Goal: Task Accomplishment & Management: Manage account settings

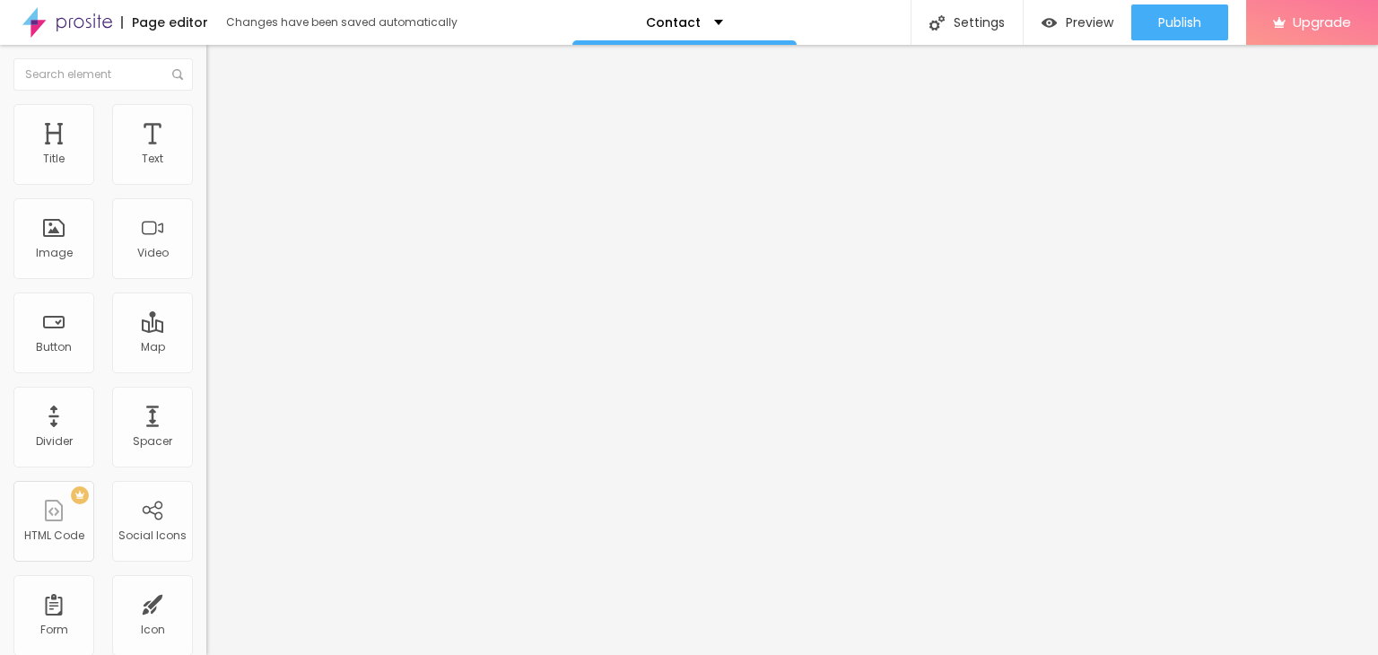
click at [206, 169] on input "Alboom Brasil" at bounding box center [313, 160] width 215 height 18
paste input "P Group, Plot No. 2, EHTP Urban Estate, Near Hero Honda Chowk, Sector -34, Guru…"
type input "AP Group, Plot No. 2, EHTP Urban Estate, Near Hero Honda Chowk, Sector -34, Gur…"
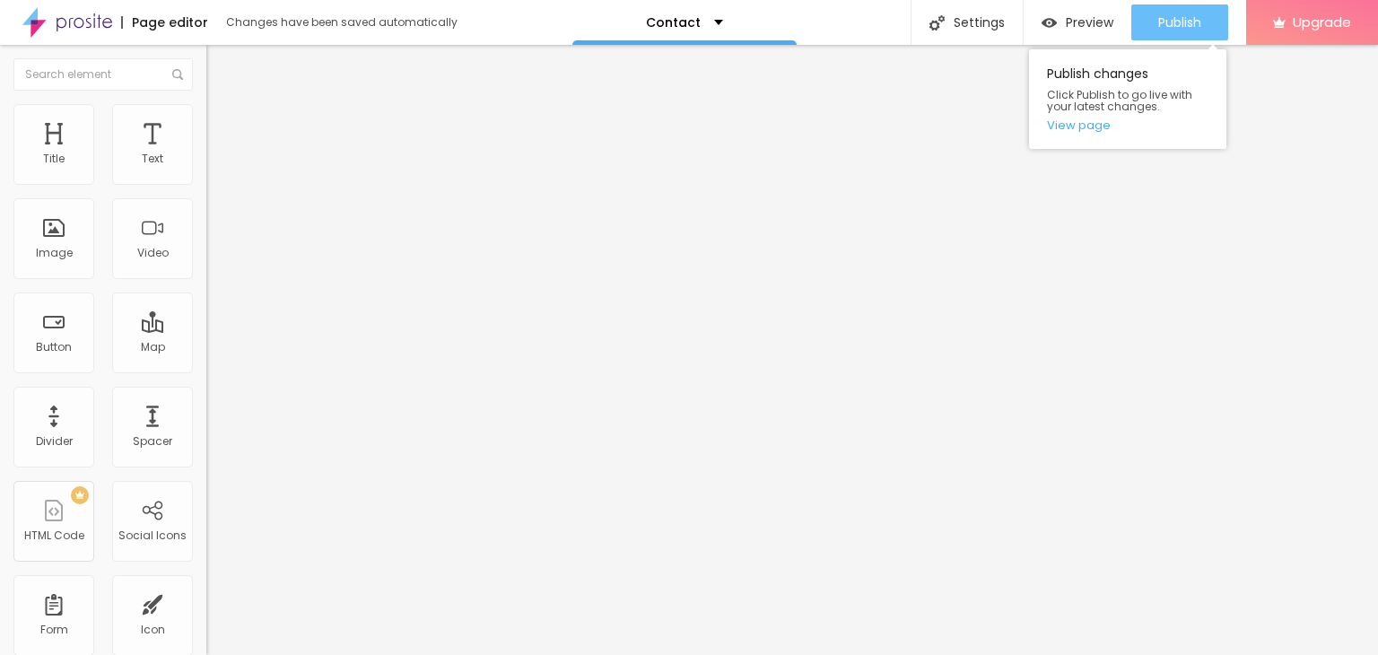
click at [1184, 29] on span "Publish" at bounding box center [1179, 22] width 43 height 14
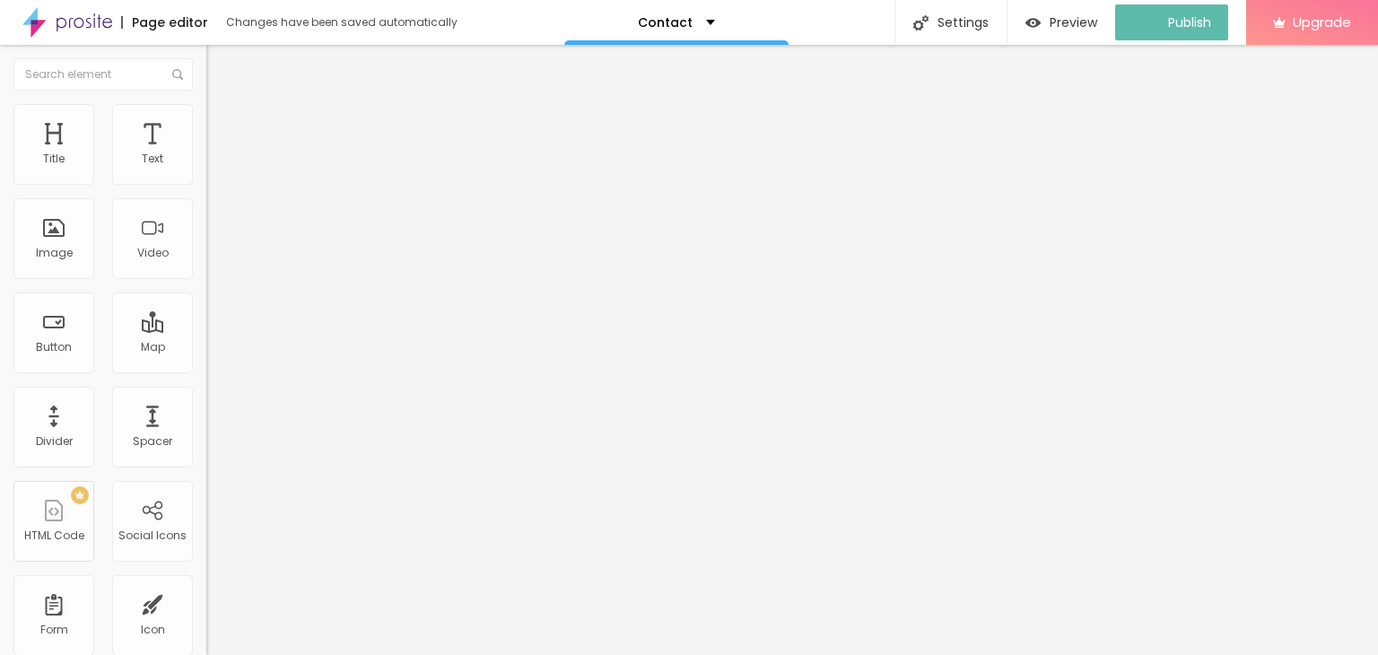
click at [220, 62] on img "button" at bounding box center [227, 65] width 14 height 14
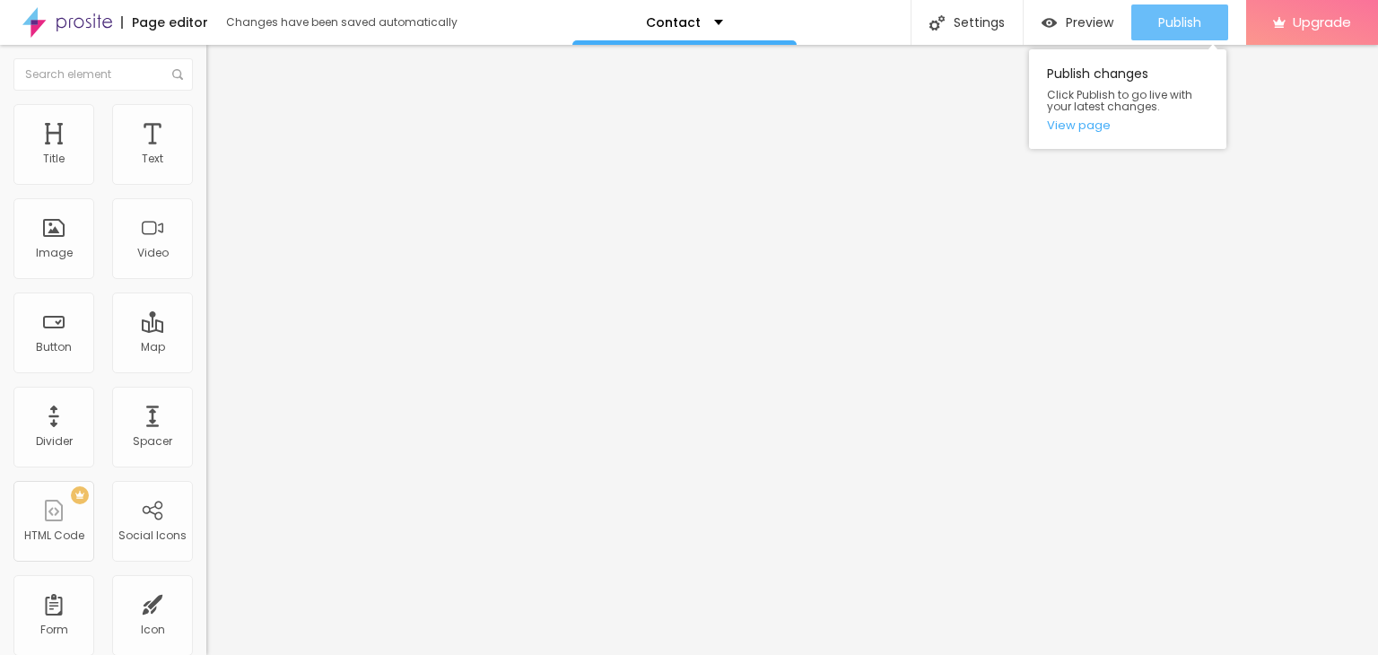
click at [1188, 21] on span "Publish" at bounding box center [1179, 22] width 43 height 14
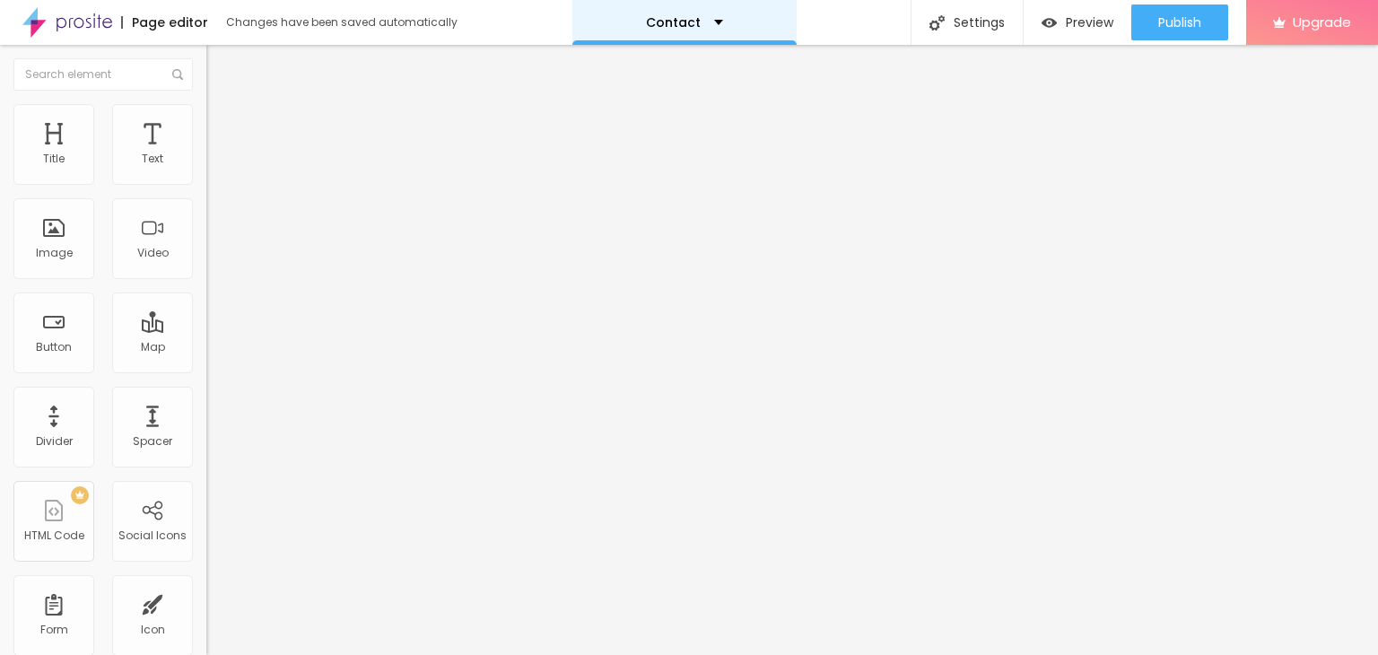
click at [711, 24] on div "Contact" at bounding box center [684, 22] width 77 height 13
click at [715, 21] on div "Contact" at bounding box center [684, 22] width 224 height 45
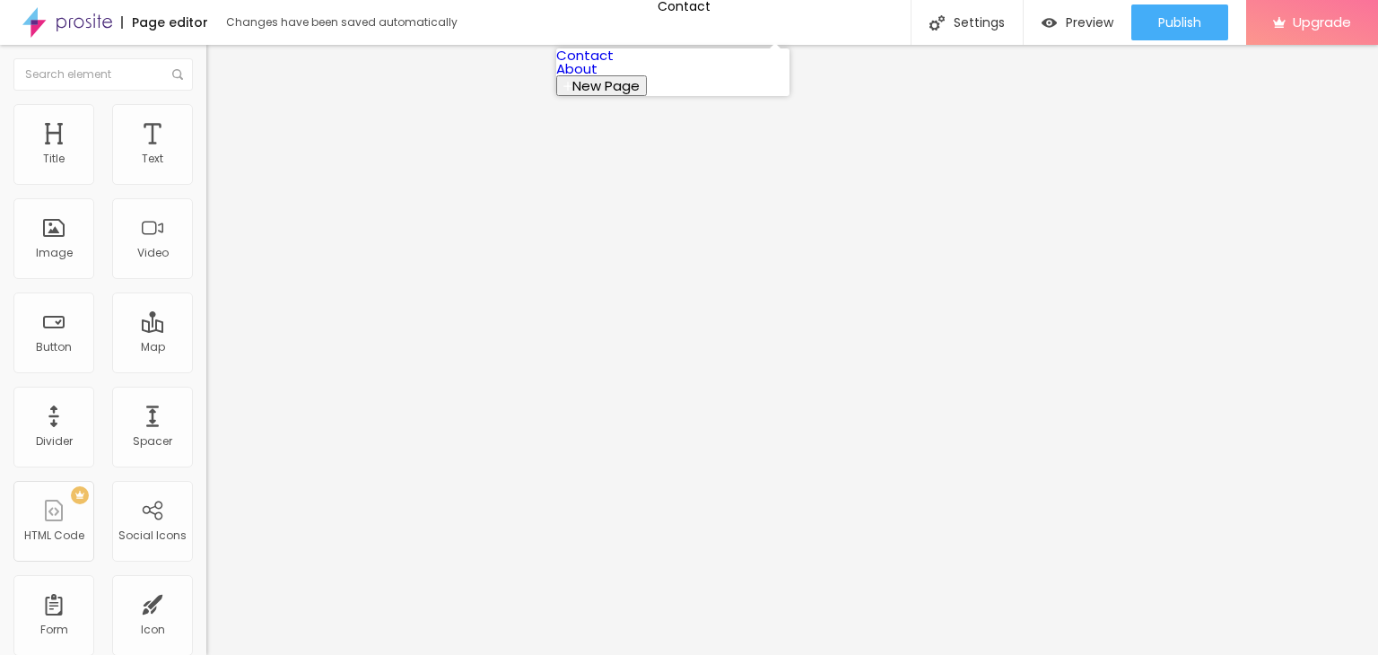
click at [597, 78] on link "About" at bounding box center [576, 68] width 41 height 19
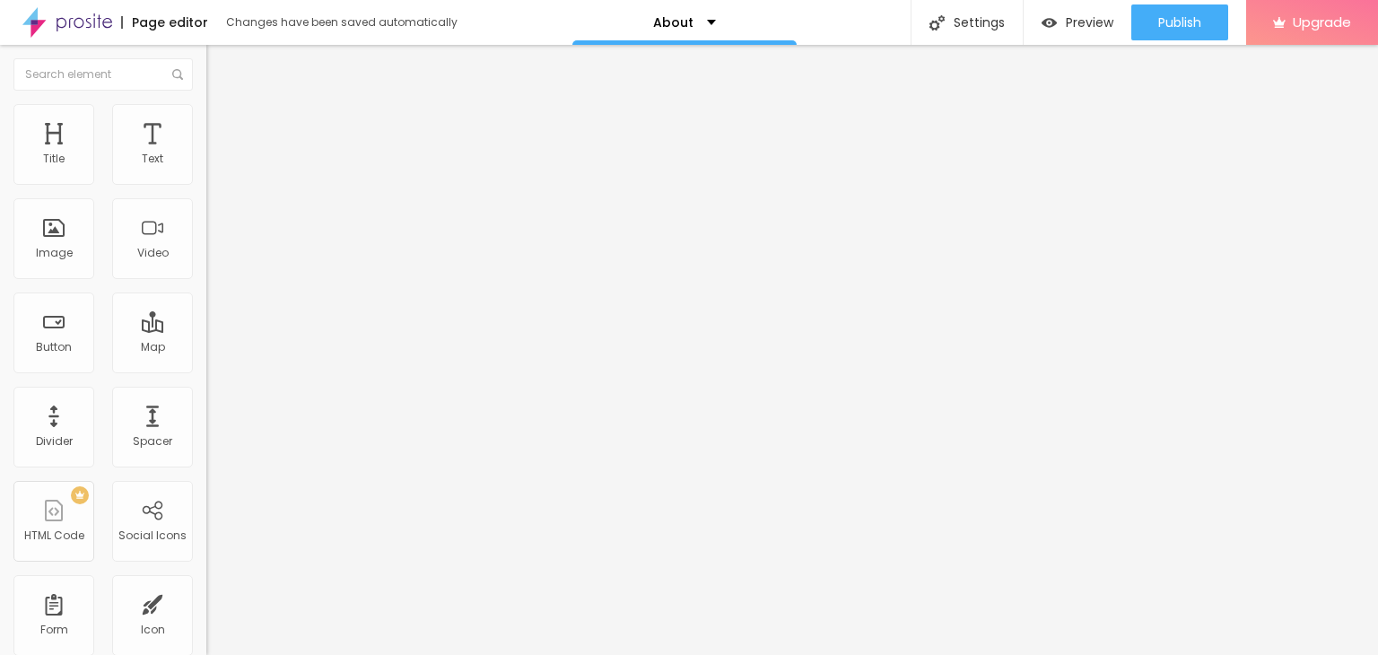
click at [206, 154] on span "Change image" at bounding box center [254, 146] width 96 height 15
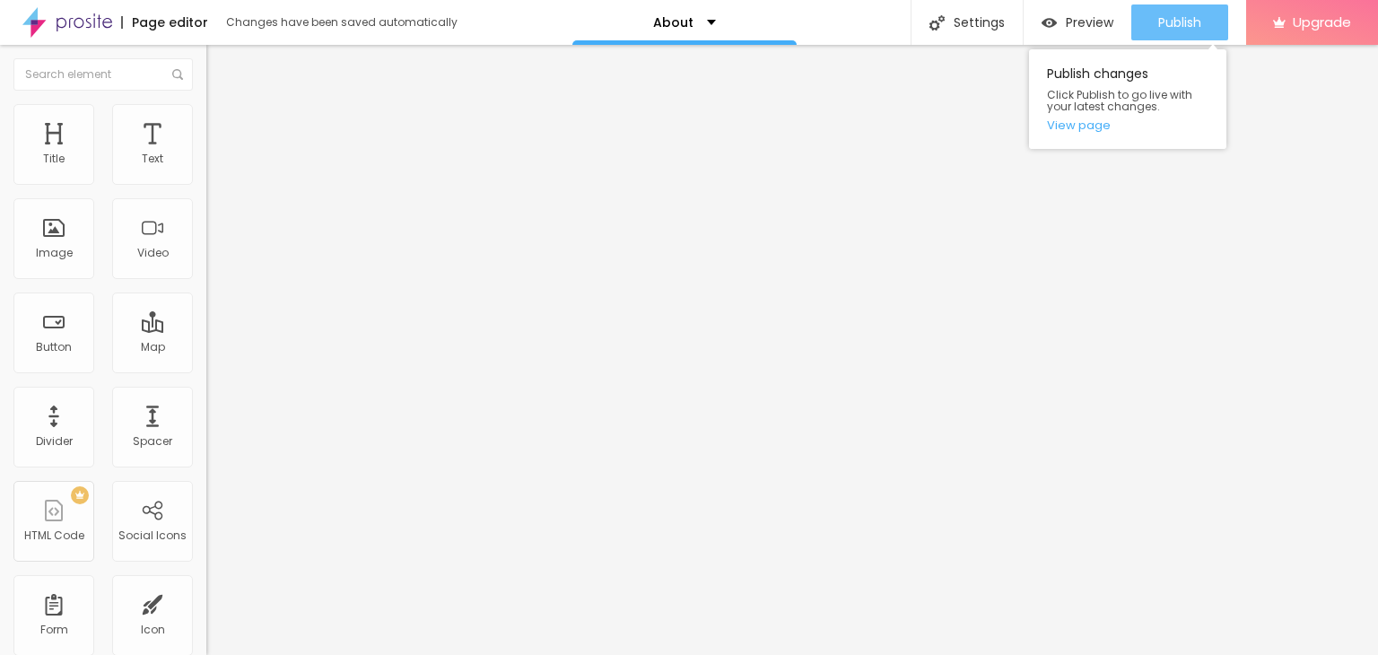
click at [1194, 15] on span "Publish" at bounding box center [1179, 22] width 43 height 14
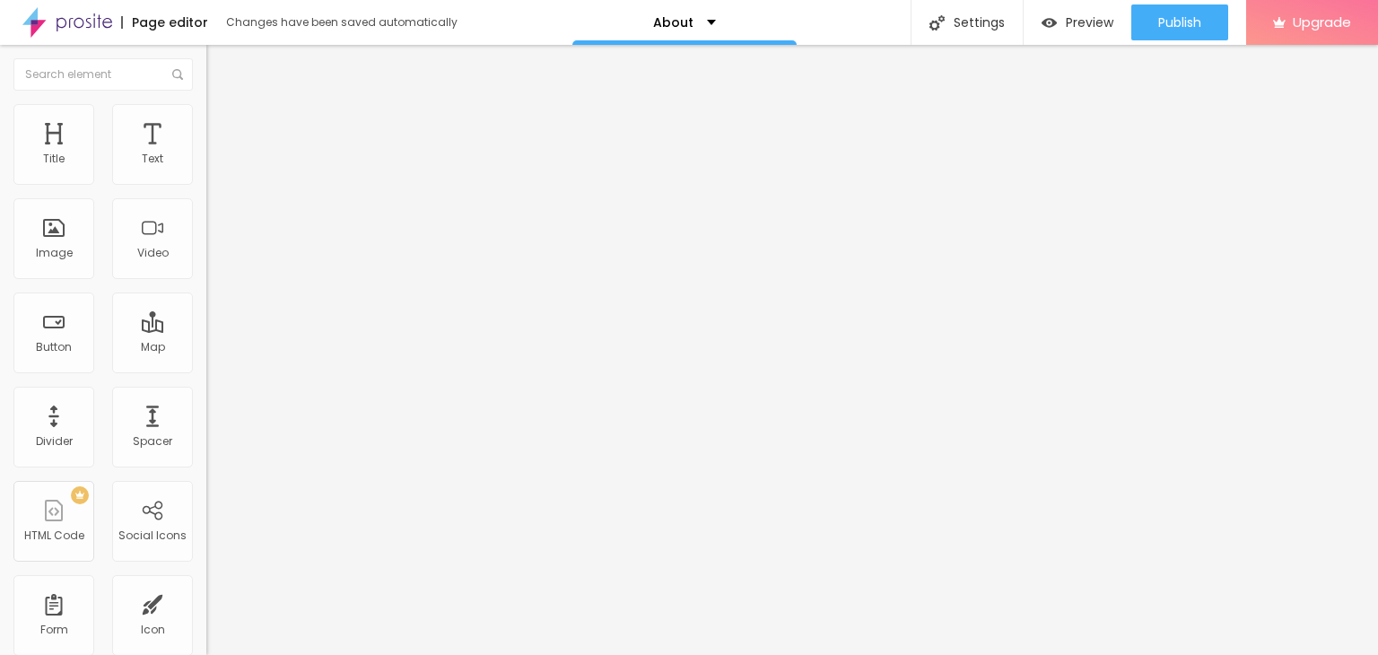
click at [206, 362] on div "Facebook" at bounding box center [309, 367] width 206 height 11
click at [206, 610] on input "https://" at bounding box center [313, 619] width 215 height 18
click at [216, 392] on div "Facebook" at bounding box center [309, 491] width 187 height 199
click at [206, 610] on input "https://" at bounding box center [313, 619] width 215 height 18
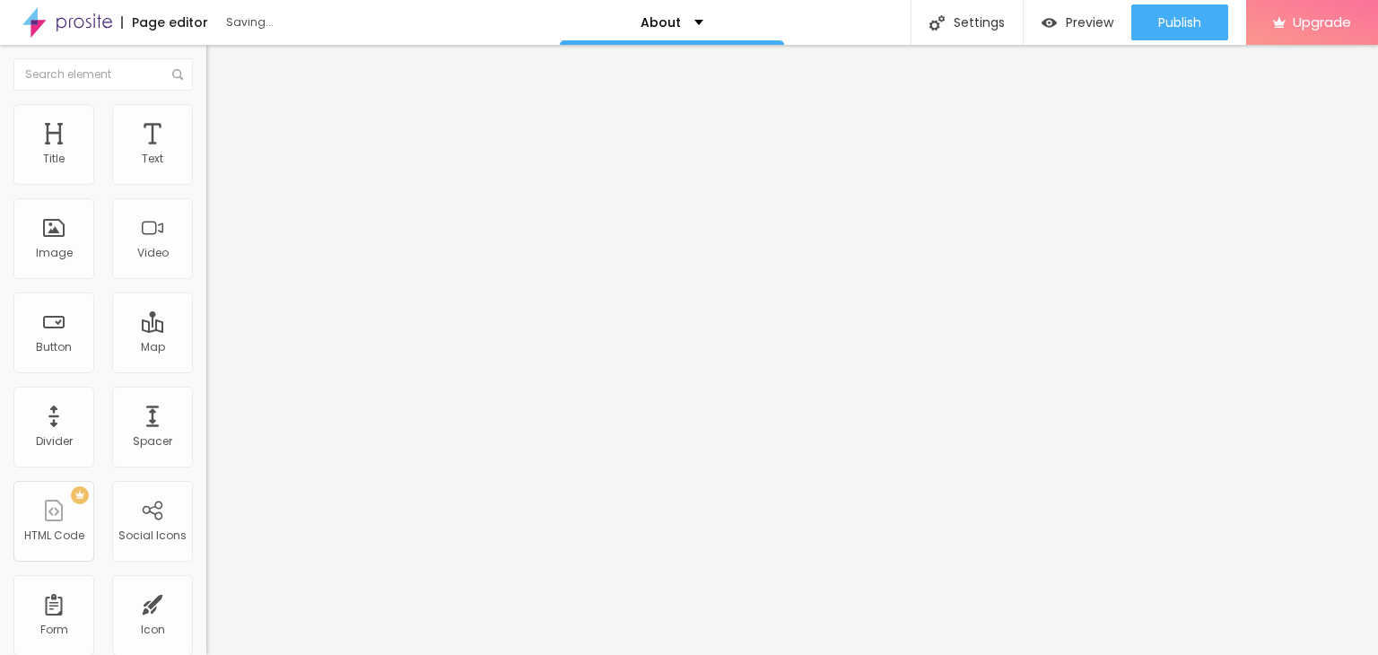
paste input "x.com/apastroofficial"
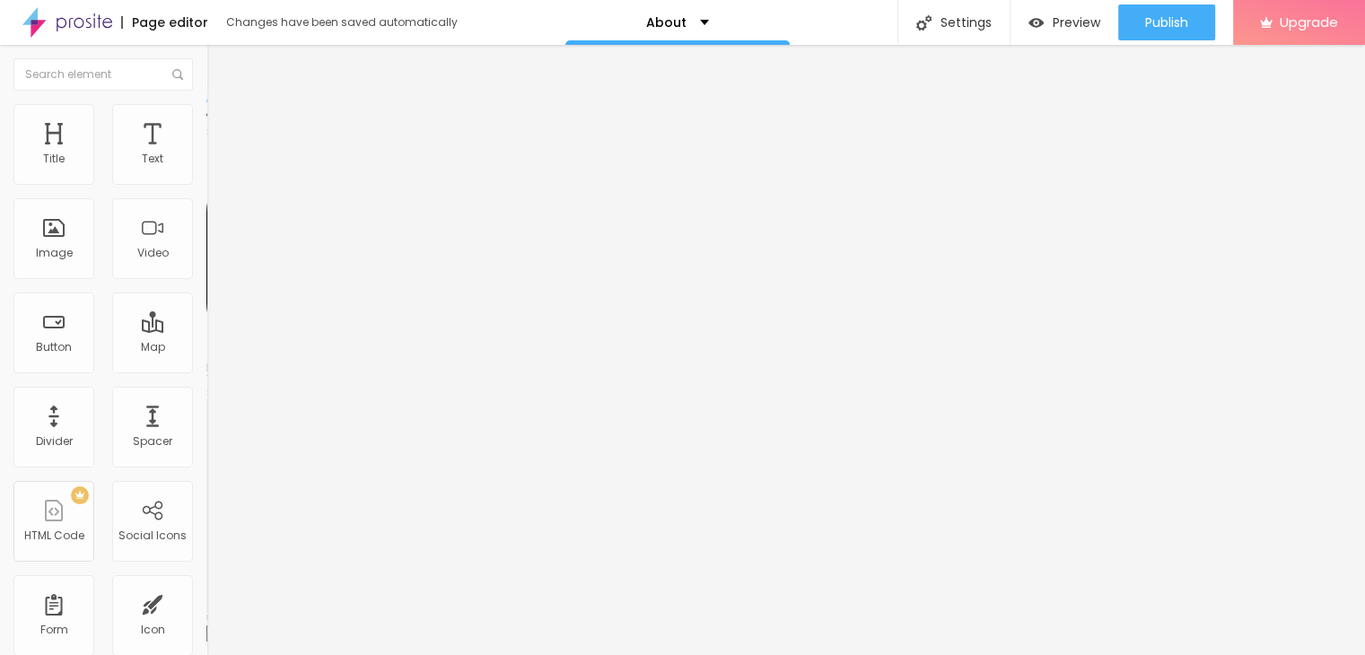
click at [206, 362] on div "Instagram" at bounding box center [309, 367] width 206 height 11
click at [216, 392] on div "Facebook" at bounding box center [309, 491] width 187 height 199
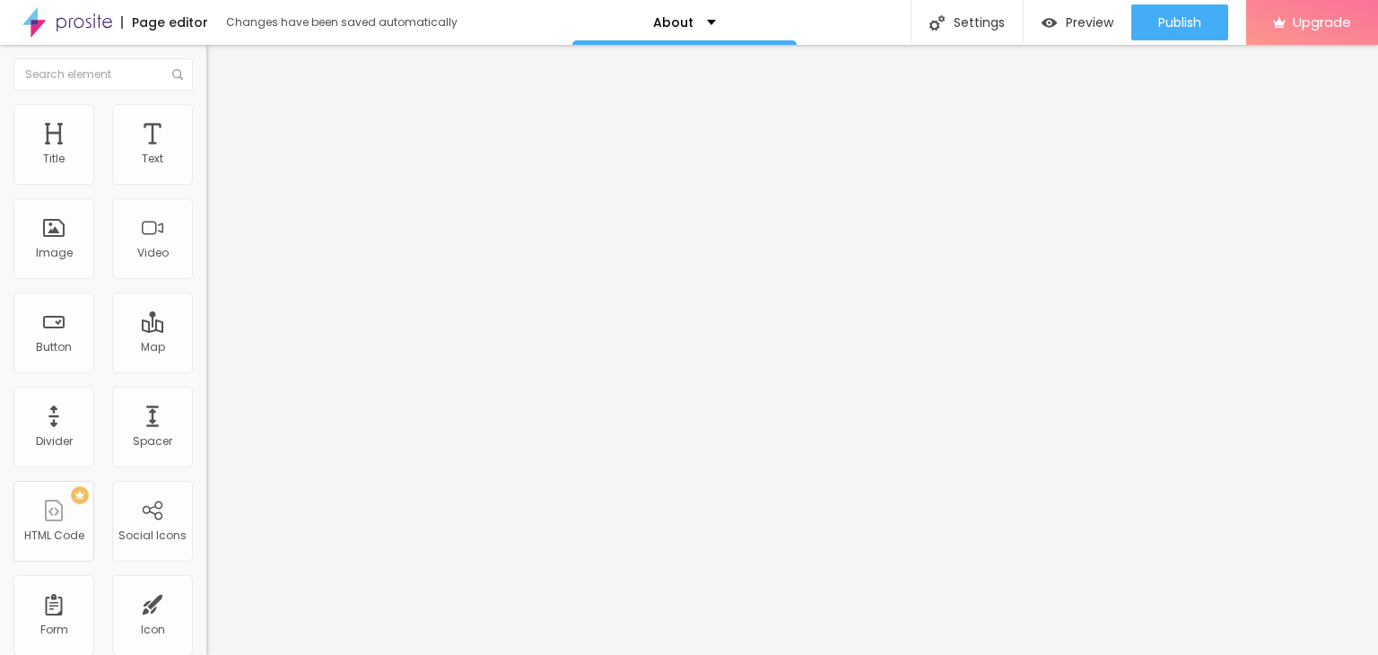
click at [206, 362] on div "Twitter" at bounding box center [309, 367] width 206 height 11
click at [206, 373] on img at bounding box center [212, 379] width 13 height 13
type input "https://"
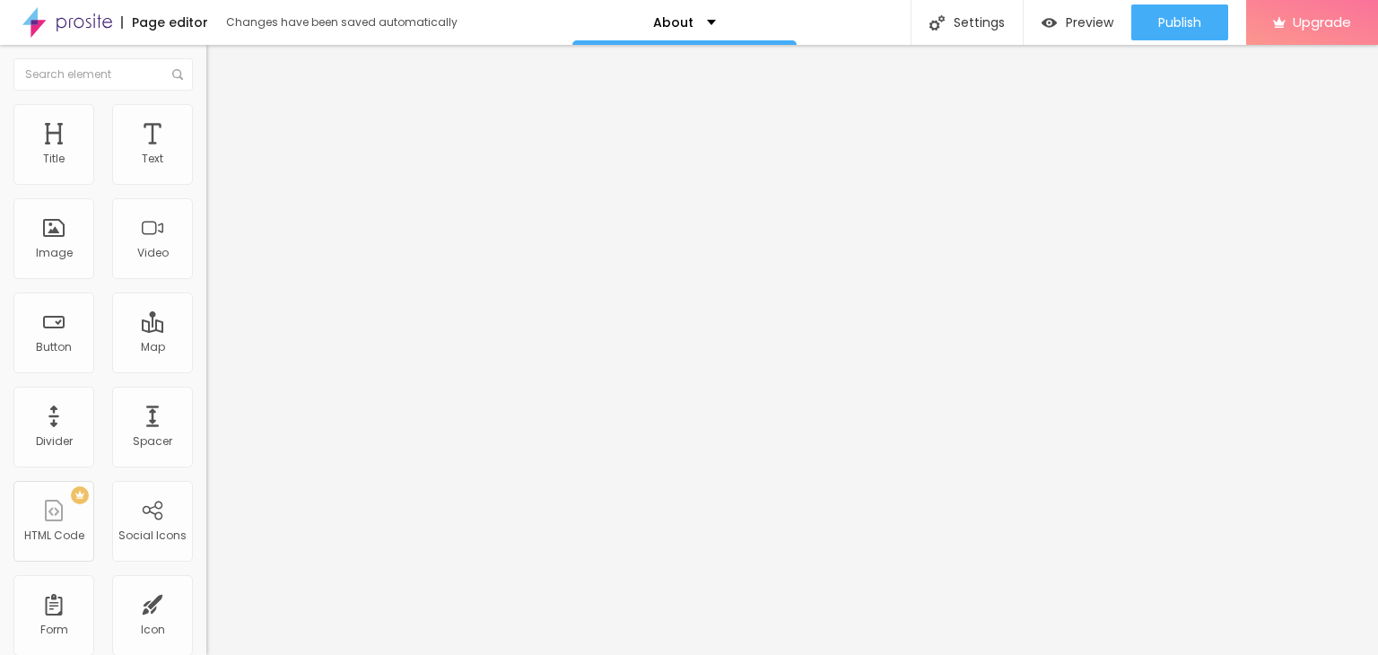
click at [206, 373] on img at bounding box center [212, 379] width 13 height 13
click at [206, 158] on button "+ Add Icon" at bounding box center [243, 149] width 75 height 18
click at [206, 362] on div "Facebook" at bounding box center [309, 367] width 206 height 11
click at [216, 392] on div "Facebook" at bounding box center [309, 491] width 187 height 199
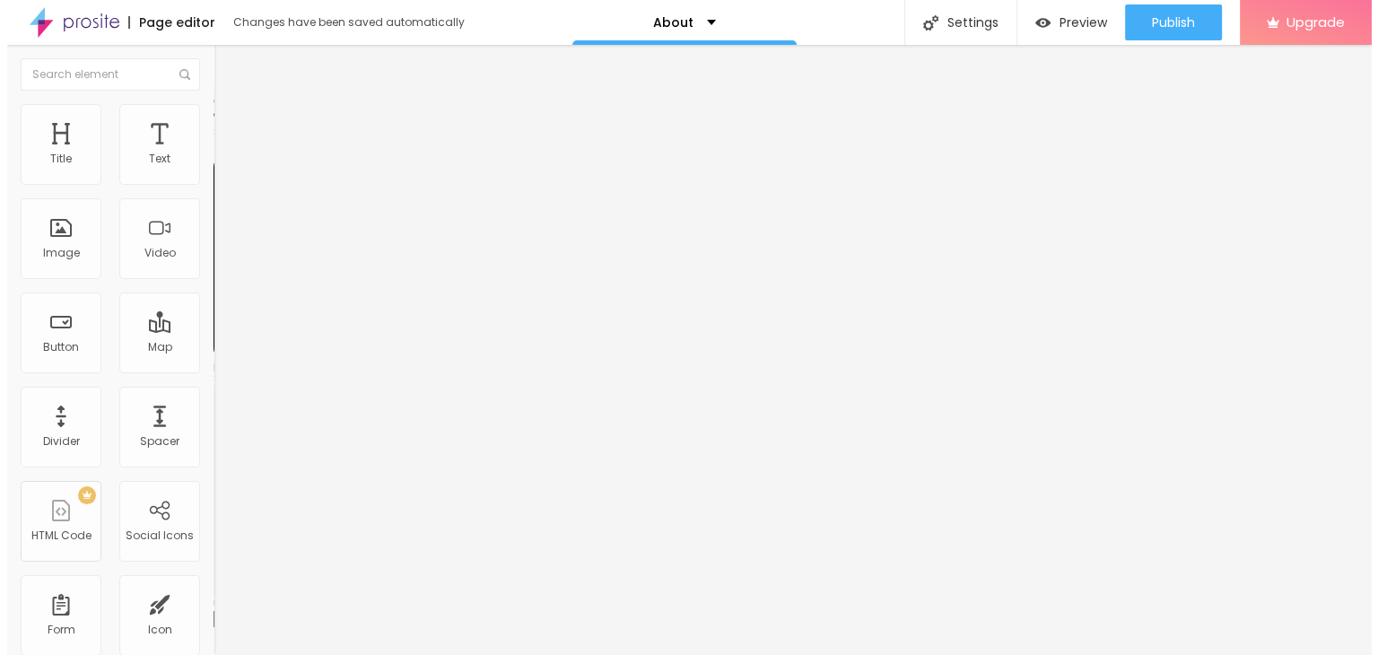
scroll to position [90, 0]
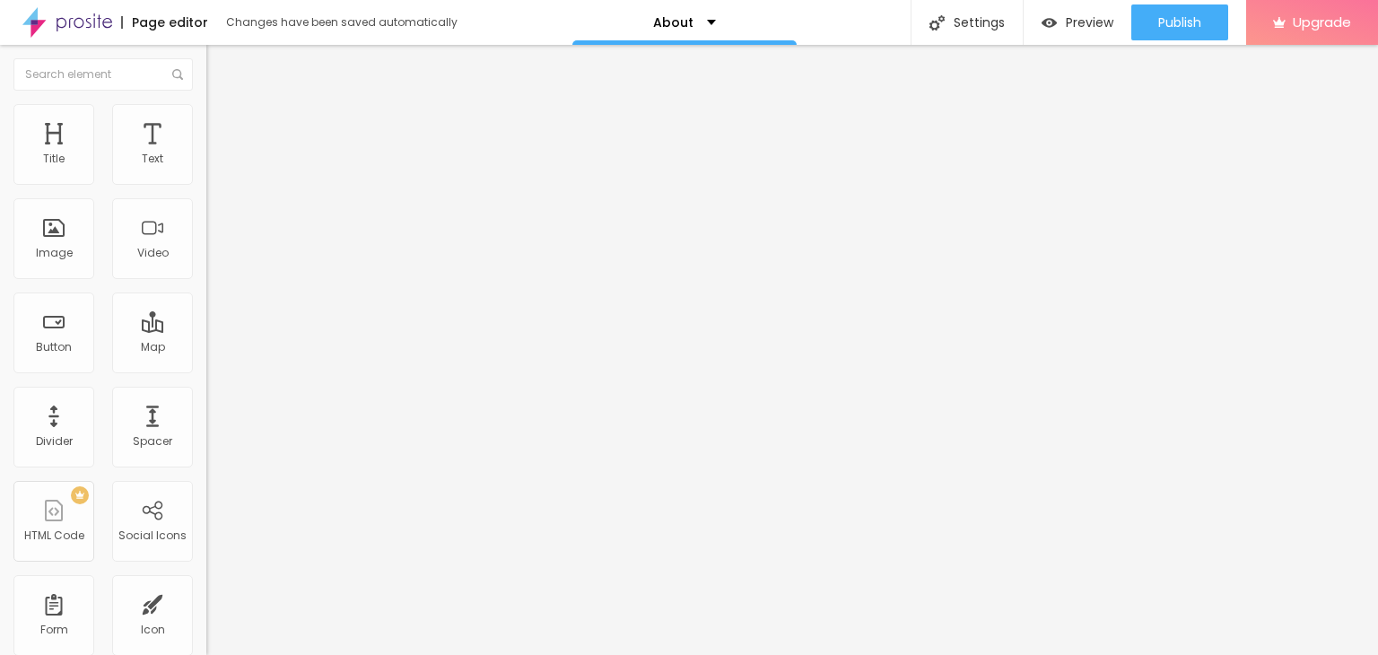
click at [206, 362] on div "Twitter" at bounding box center [309, 367] width 206 height 11
click at [206, 373] on img at bounding box center [212, 379] width 13 height 13
click at [214, 156] on font "+ Add Icon" at bounding box center [244, 148] width 61 height 15
click at [206, 362] on div "Facebook" at bounding box center [309, 367] width 206 height 11
drag, startPoint x: 92, startPoint y: 292, endPoint x: 26, endPoint y: 292, distance: 66.4
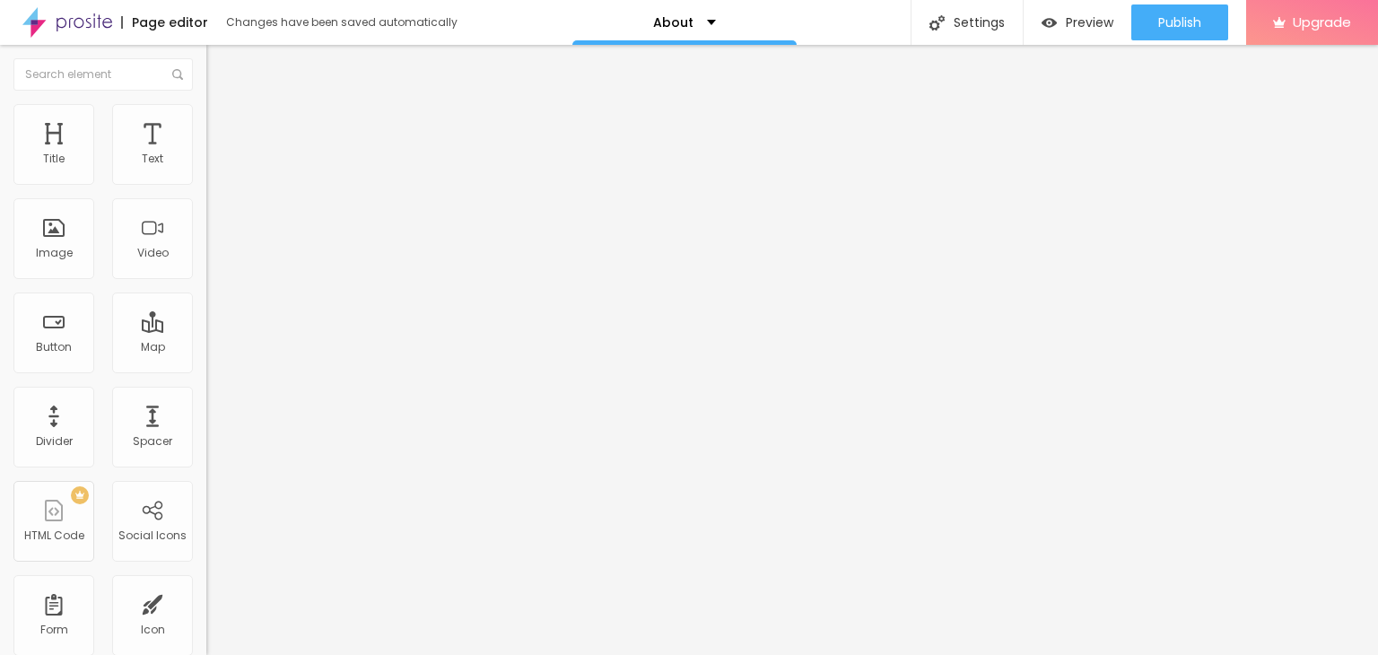
click at [206, 610] on input "https://" at bounding box center [313, 619] width 215 height 18
paste input "www.facebook.com/apastroofficial"
type input "https://www.facebook.com/apastroofficial"
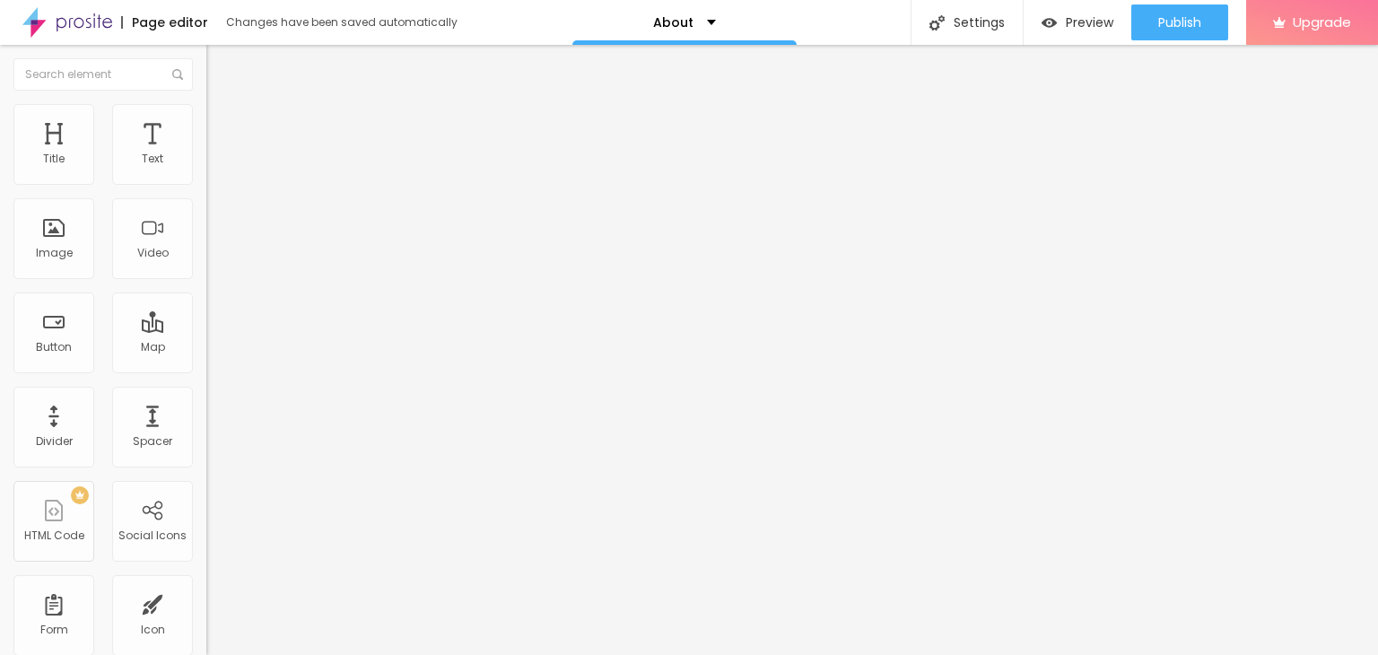
scroll to position [0, 0]
click at [206, 362] on div "Facebook" at bounding box center [309, 367] width 206 height 11
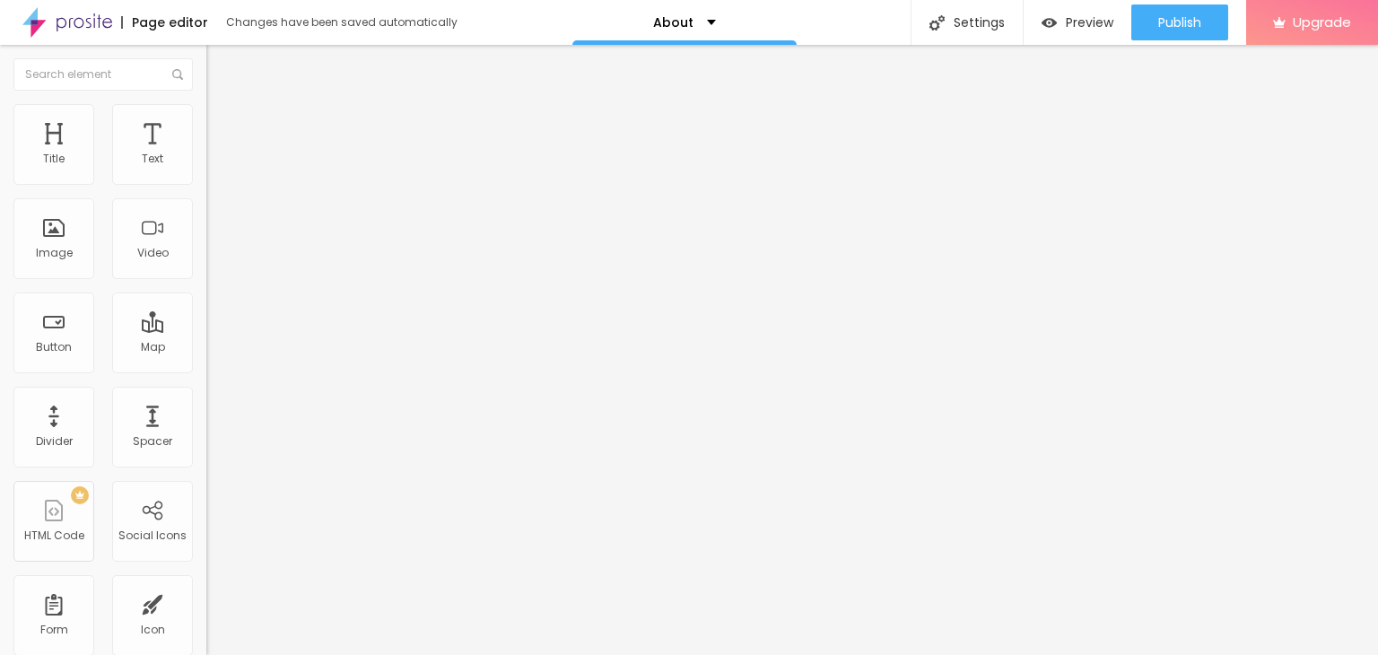
scroll to position [1, 0]
drag, startPoint x: 101, startPoint y: 335, endPoint x: 30, endPoint y: 336, distance: 71.8
paste input "www.instagram.com/apastroofficial/"
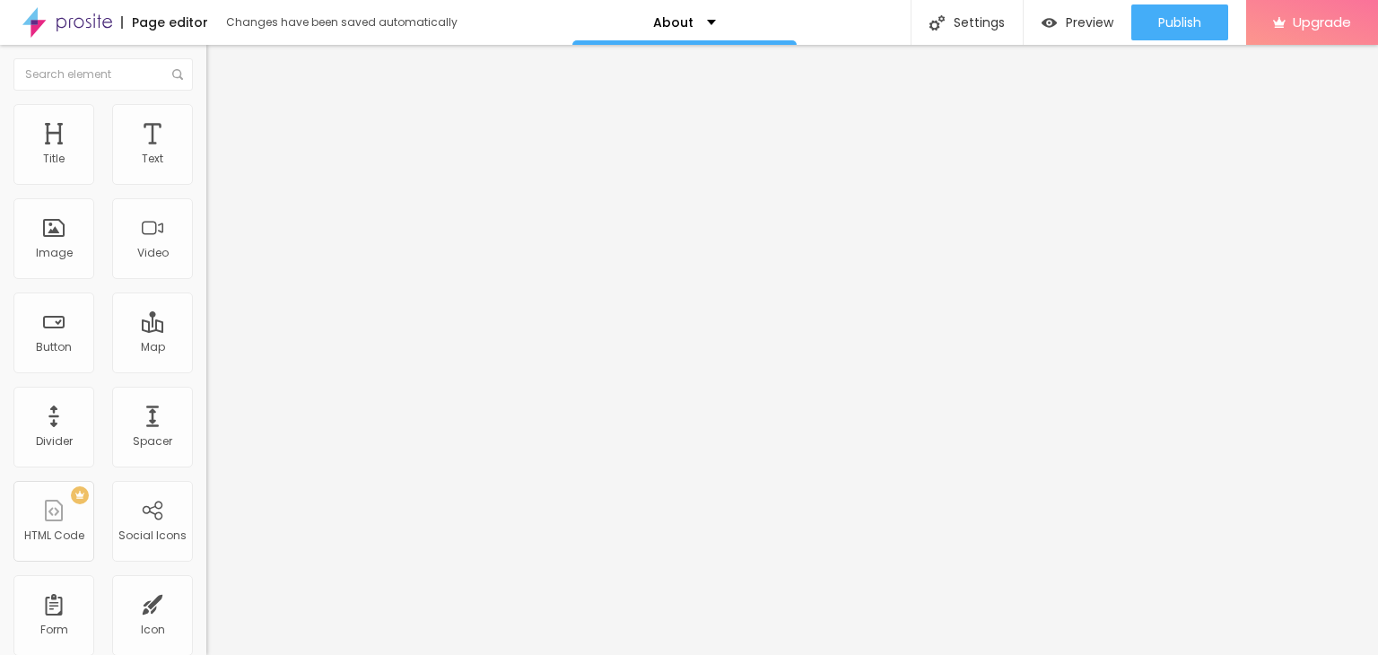
scroll to position [0, 99]
type input "https://www.instagram.com/apastroofficial/"
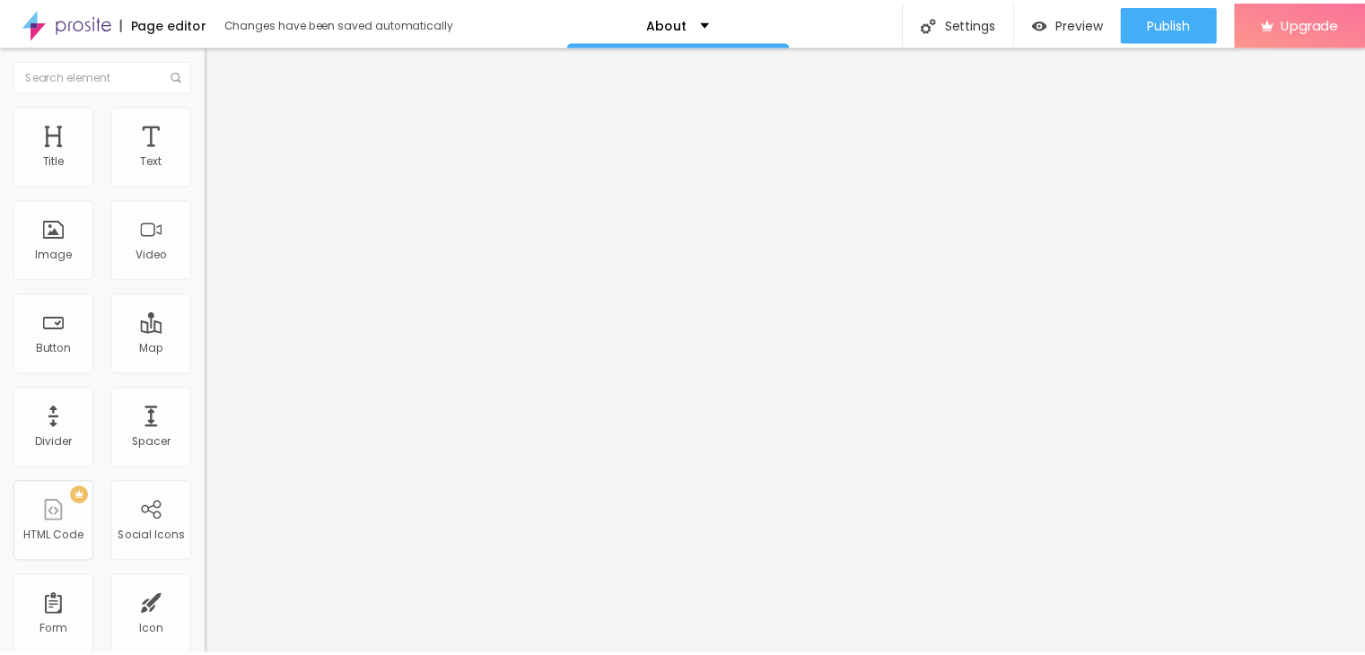
scroll to position [0, 0]
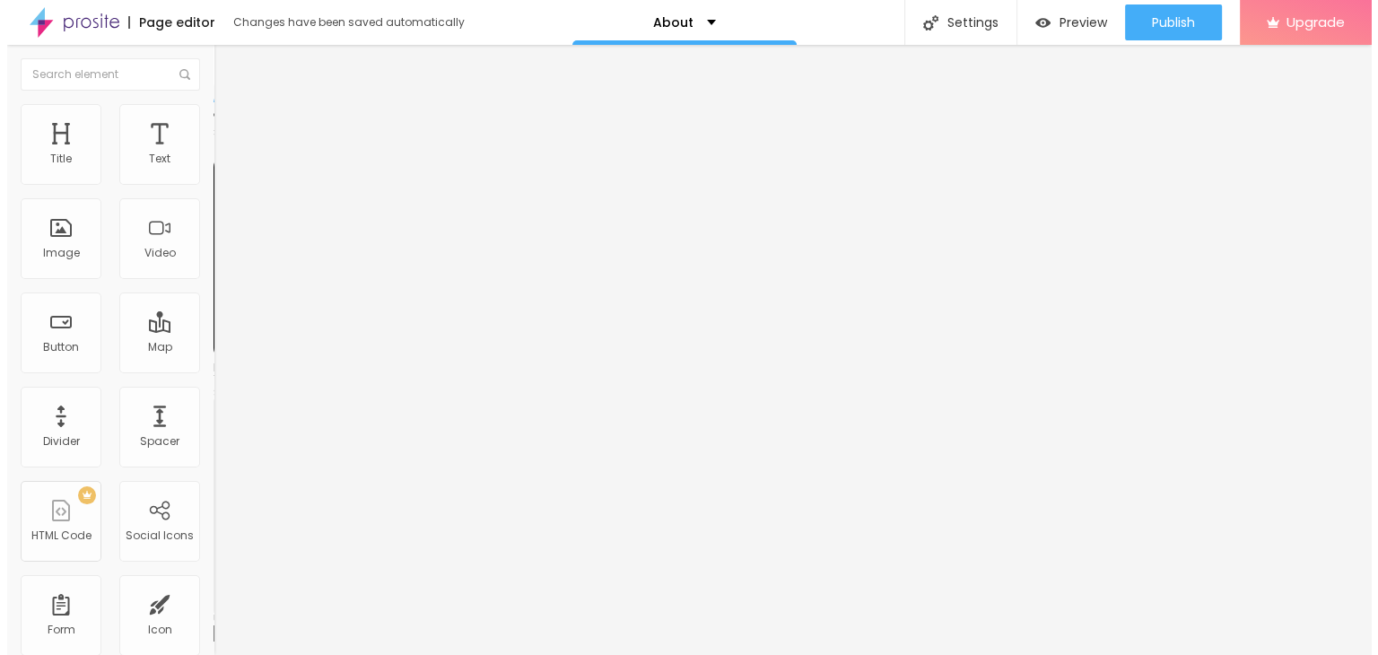
scroll to position [90, 0]
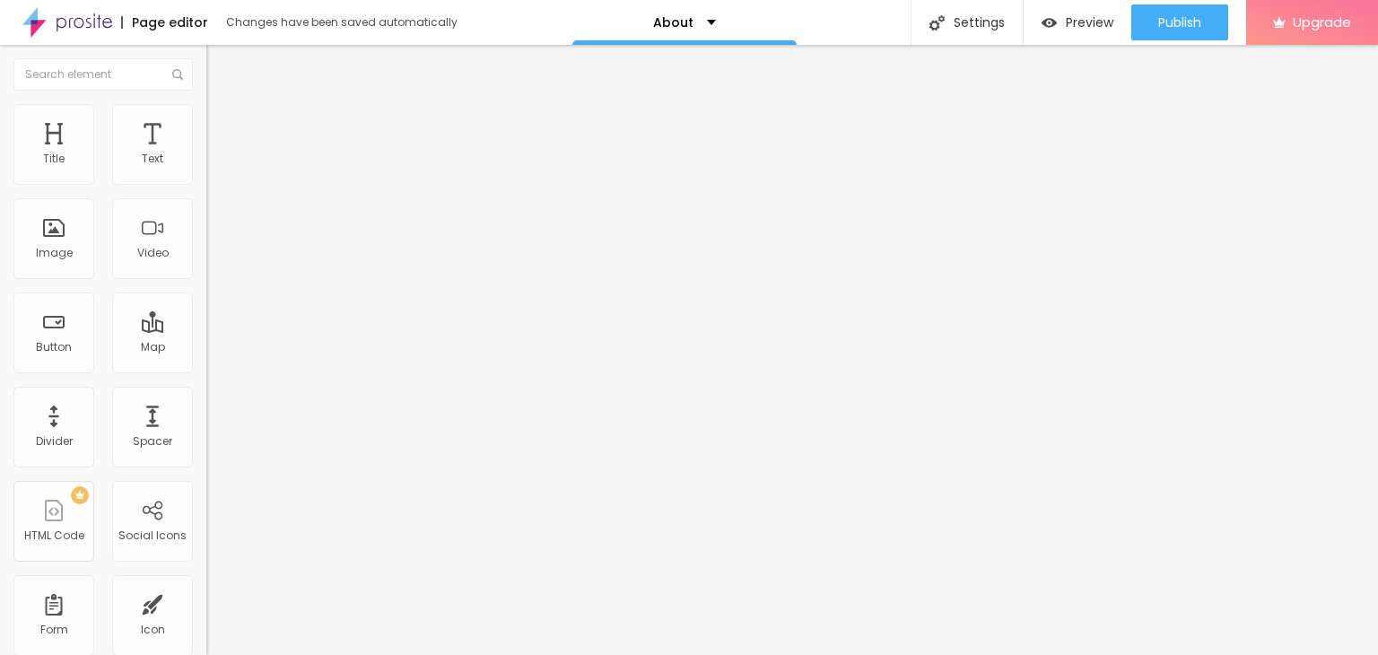
drag, startPoint x: 99, startPoint y: 363, endPoint x: 22, endPoint y: 377, distance: 77.4
paste input "x.com/apastroofficial"
type input "https://x.com/apastroofficial"
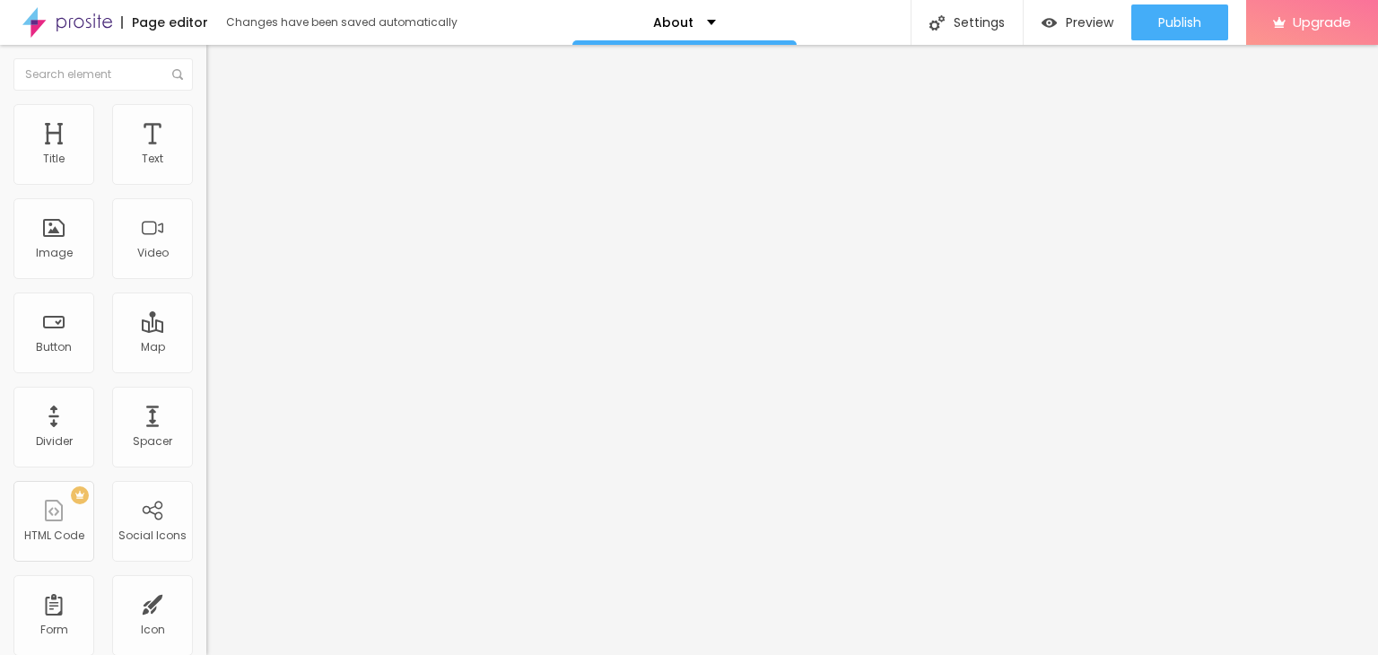
scroll to position [0, 0]
click at [206, 567] on div "Edit Social Icons Content Style Advanced Facebook Social Facebook URL address h…" at bounding box center [309, 350] width 206 height 610
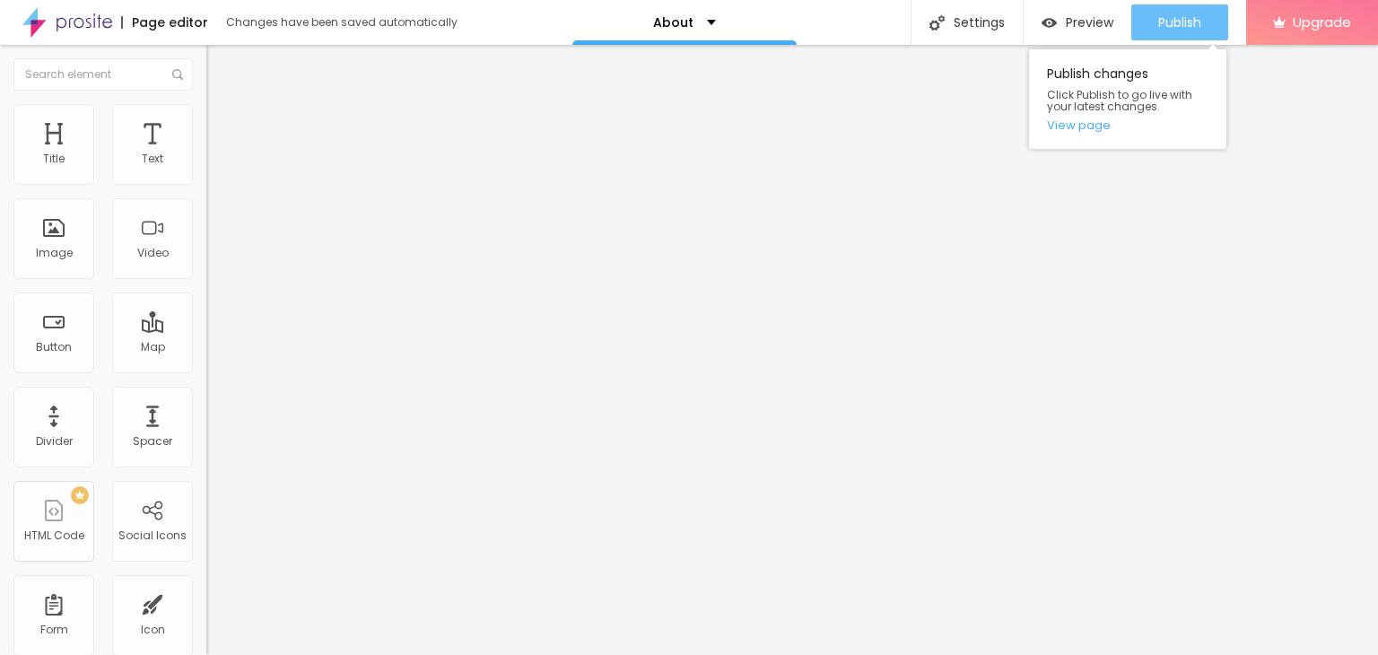
click at [1190, 24] on span "Publish" at bounding box center [1179, 22] width 43 height 14
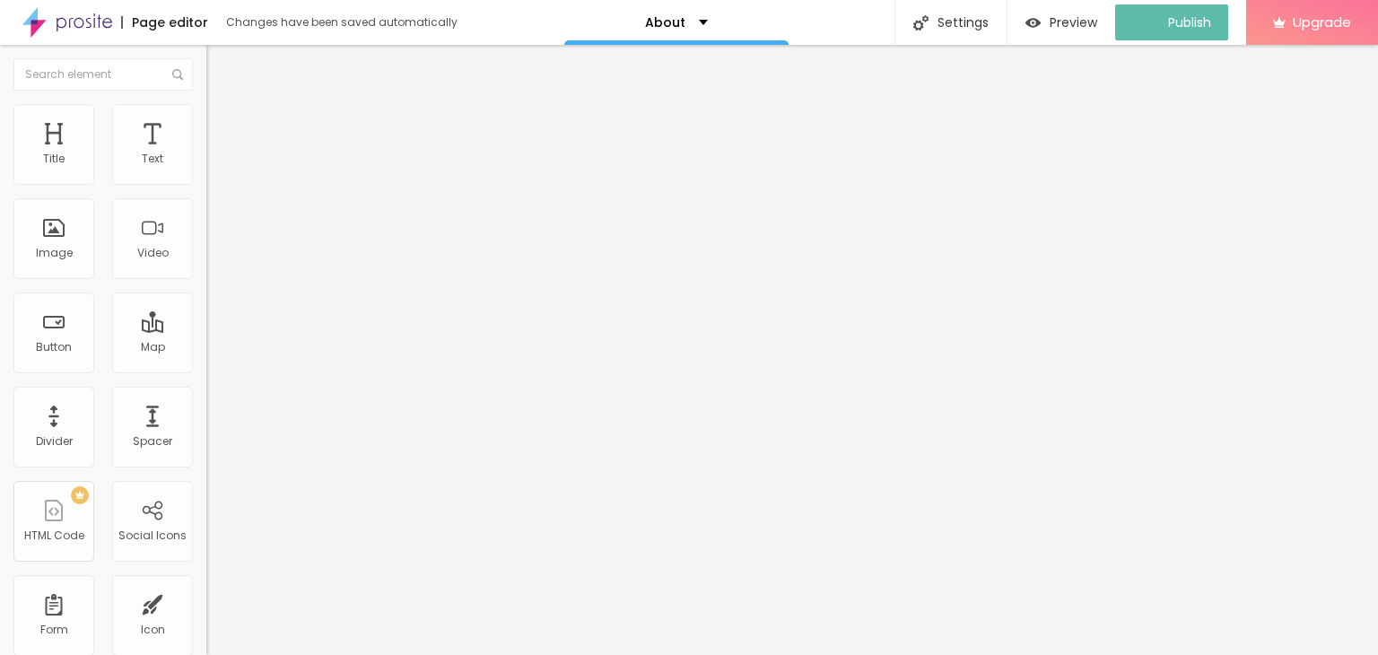
click at [220, 60] on img "button" at bounding box center [227, 65] width 14 height 14
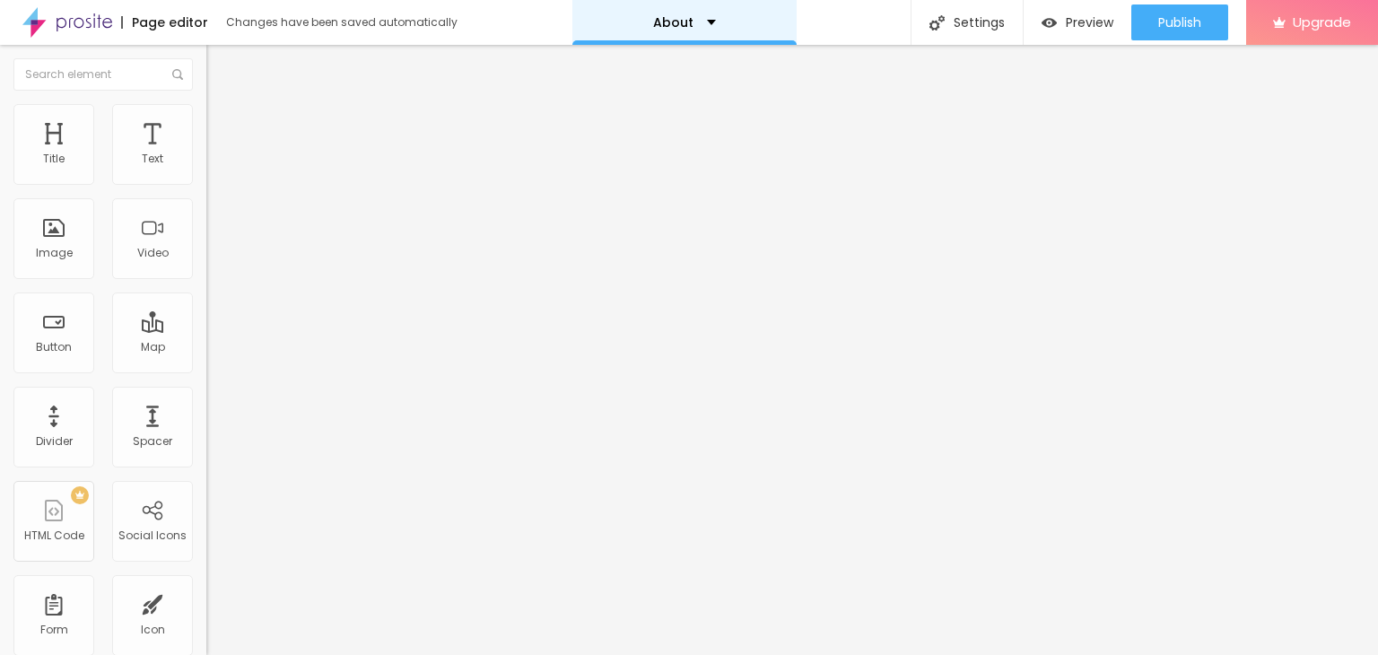
click at [708, 6] on div "About" at bounding box center [684, 22] width 224 height 45
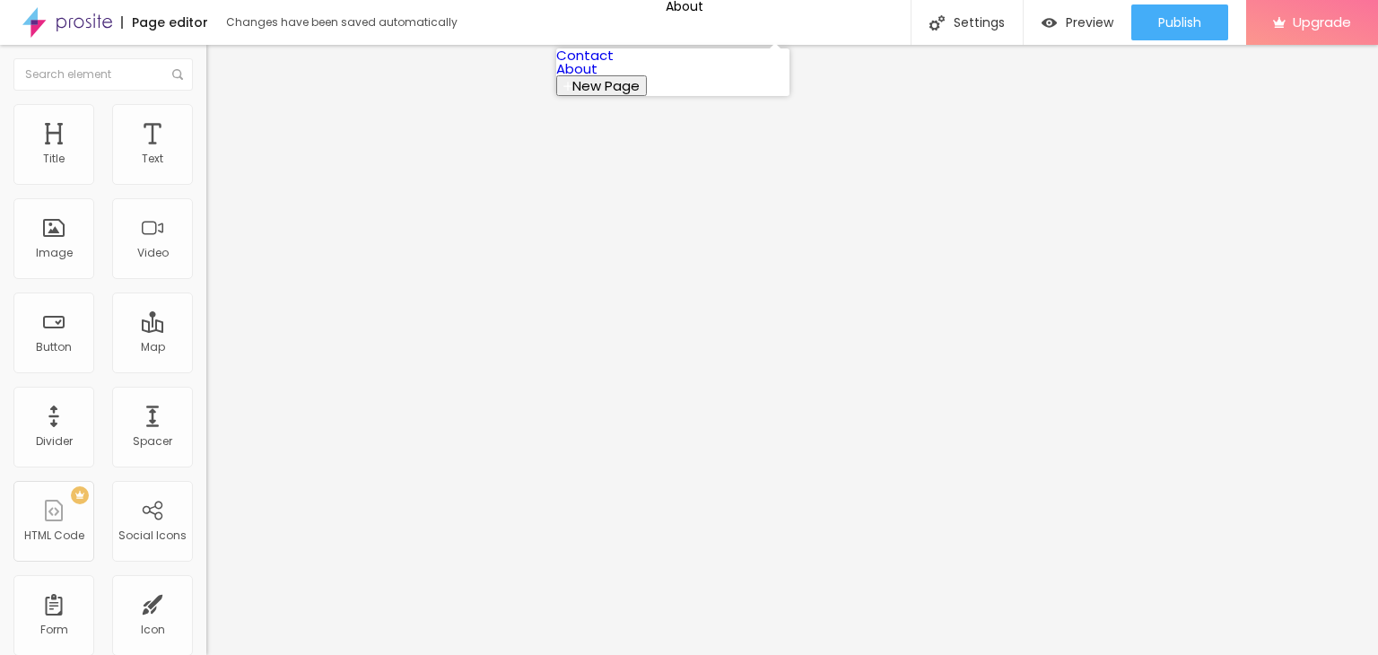
click at [640, 95] on span "New Page" at bounding box center [605, 85] width 67 height 19
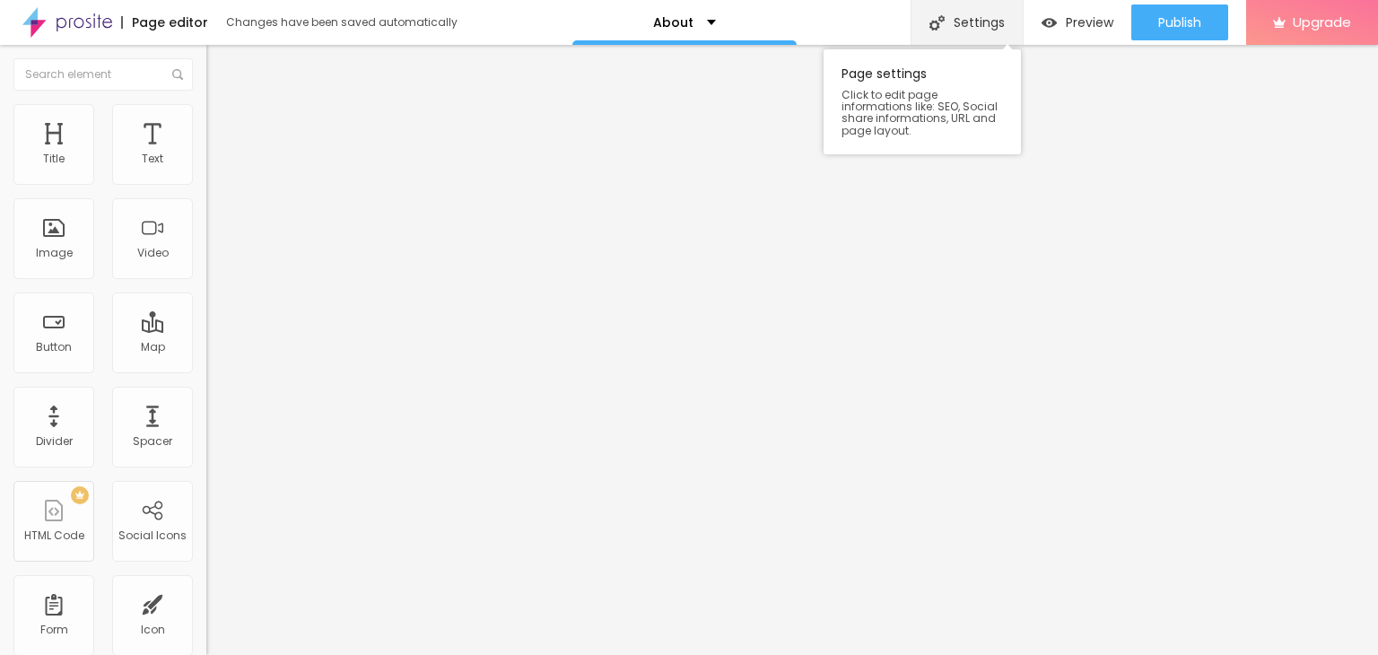
click at [964, 25] on div "Settings" at bounding box center [967, 22] width 112 height 45
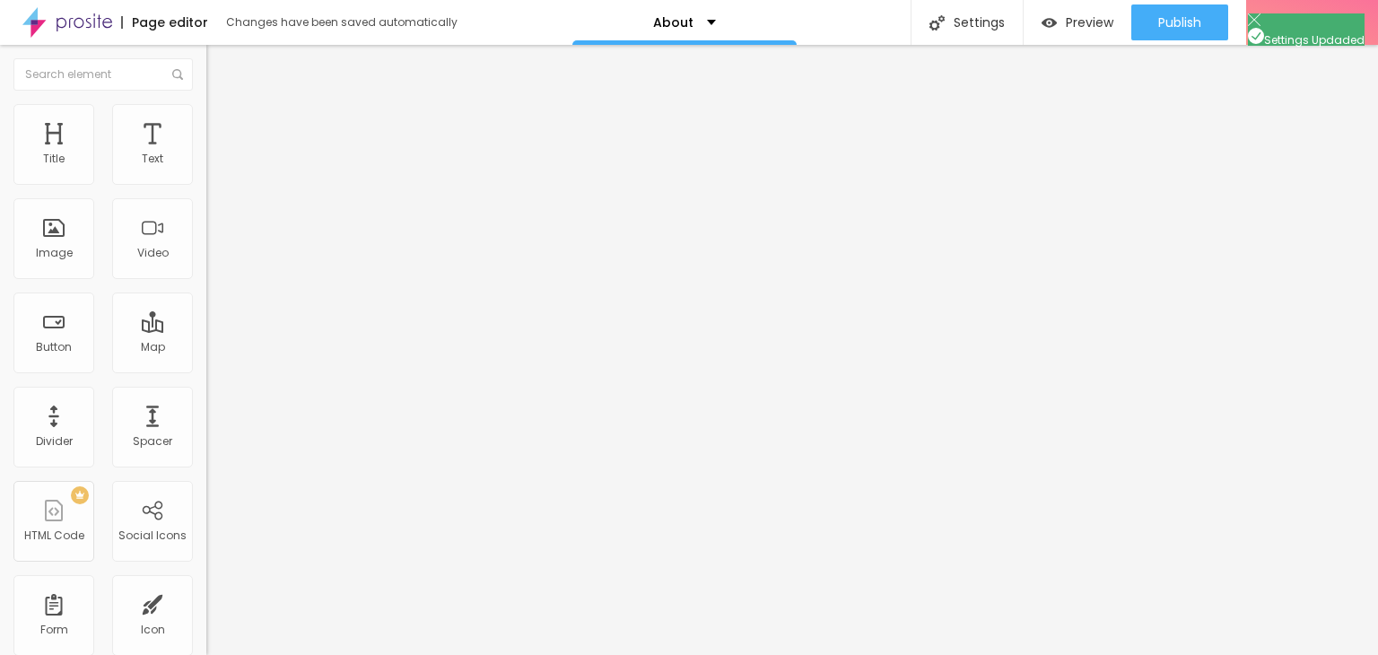
click at [222, 124] on span "Style" at bounding box center [235, 116] width 26 height 15
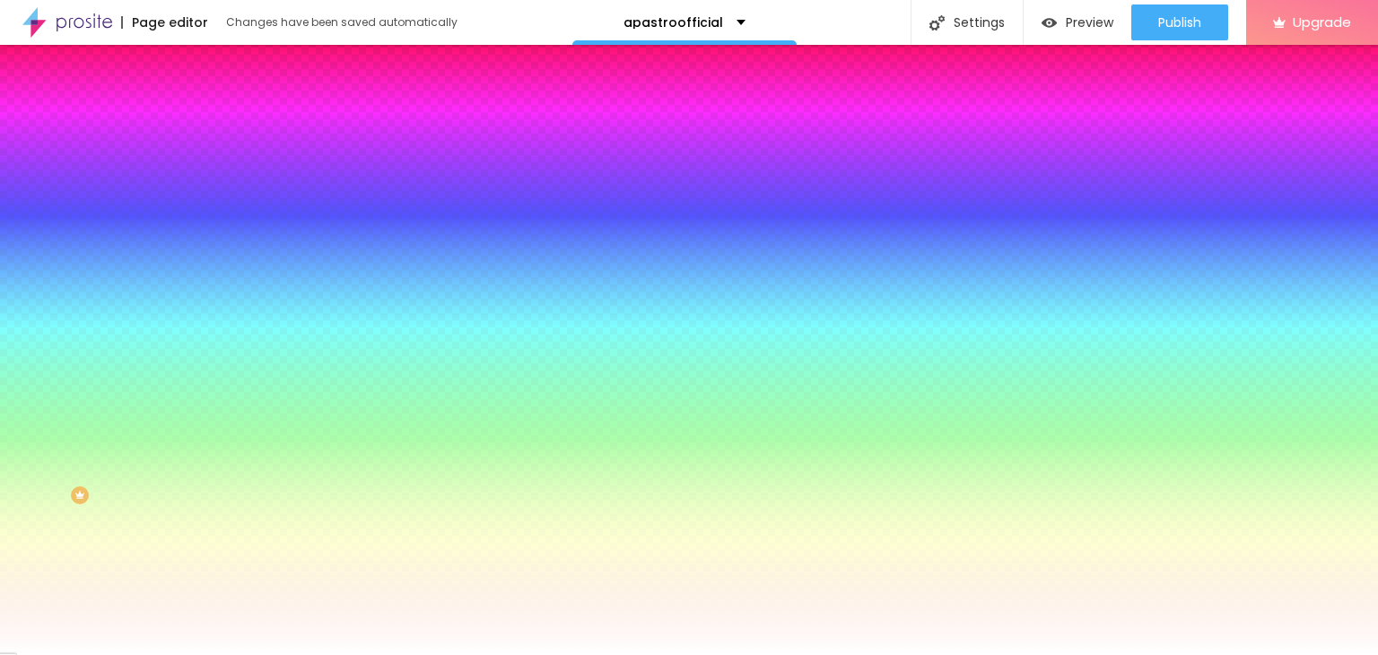
click at [206, 165] on span "Change image" at bounding box center [254, 157] width 96 height 15
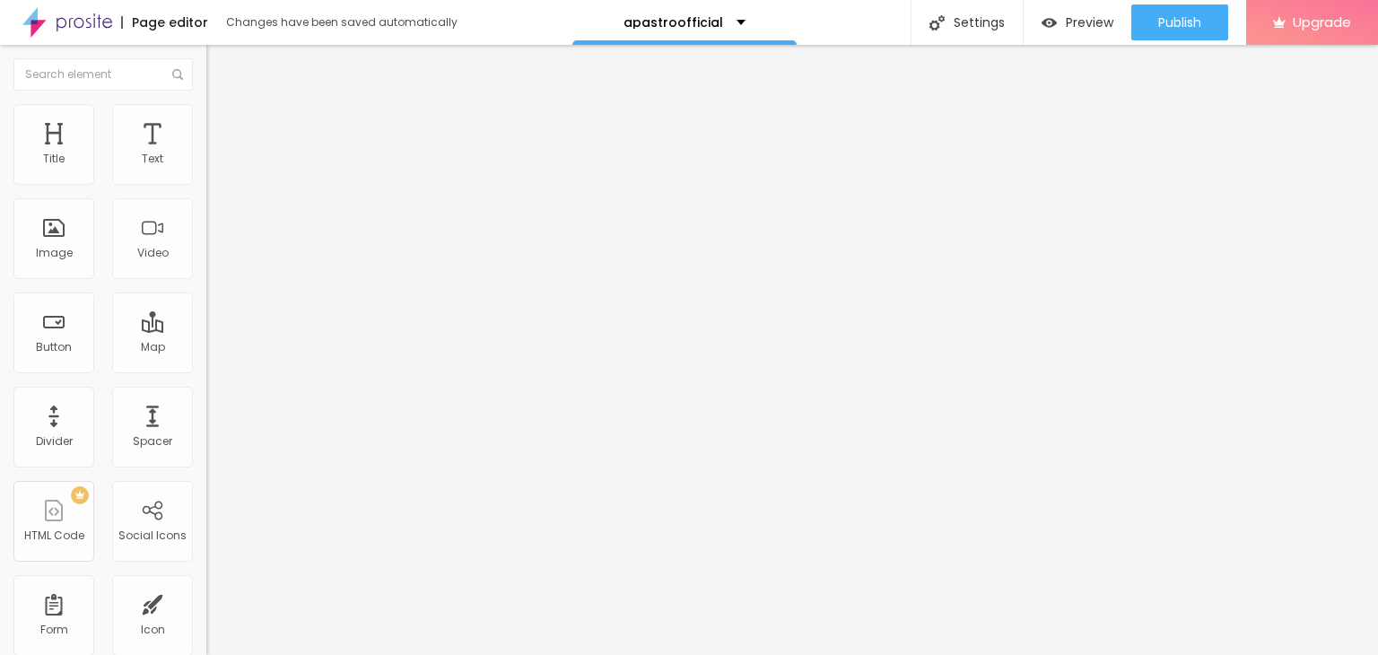
click at [206, 113] on ul "Content Style Advanced" at bounding box center [309, 113] width 206 height 54
click at [206, 119] on li "Style" at bounding box center [309, 113] width 206 height 18
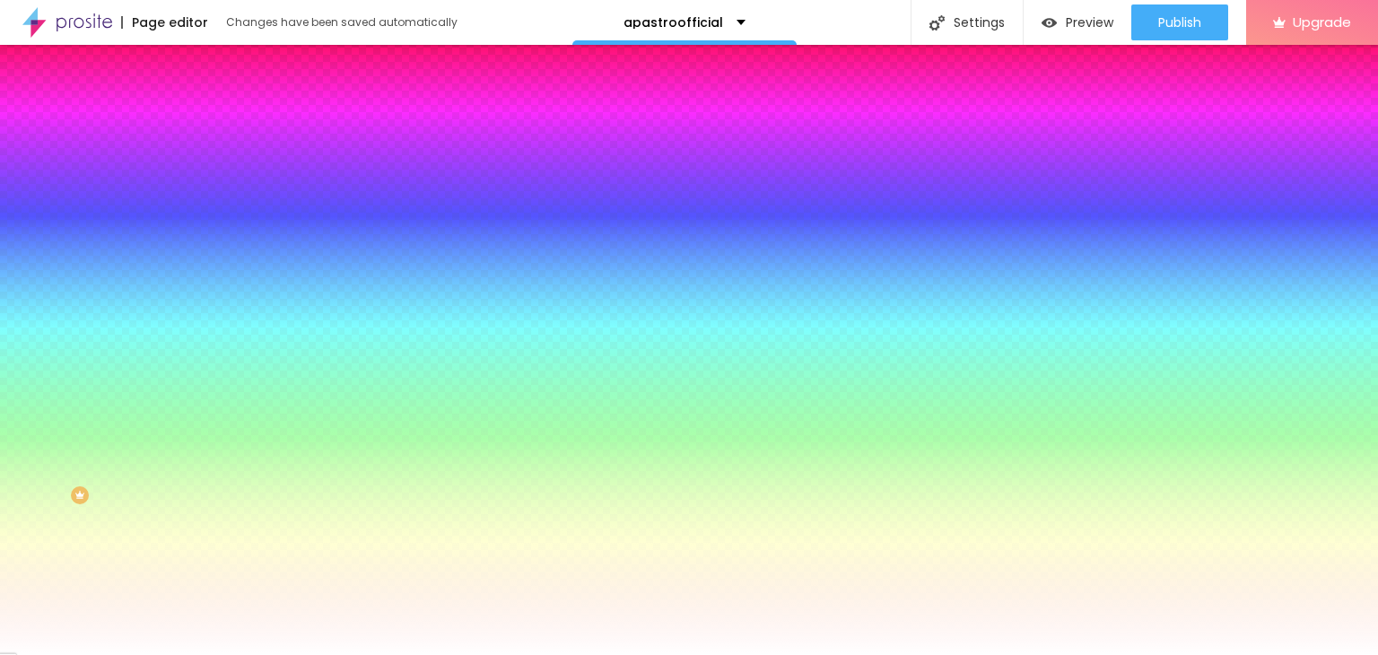
click at [222, 132] on span "Advanced" at bounding box center [251, 133] width 58 height 15
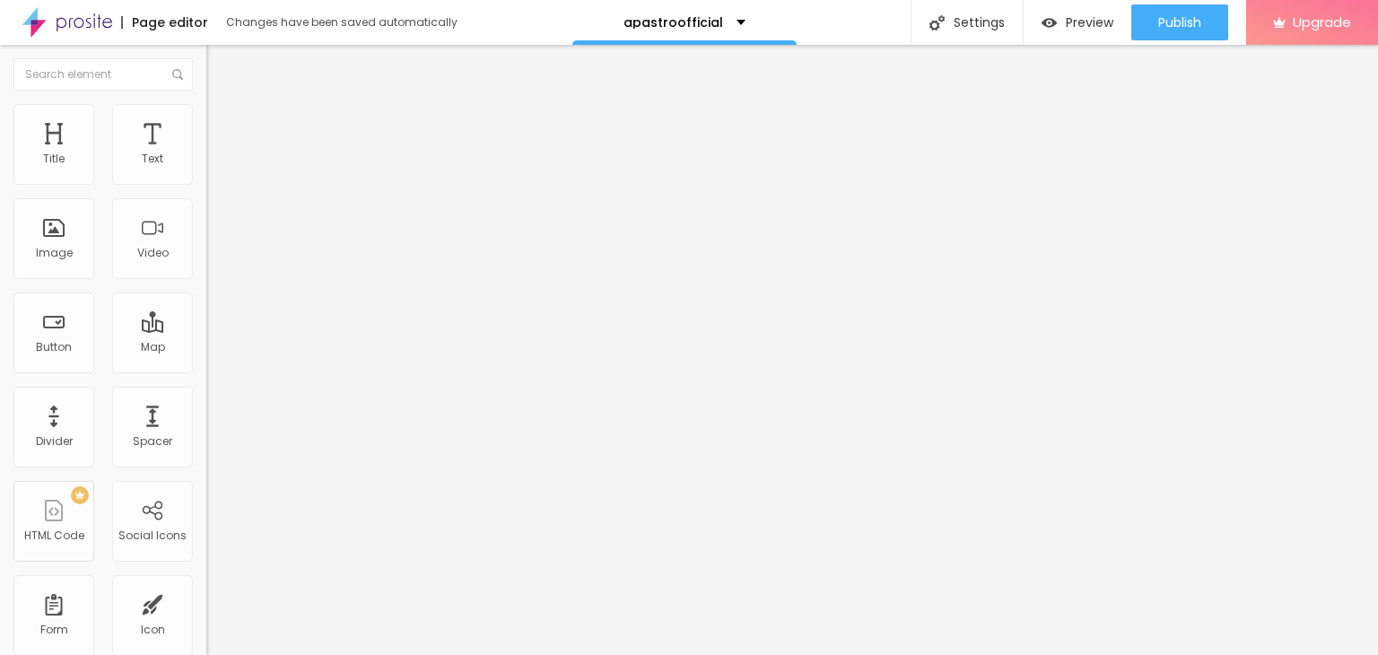
click at [206, 104] on li "Content" at bounding box center [309, 95] width 206 height 18
click at [233, 197] on div "Connect" at bounding box center [262, 179] width 59 height 36
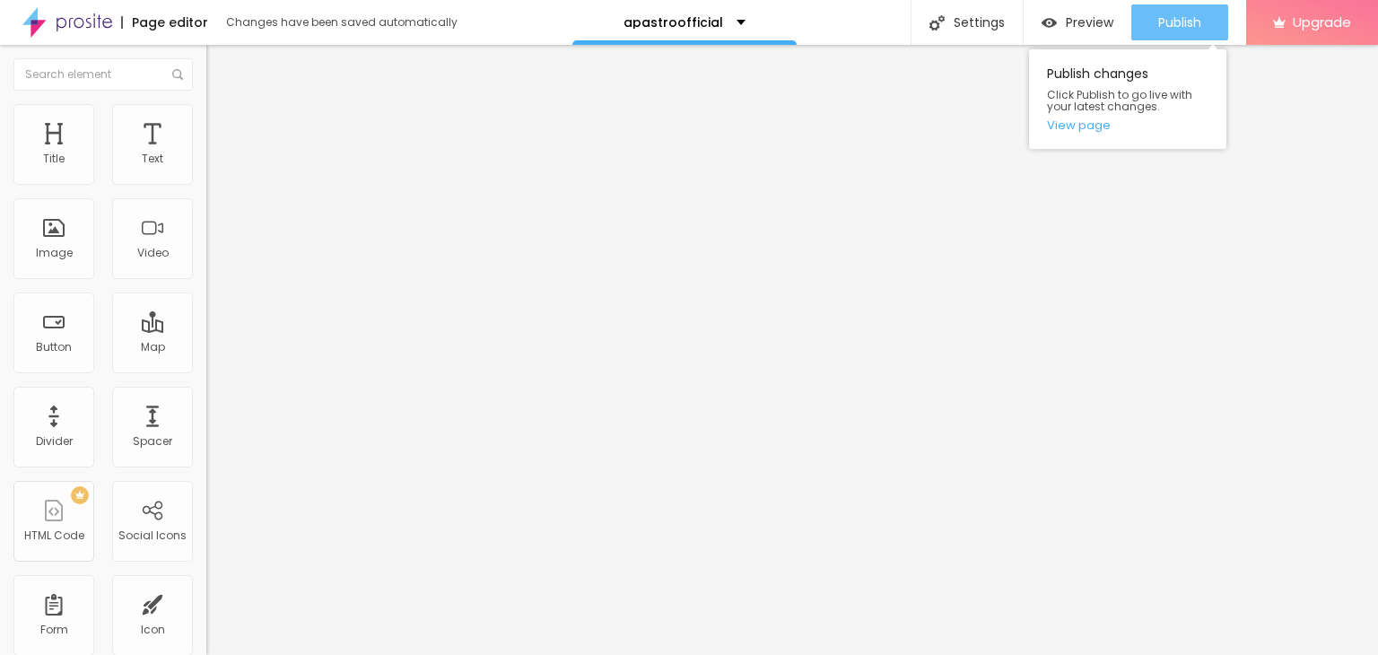
click at [1183, 15] on span "Publish" at bounding box center [1179, 22] width 43 height 14
click at [1089, 122] on link "View page" at bounding box center [1127, 125] width 161 height 12
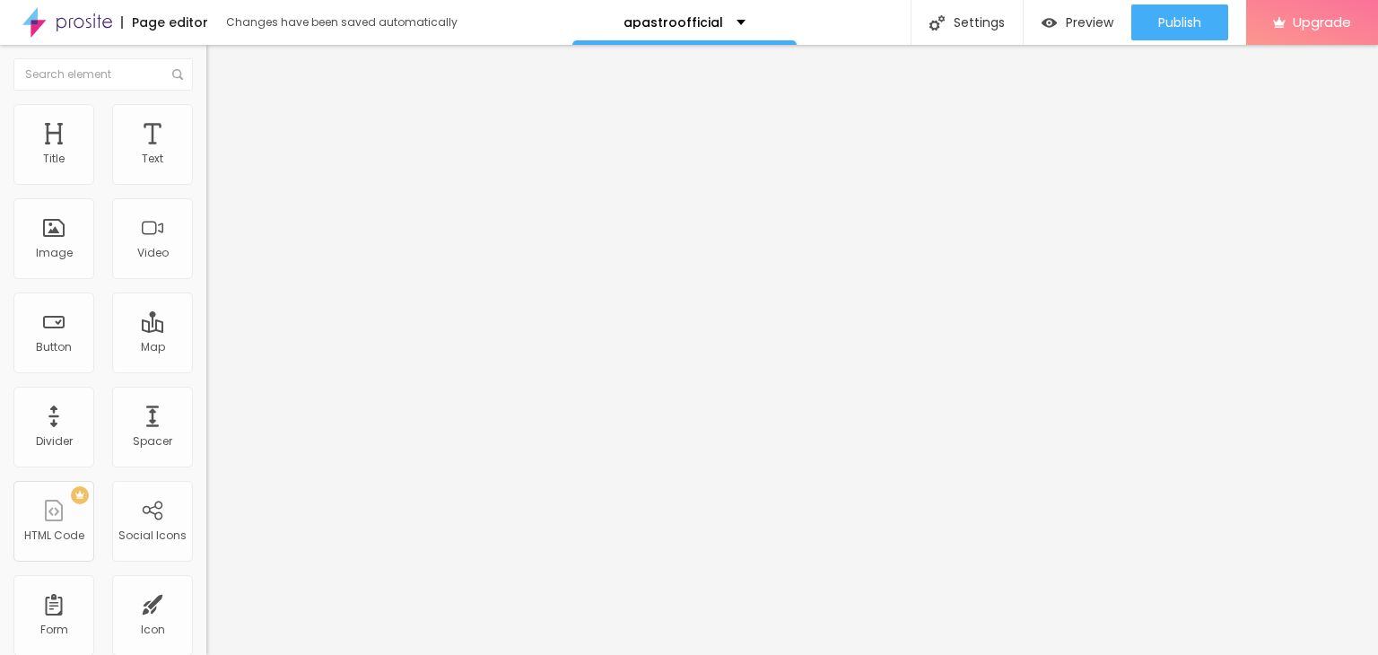
click at [220, 66] on div "Edit Text" at bounding box center [261, 65] width 82 height 14
click at [222, 124] on span "Style" at bounding box center [235, 116] width 26 height 15
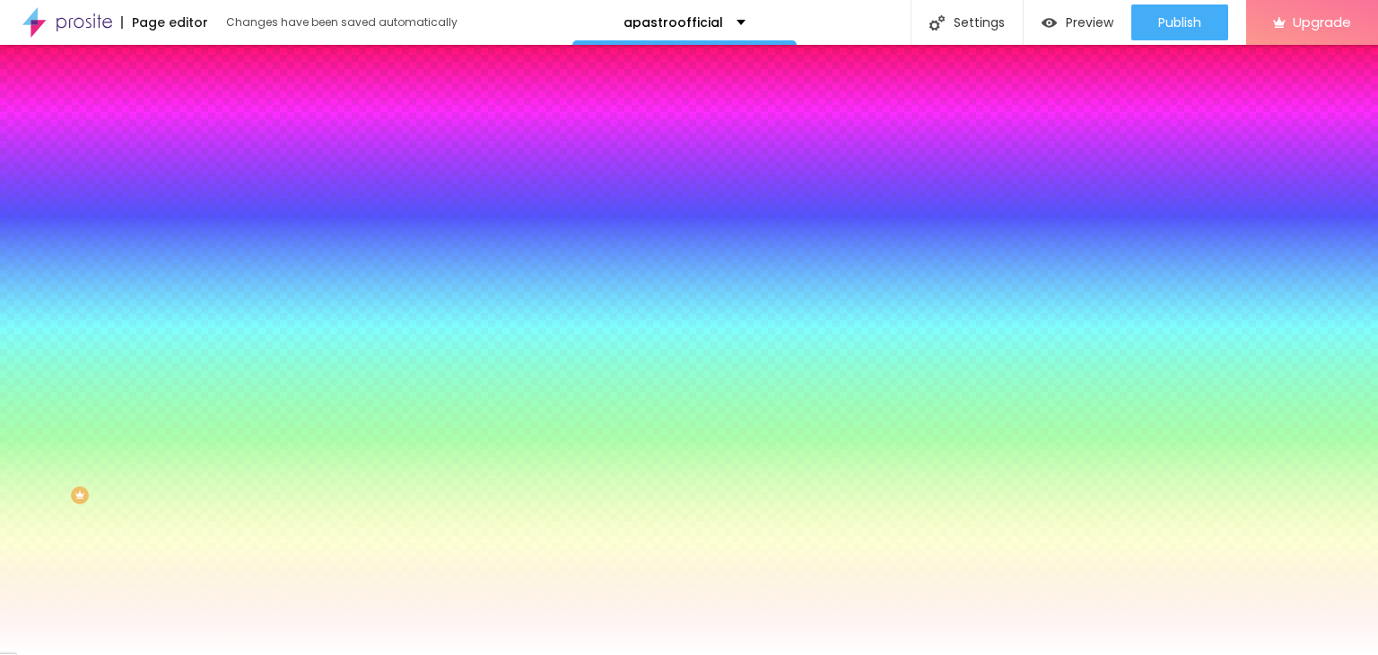
click at [222, 126] on span "Advanced" at bounding box center [251, 133] width 58 height 15
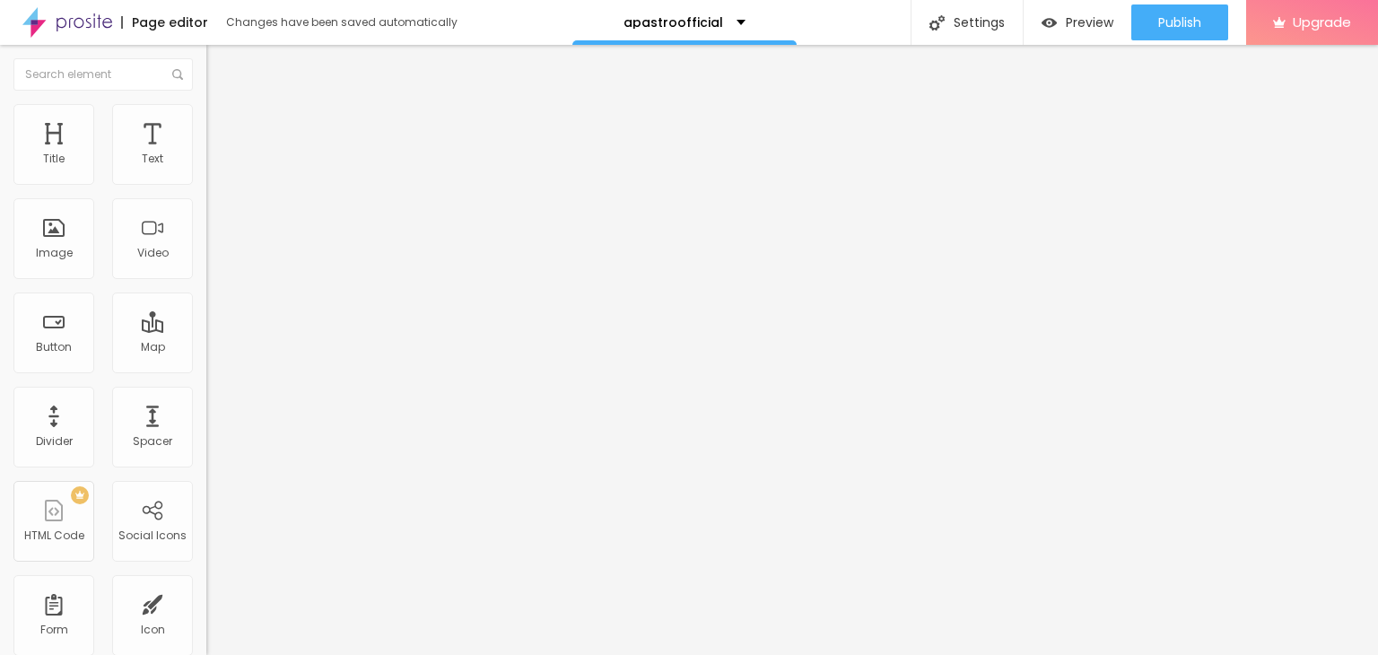
click at [220, 67] on img "button" at bounding box center [227, 65] width 14 height 14
click at [206, 154] on span "Add image" at bounding box center [243, 146] width 74 height 15
click at [206, 181] on input "text" at bounding box center [313, 172] width 215 height 18
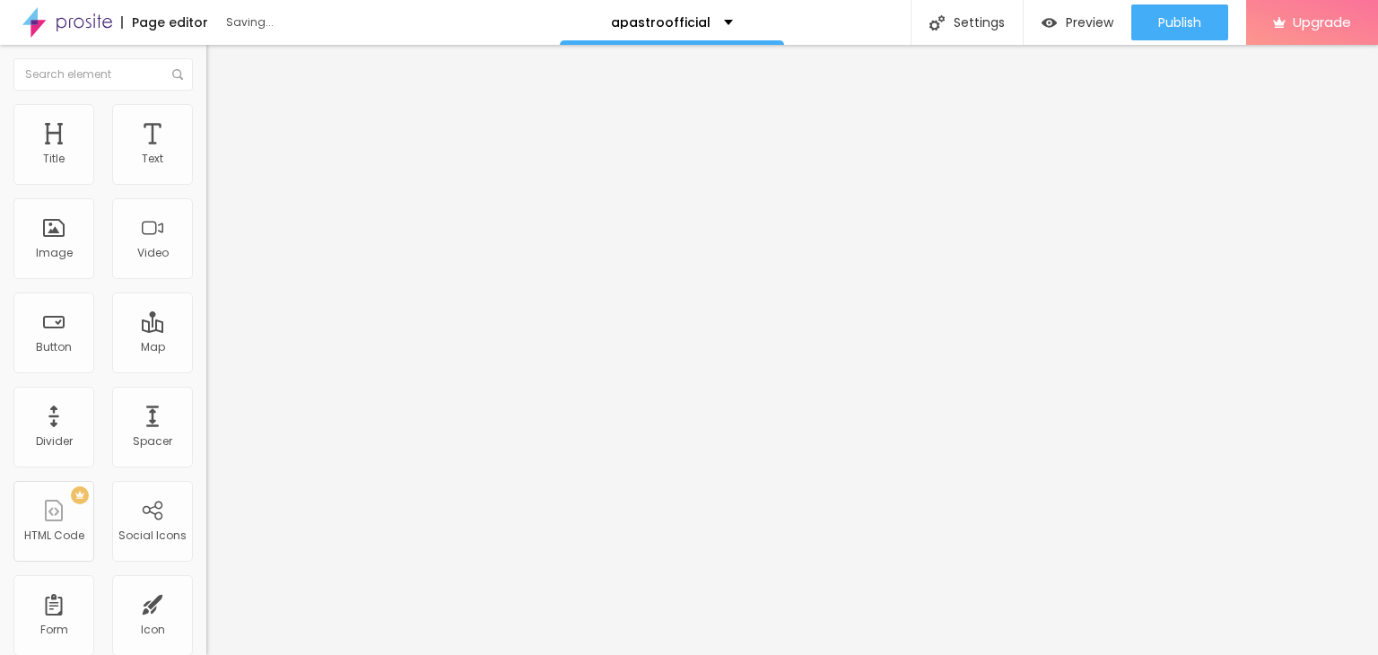
type input "a"
click at [206, 181] on input "best astrologer in india" at bounding box center [313, 172] width 215 height 18
type input "aditya pareek best astrologer in india"
drag, startPoint x: 124, startPoint y: 485, endPoint x: 0, endPoint y: 493, distance: 124.1
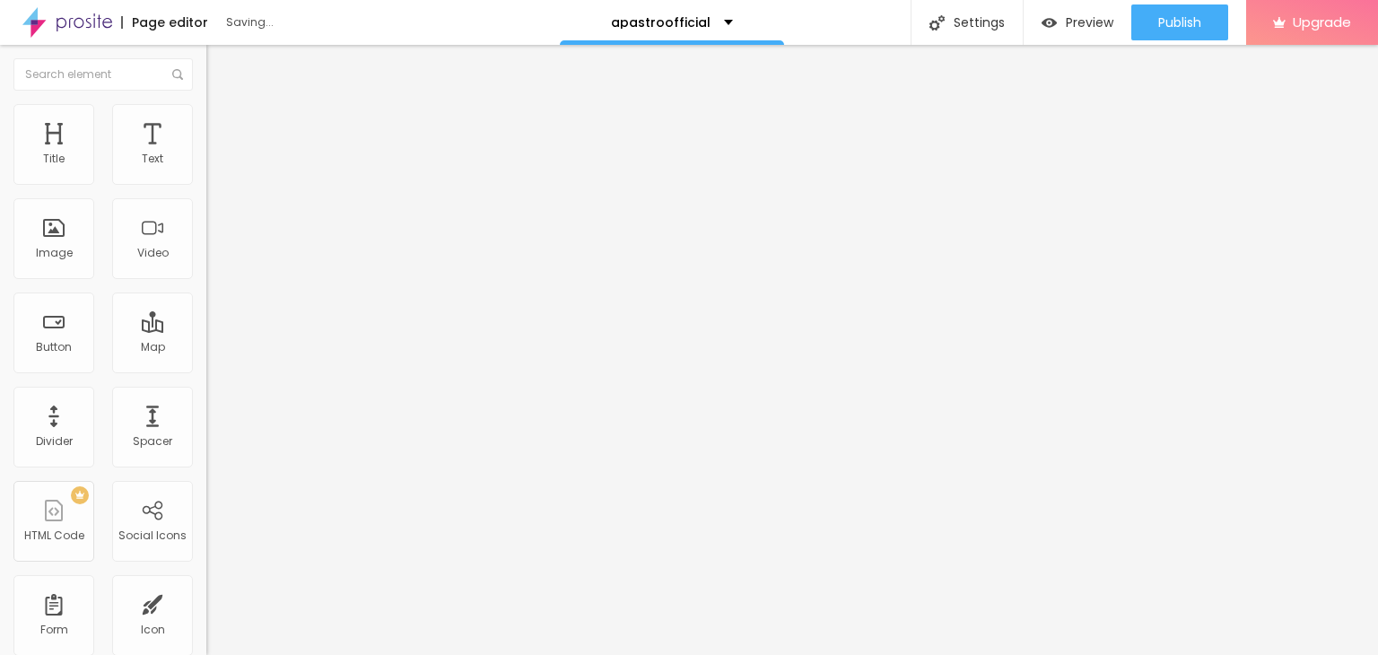
click at [206, 410] on div "Change image Image description (Alt) aditya pareek best astrologer in india Ali…" at bounding box center [309, 275] width 206 height 270
paste input "apastro.com/"
type input "https://apastro.com/"
drag, startPoint x: 131, startPoint y: 335, endPoint x: 194, endPoint y: 362, distance: 68.7
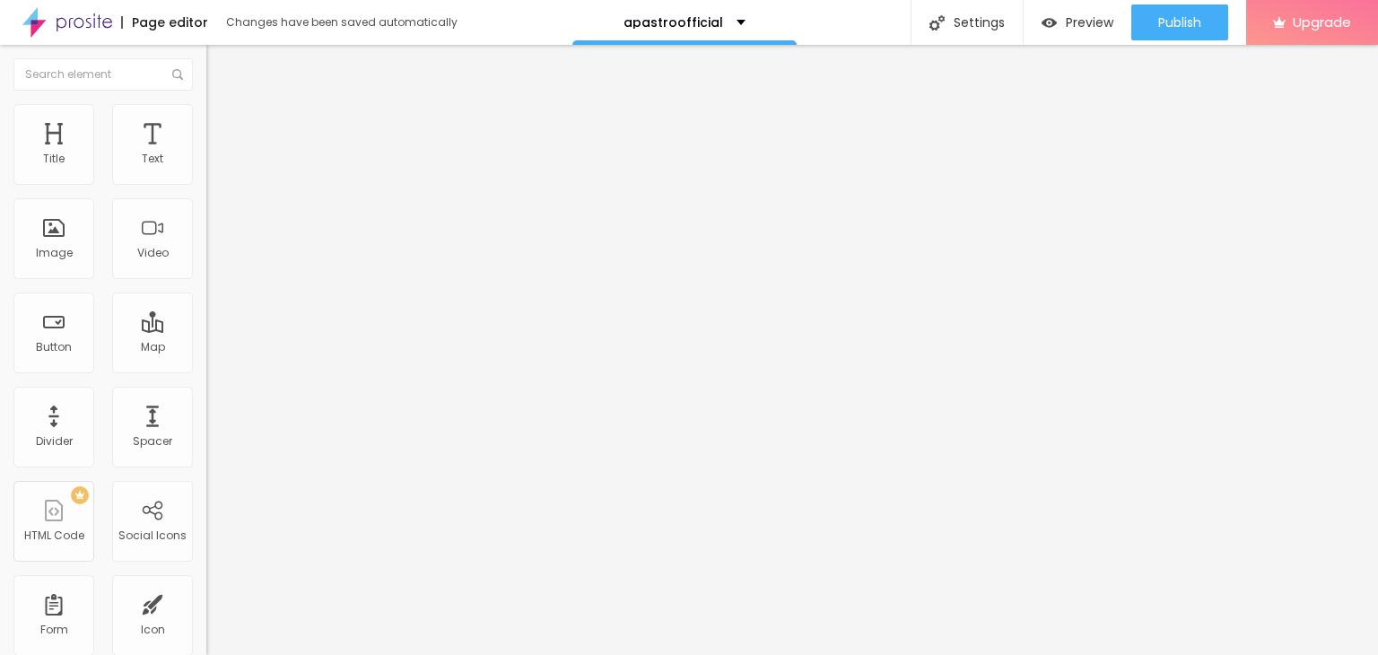
click at [133, 335] on div "Map" at bounding box center [152, 332] width 81 height 81
click at [206, 169] on input "Alboom Brasil" at bounding box center [313, 160] width 215 height 18
paste input "P Group, Plot No. 2, EHTP Urban Estate, Near Hero Honda Chowk, Sector -34, Guru…"
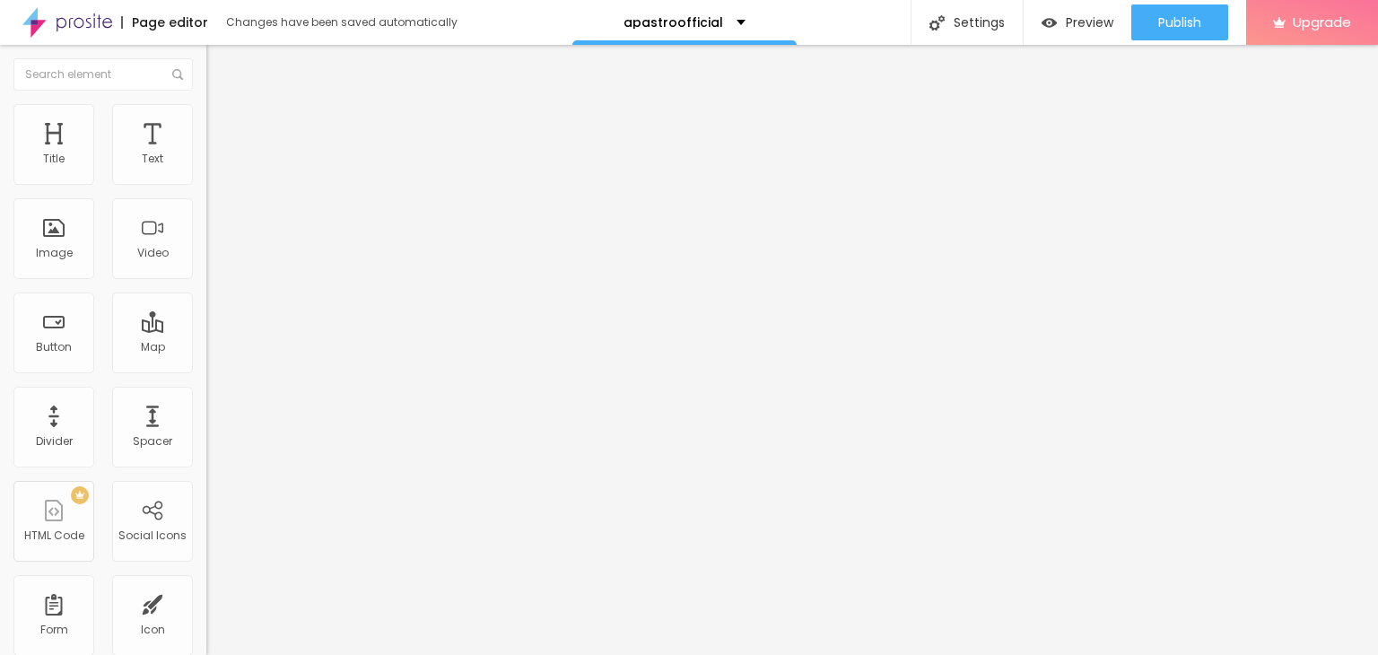
type input "AP Group, Plot No. 2, EHTP Urban Estate, Near Hero Honda Chowk, Sector -34, Gur…"
click at [220, 62] on img "button" at bounding box center [227, 65] width 14 height 14
click at [206, 169] on input "text" at bounding box center [313, 160] width 215 height 18
paste input "https://youtube.com/shorts/DccBsxvvdgU?si=eg1oMTYNqfMiNiGh"
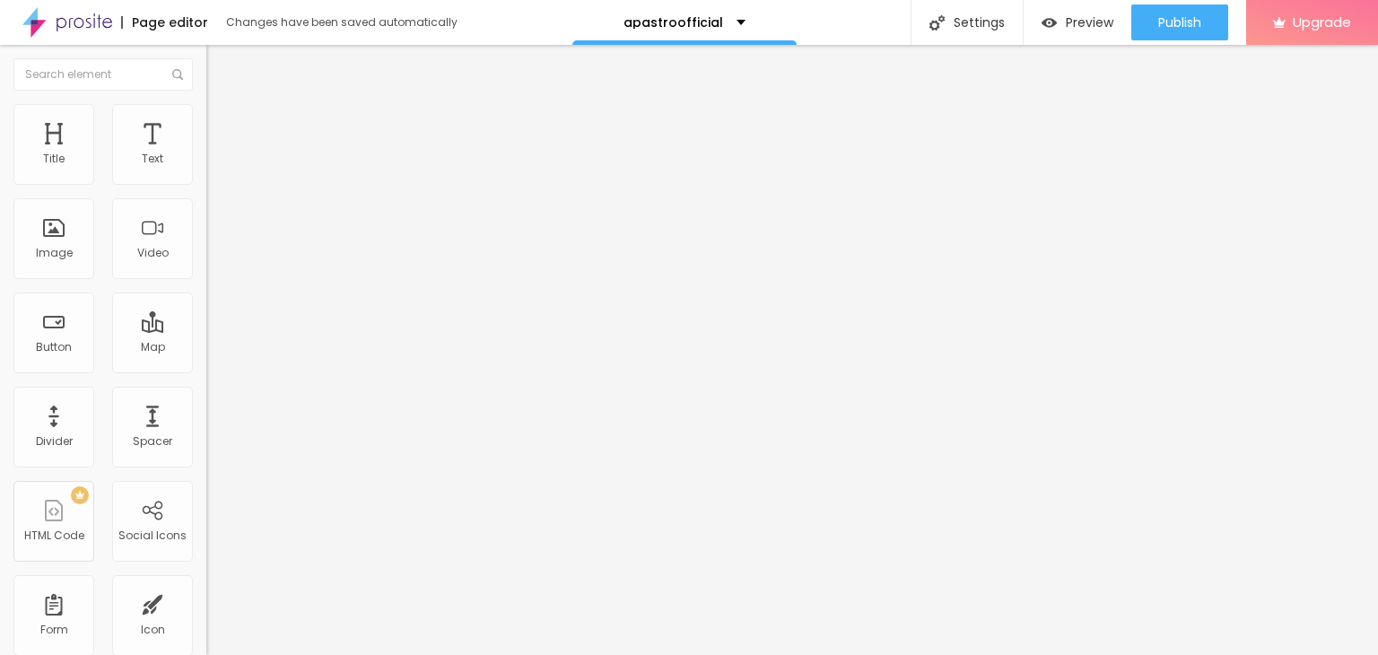
scroll to position [0, 189]
type input "https://youtube.com/shorts/DccBsxvvdgU?si=eg1oMTYNqfMiNiGh"
click at [206, 337] on div at bounding box center [309, 337] width 206 height 0
click at [220, 61] on img "button" at bounding box center [227, 65] width 14 height 14
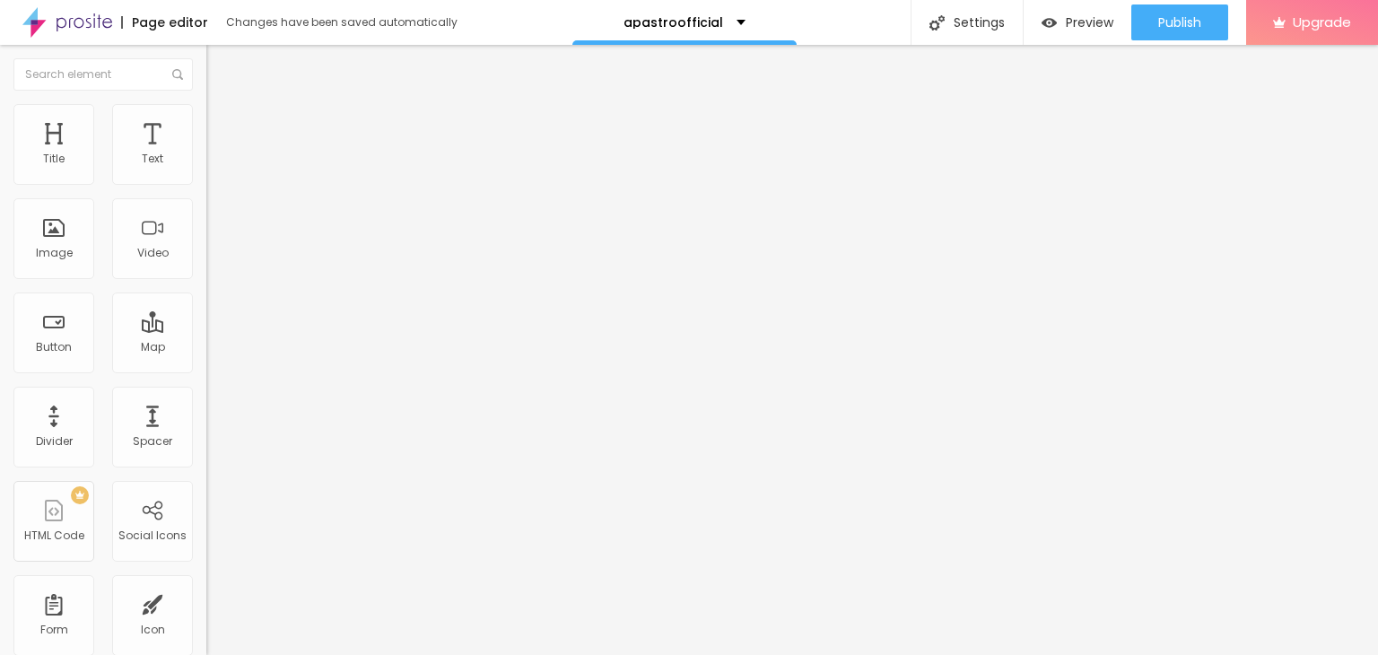
click at [220, 62] on img "button" at bounding box center [227, 65] width 14 height 14
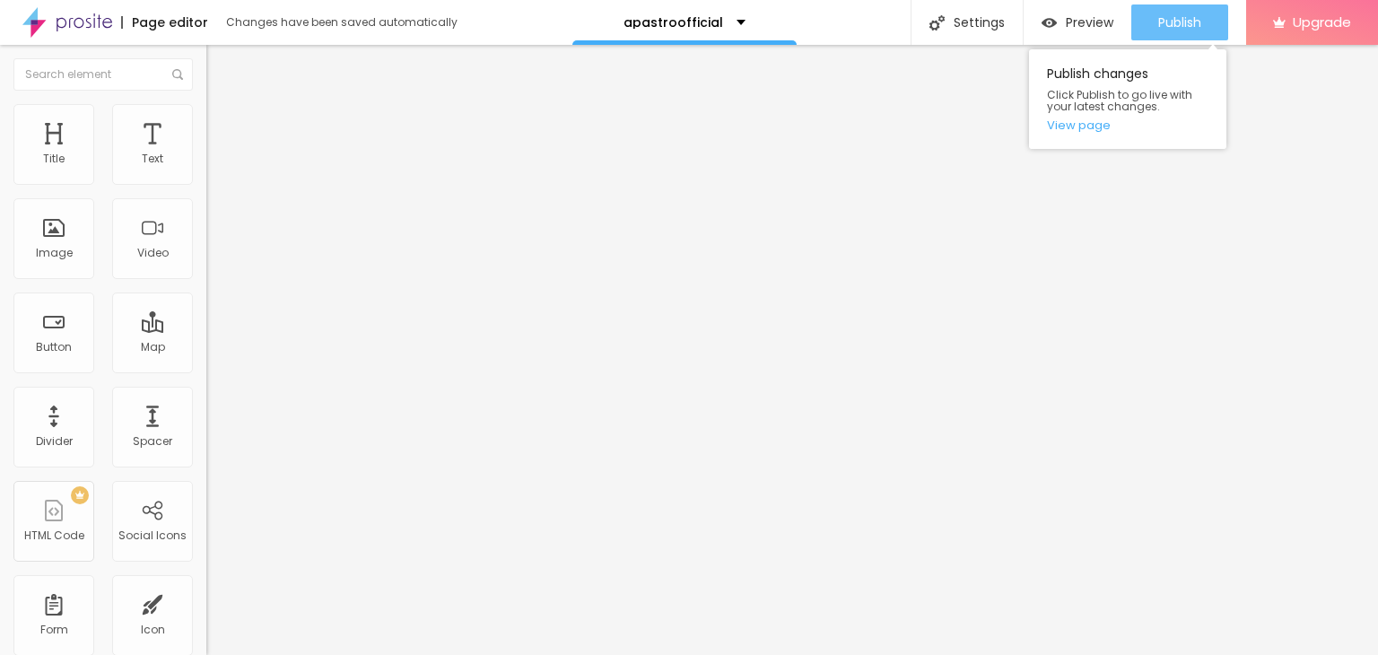
click at [1191, 21] on span "Publish" at bounding box center [1179, 22] width 43 height 14
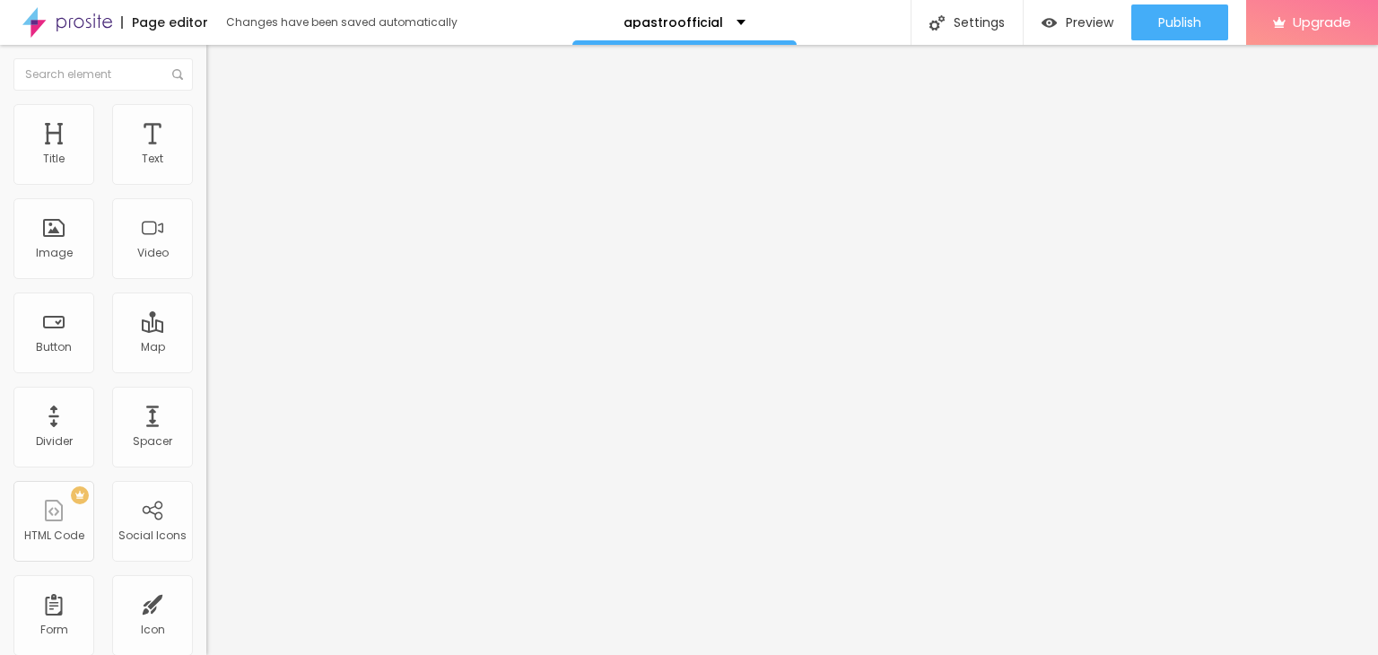
click at [206, 169] on input "https://youtube.com/shorts/DccBsxvvdgU?si=eg1oMTYNqfMiNiGh" at bounding box center [313, 160] width 215 height 18
paste input "www.youtube.com/shorts/ArHfaqvHZvA"
click at [206, 169] on input "https://www.youtube.com/shorts/ArHfaqvHZvA" at bounding box center [313, 160] width 215 height 18
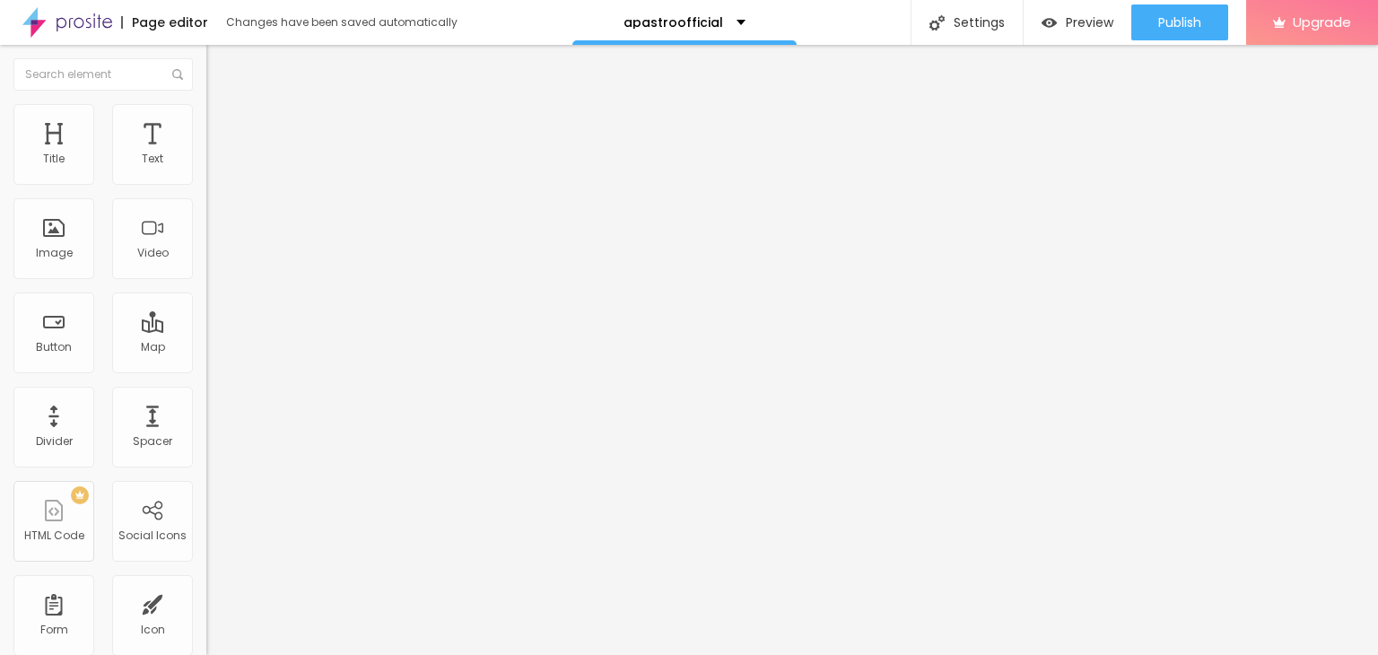
paste input "youtube.com/shorts/ArHfaqvHZvA?si=EhIg0shC47-WxbaN"
type input "https://youtube.com/shorts/ArHfaqvHZvA?si=EhIg0shC47-WxbaN"
click at [206, 169] on input "https://youtube.com/shorts/ArHfaqvHZvA?si=EhIg0shC47-WxbaN" at bounding box center [313, 160] width 215 height 18
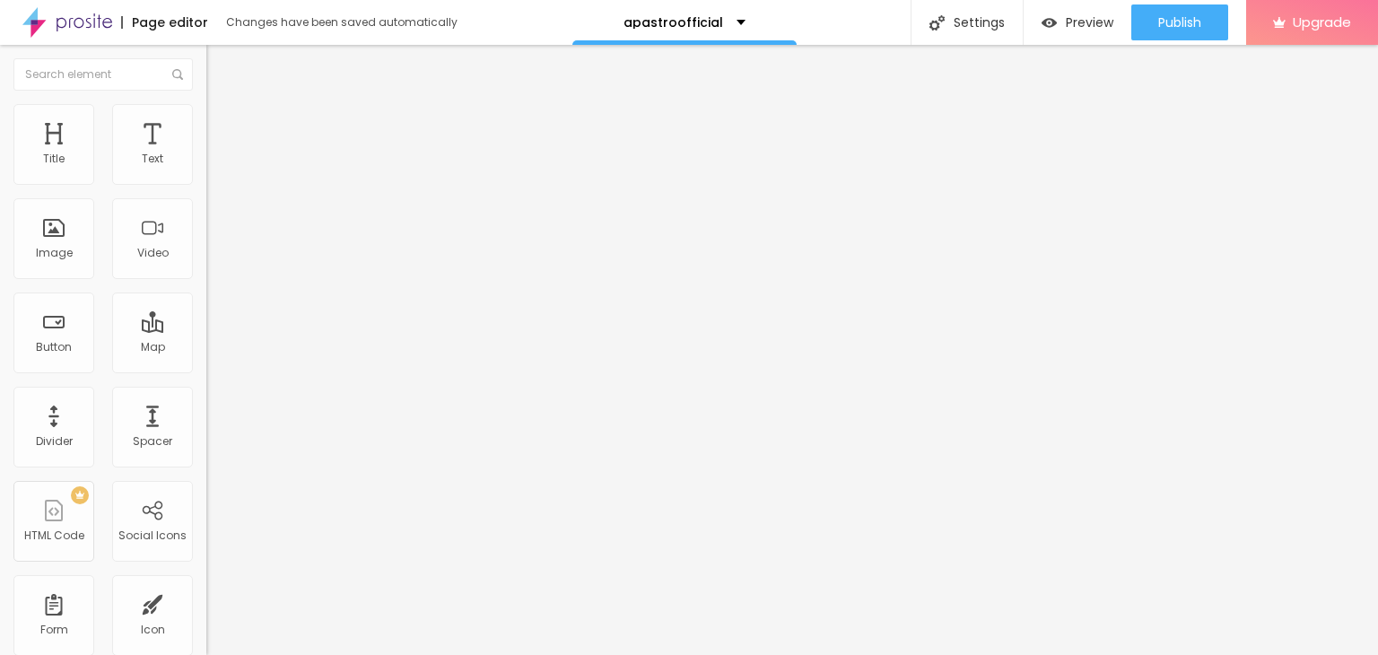
scroll to position [0, 192]
click at [206, 268] on span "4:3 Standard" at bounding box center [242, 260] width 73 height 15
click at [206, 277] on li "Ultrawide 21:9" at bounding box center [309, 271] width 206 height 11
click at [206, 279] on span "Ultrawide" at bounding box center [231, 271] width 51 height 15
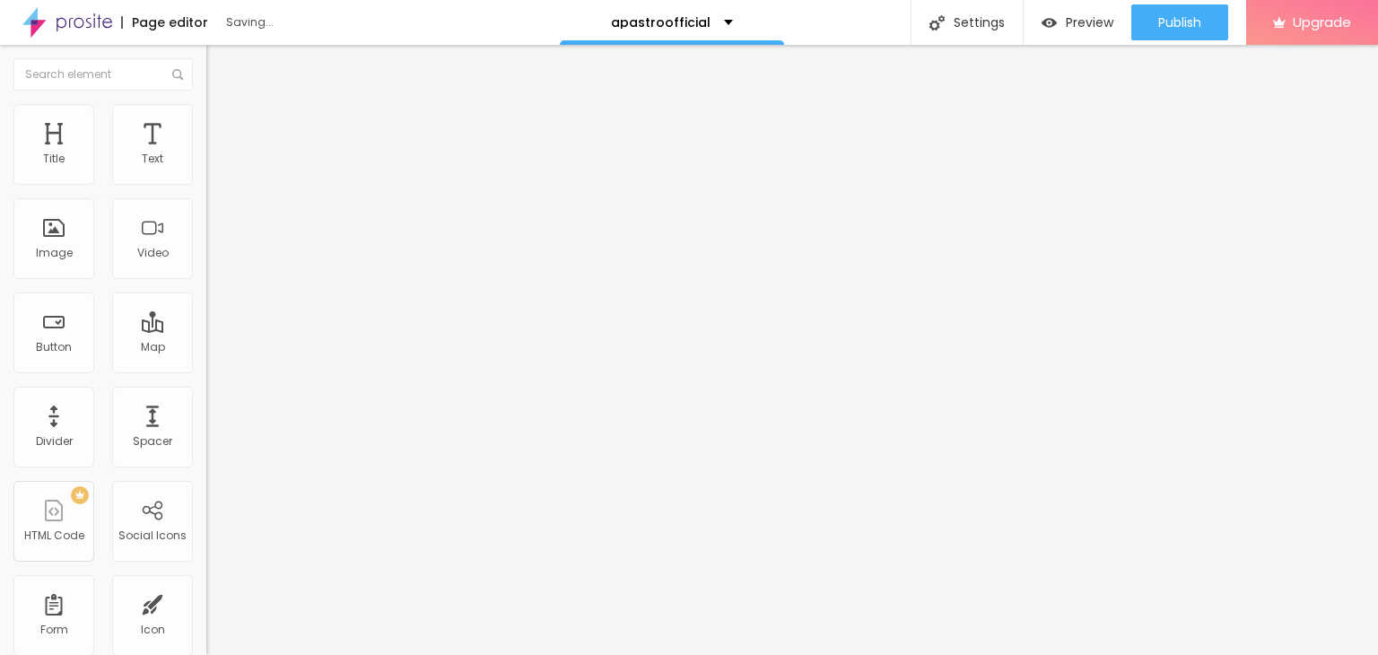
click at [206, 307] on span "Standard" at bounding box center [233, 299] width 54 height 15
click at [206, 318] on span "Vertical 1" at bounding box center [230, 309] width 48 height 15
click at [206, 288] on div "Wide 16:9" at bounding box center [309, 282] width 206 height 11
click at [206, 106] on img at bounding box center [214, 112] width 16 height 16
click at [206, 122] on img at bounding box center [214, 130] width 16 height 16
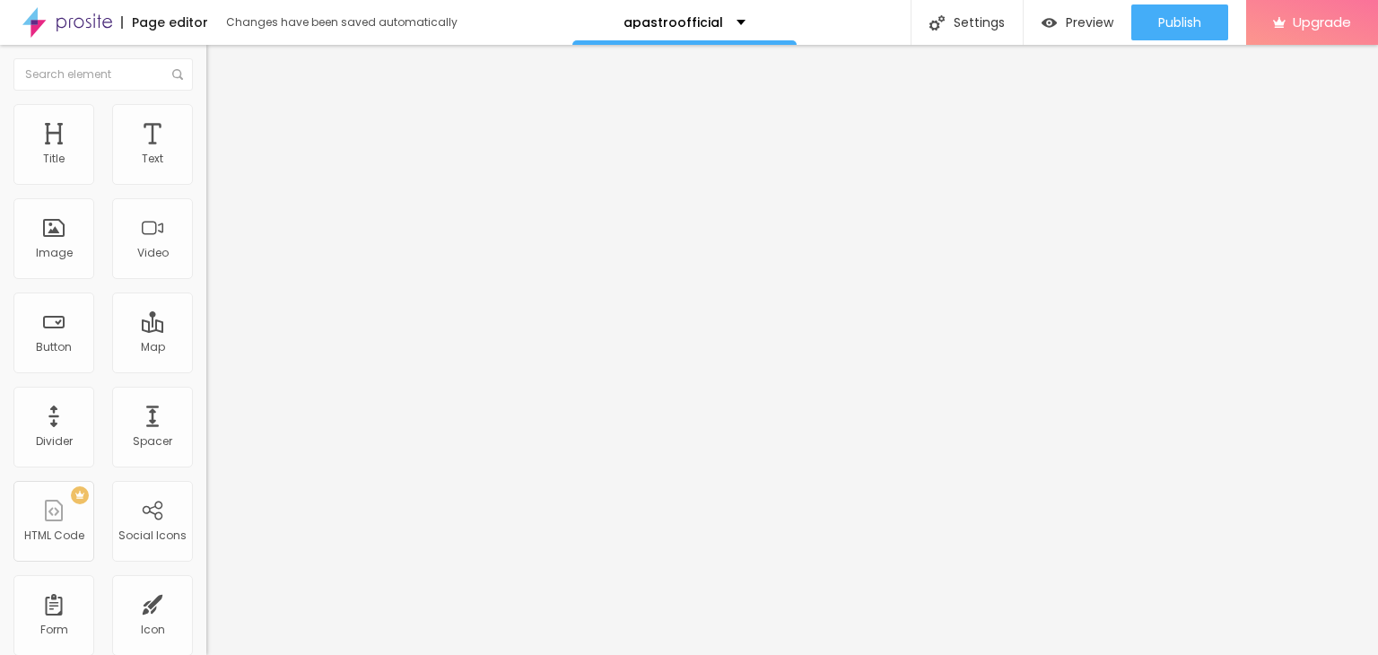
click at [206, 95] on li "Content" at bounding box center [309, 95] width 206 height 18
click at [206, 268] on span "16:9 Wide" at bounding box center [231, 260] width 51 height 15
click at [220, 65] on img "button" at bounding box center [227, 65] width 14 height 14
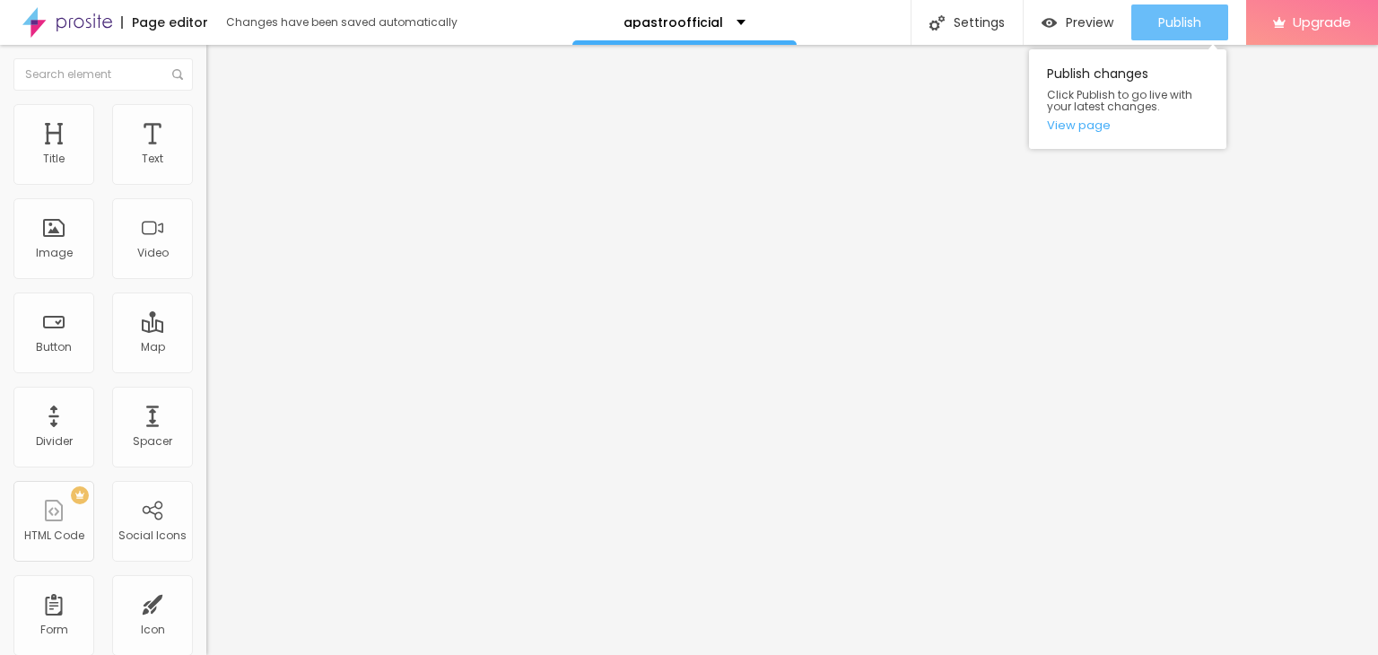
click at [1163, 23] on span "Publish" at bounding box center [1179, 22] width 43 height 14
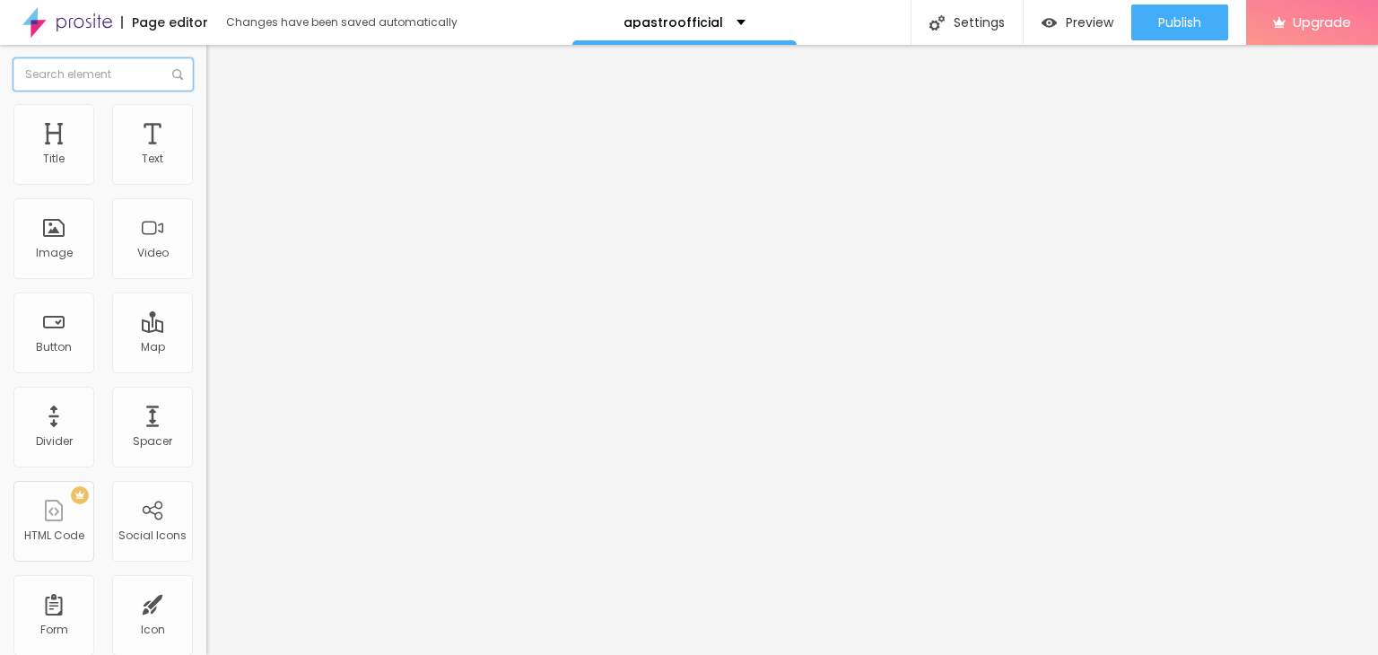
click at [83, 87] on input "text" at bounding box center [102, 74] width 179 height 32
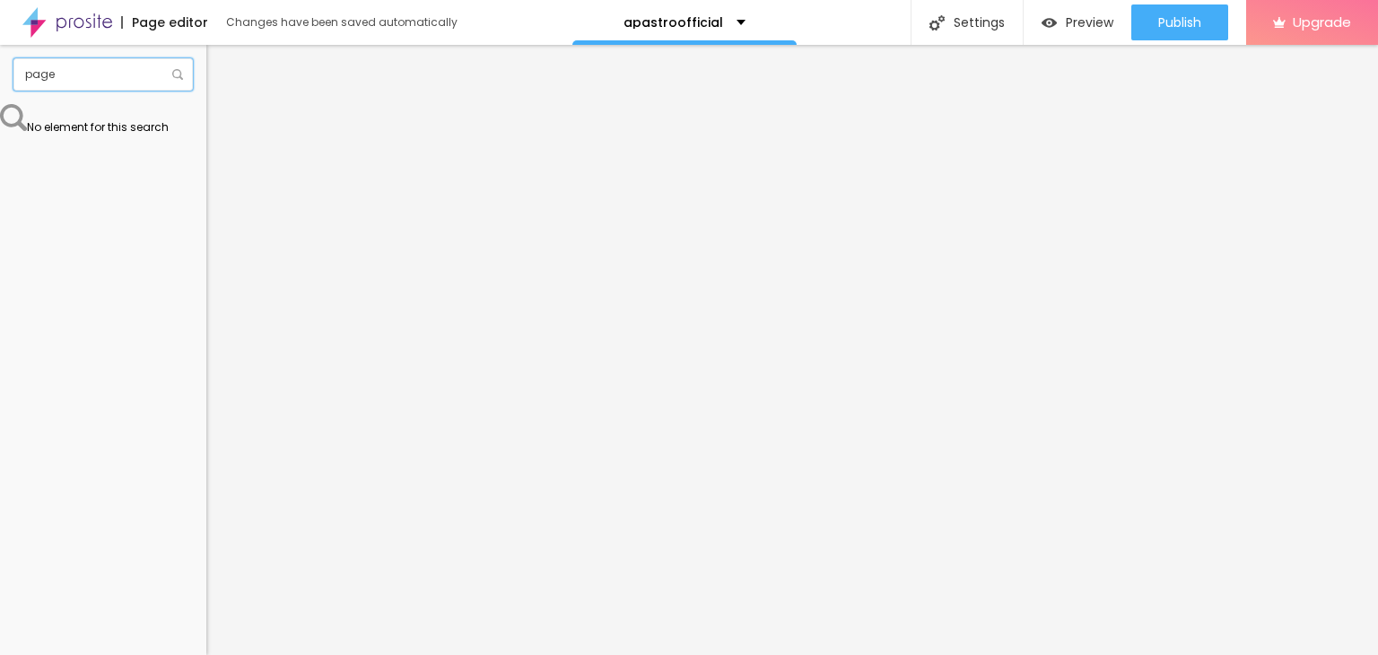
type input "page"
drag, startPoint x: 174, startPoint y: 75, endPoint x: 158, endPoint y: 117, distance: 44.3
click at [174, 75] on img at bounding box center [177, 74] width 11 height 11
click at [708, 26] on p "apastroofficial" at bounding box center [673, 22] width 100 height 13
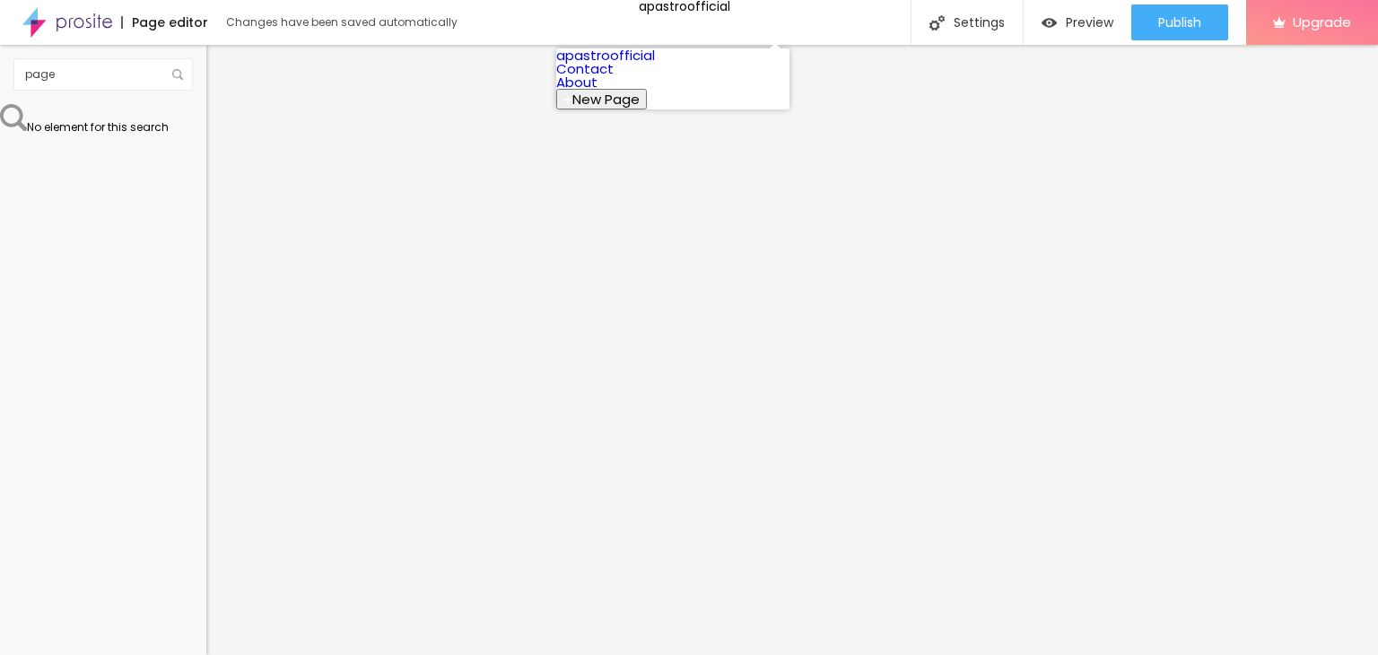
click at [614, 78] on link "Contact" at bounding box center [584, 68] width 57 height 19
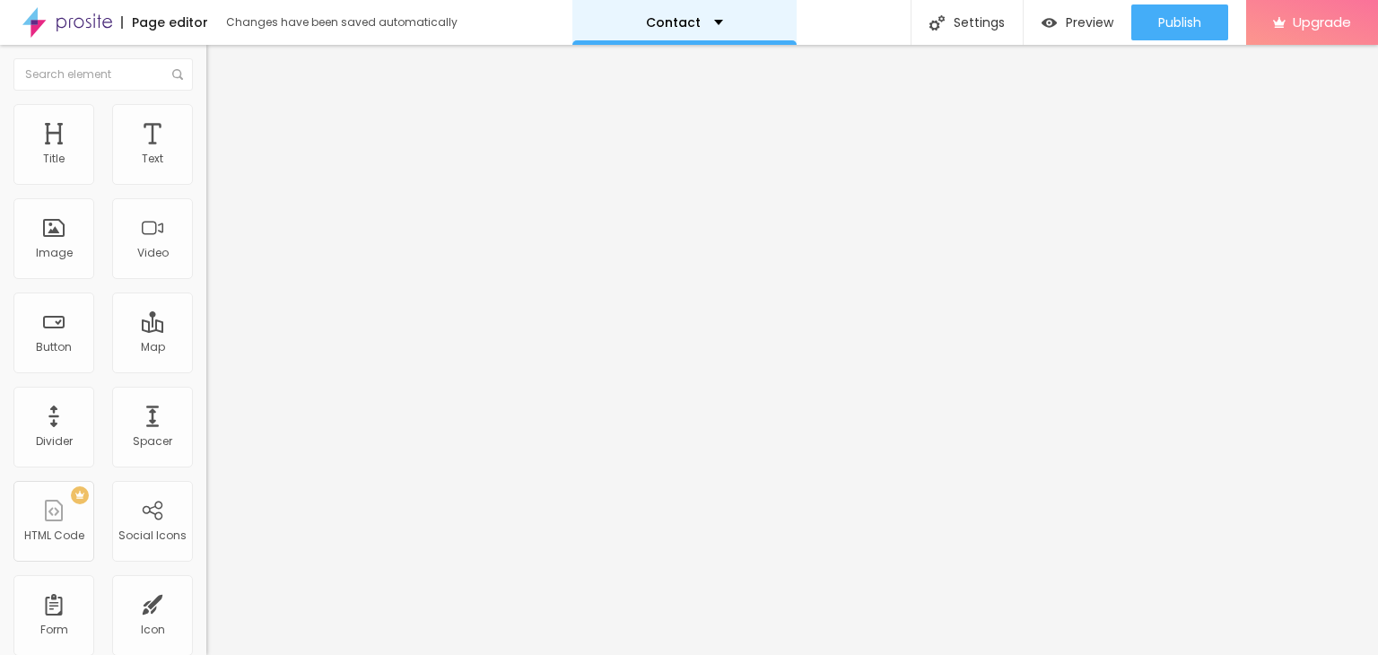
click at [681, 36] on div "Contact" at bounding box center [684, 22] width 224 height 45
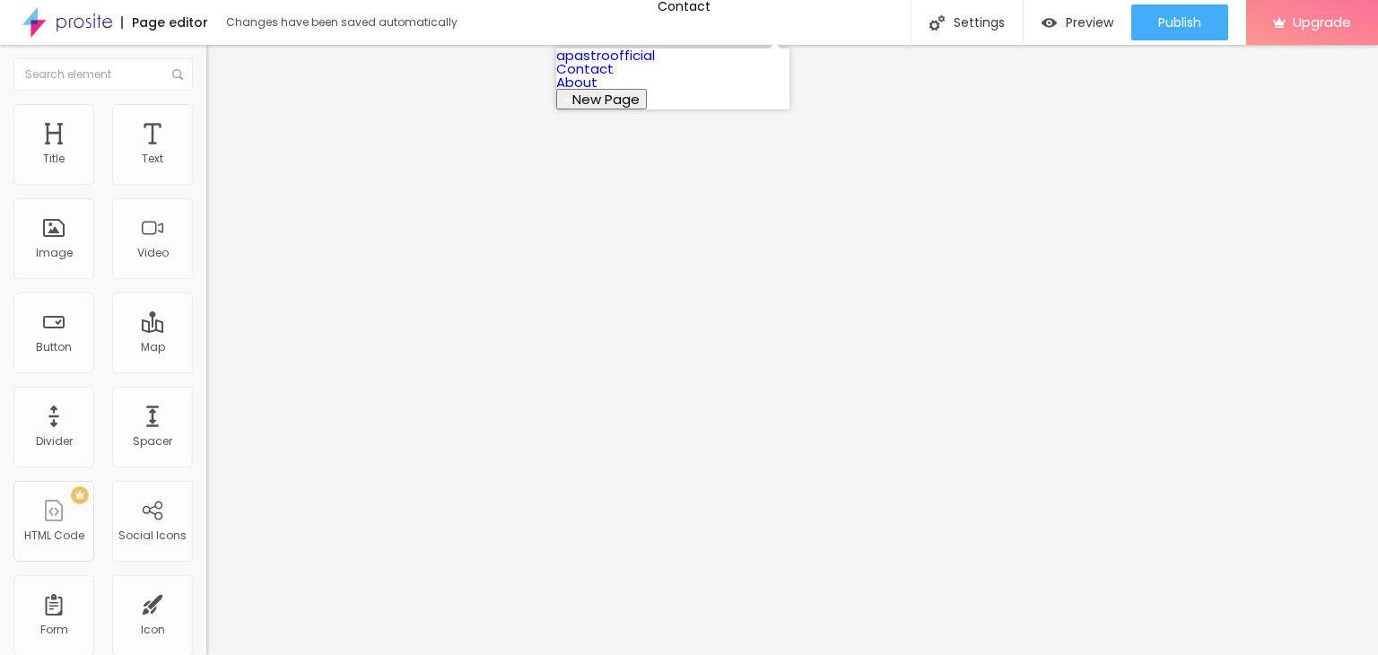
click at [640, 109] on span "New Page" at bounding box center [605, 99] width 67 height 19
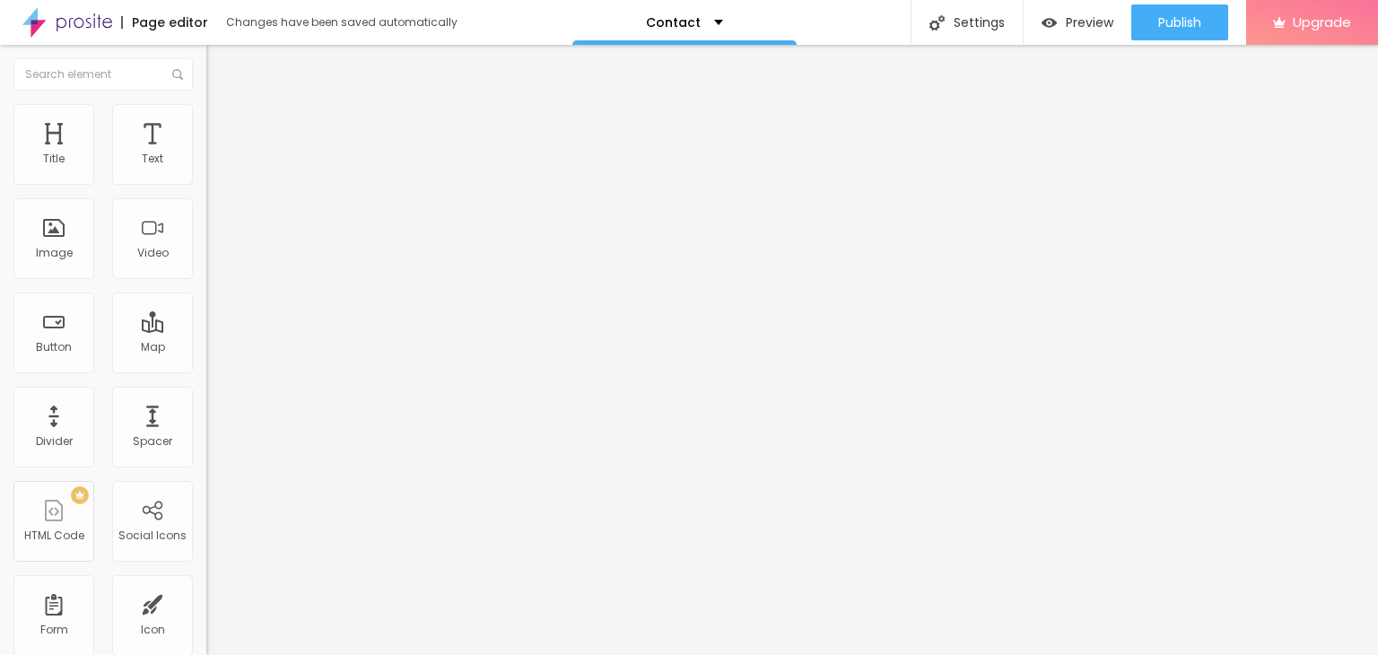
type input "Astrology Free Calculators"
drag, startPoint x: 822, startPoint y: 462, endPoint x: 831, endPoint y: 467, distance: 10.5
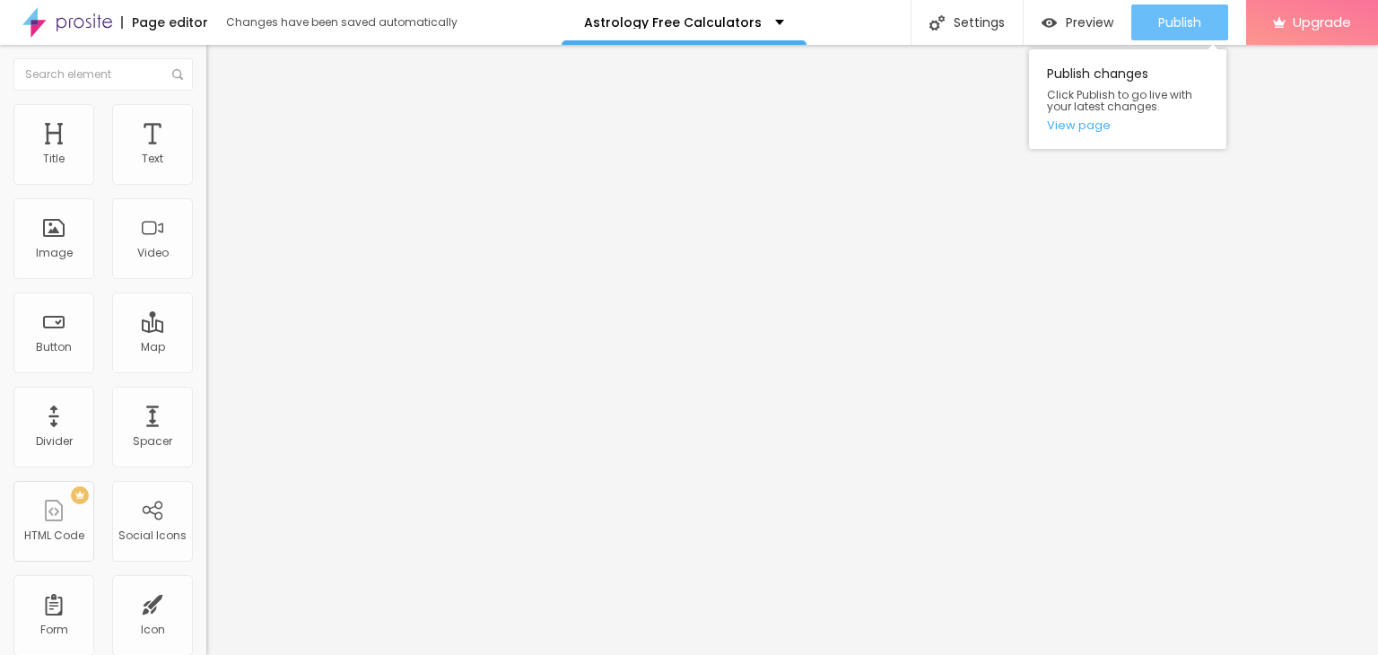
click at [1196, 24] on span "Publish" at bounding box center [1179, 22] width 43 height 14
click at [1077, 125] on link "View page" at bounding box center [1127, 125] width 161 height 12
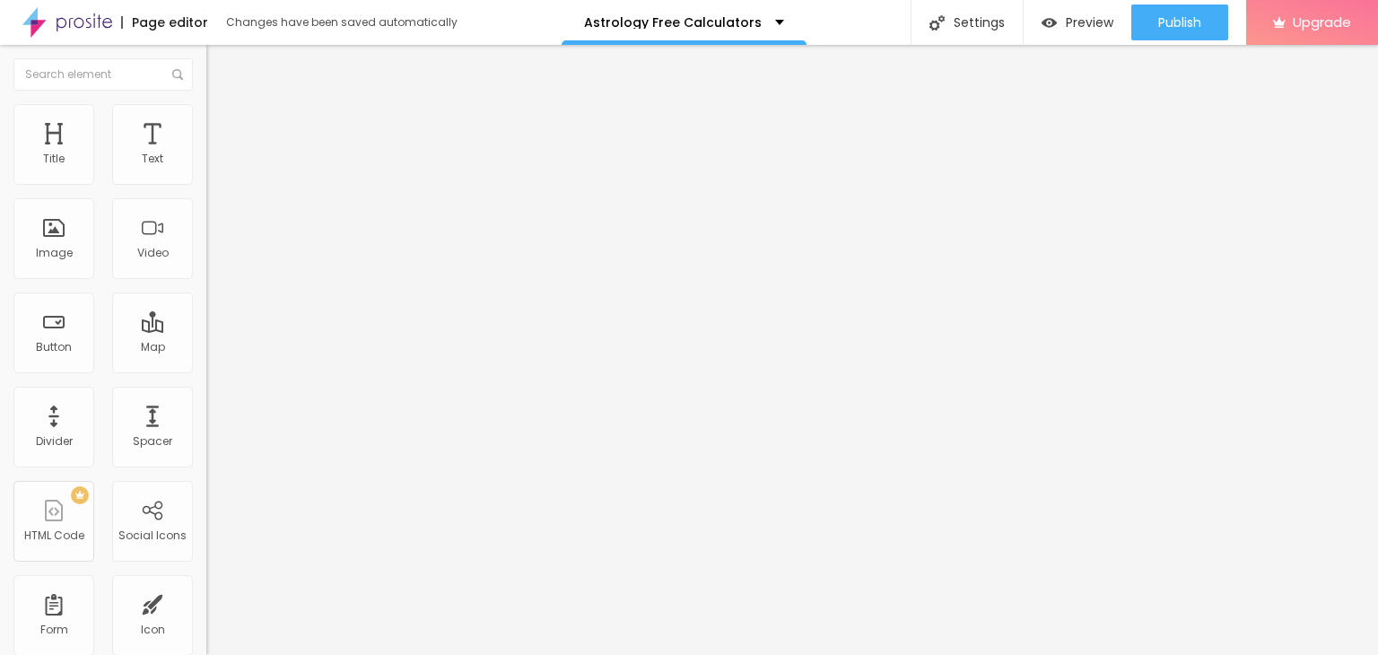
click at [220, 69] on img "button" at bounding box center [227, 65] width 14 height 14
click at [68, 252] on div "Image" at bounding box center [54, 253] width 37 height 13
click at [220, 72] on img "button" at bounding box center [227, 65] width 14 height 14
click at [206, 119] on li "Advanced" at bounding box center [309, 113] width 206 height 18
click at [206, 104] on li "Style" at bounding box center [309, 95] width 206 height 18
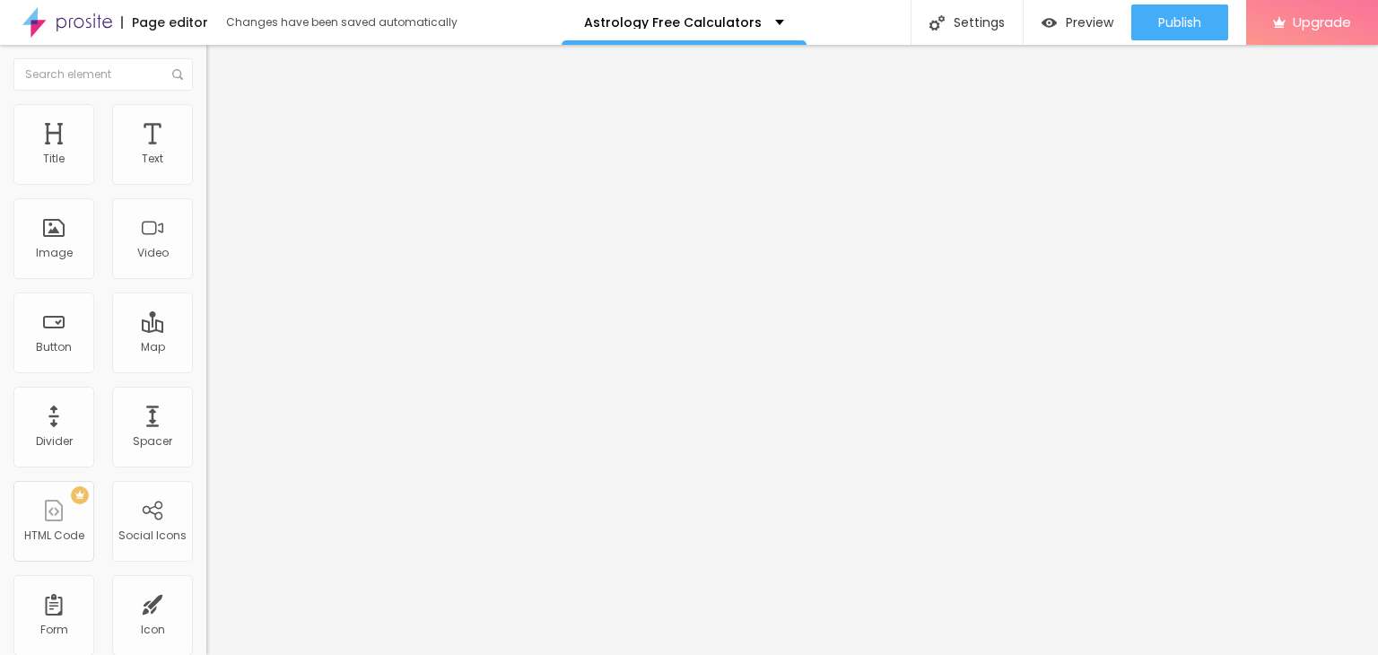
click at [220, 59] on img "button" at bounding box center [227, 65] width 14 height 14
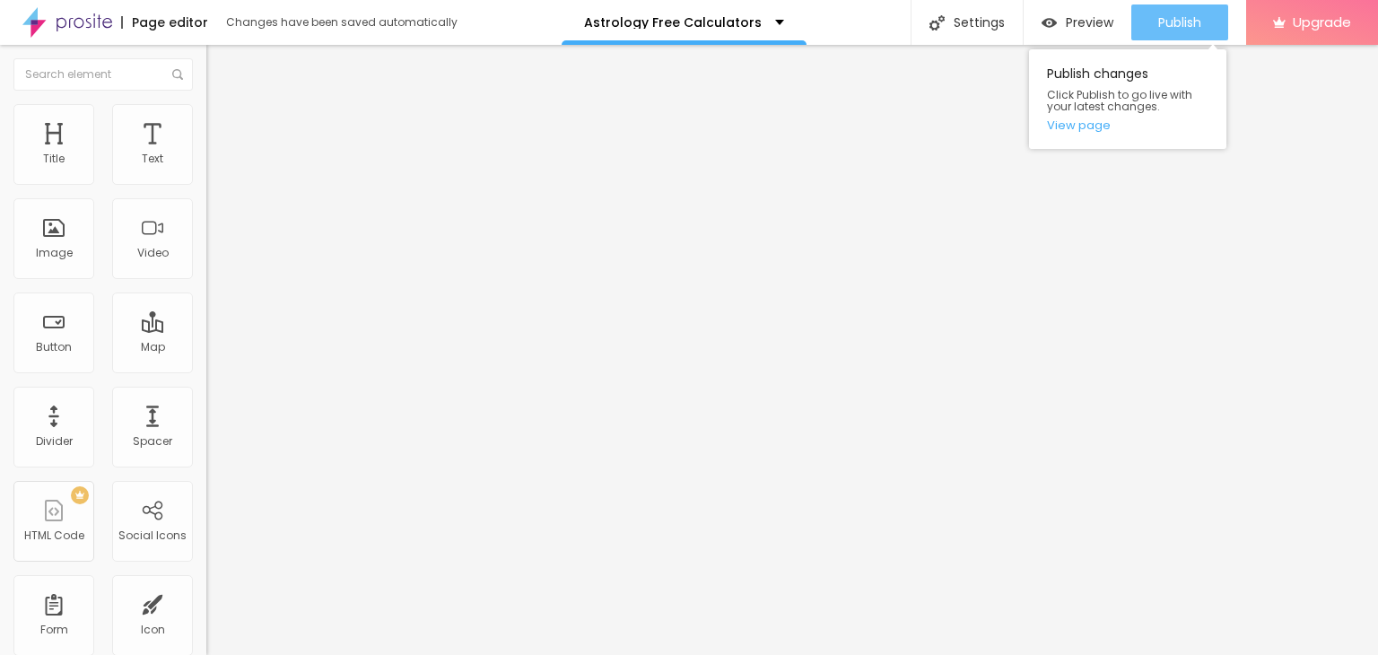
click at [1166, 26] on span "Publish" at bounding box center [1179, 22] width 43 height 14
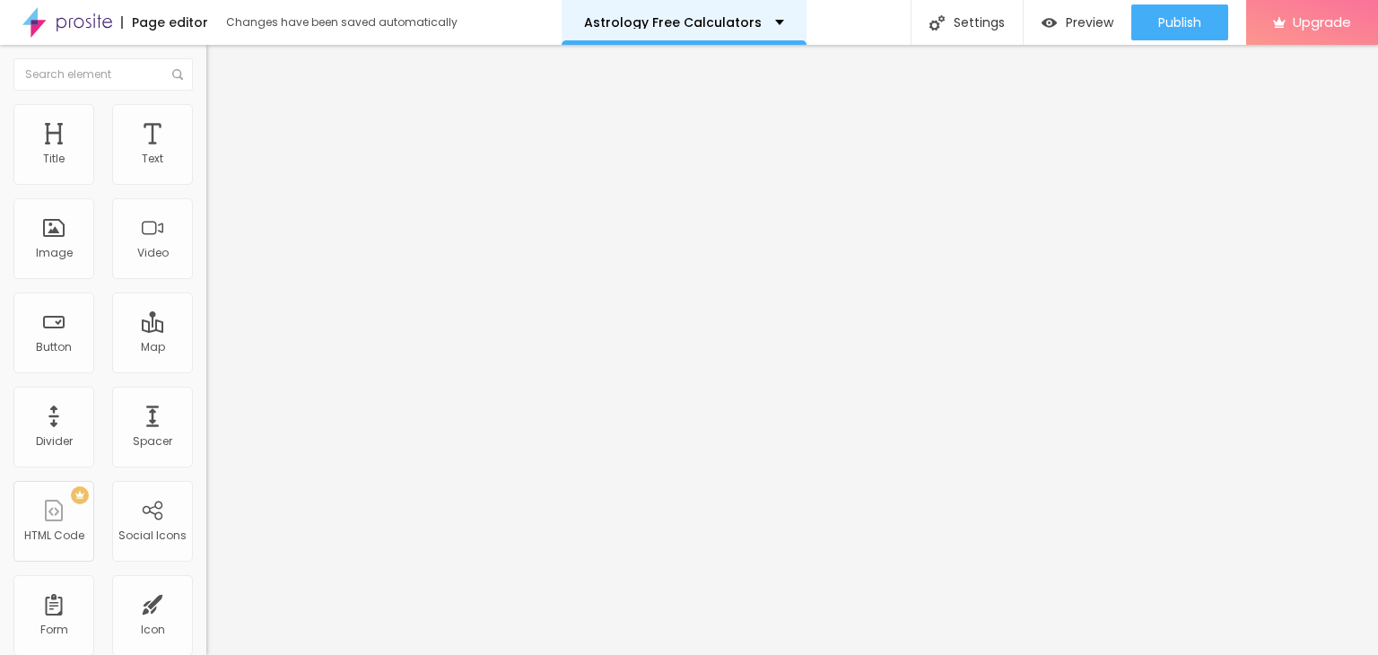
click at [681, 13] on div "Astrology Free Calculators" at bounding box center [684, 22] width 245 height 45
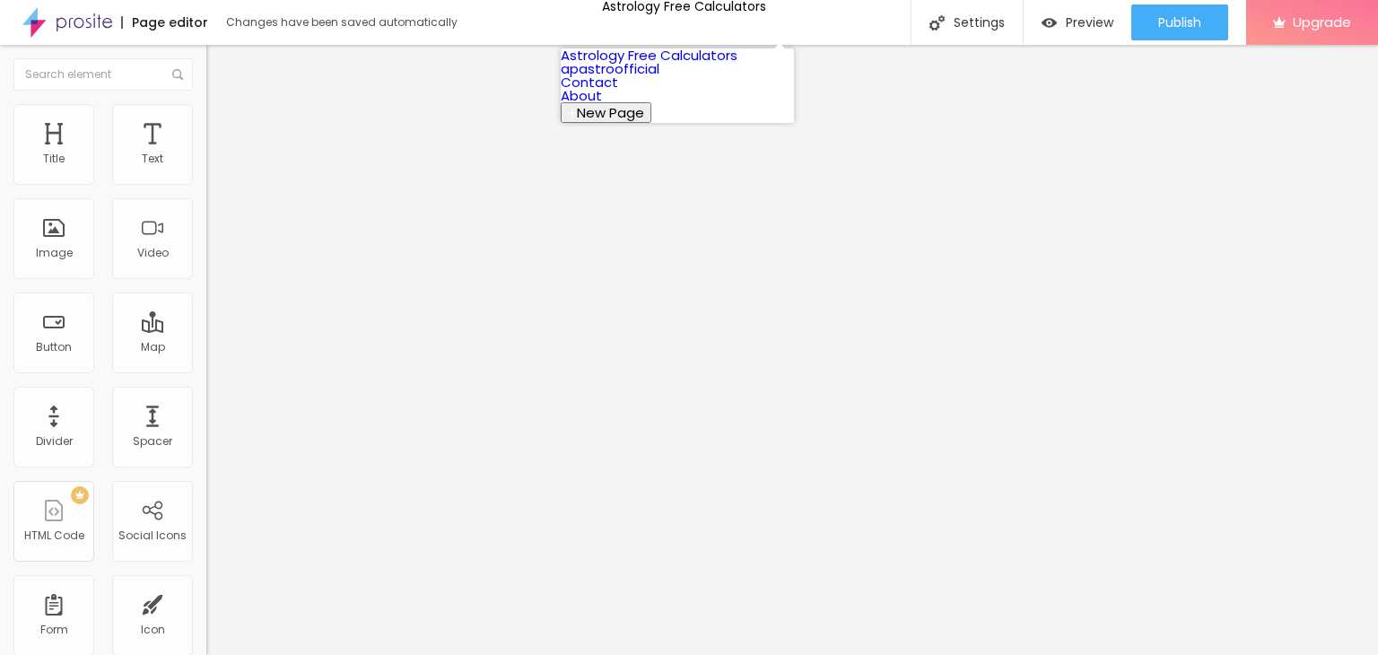
click at [644, 122] on span "New Page" at bounding box center [610, 112] width 67 height 19
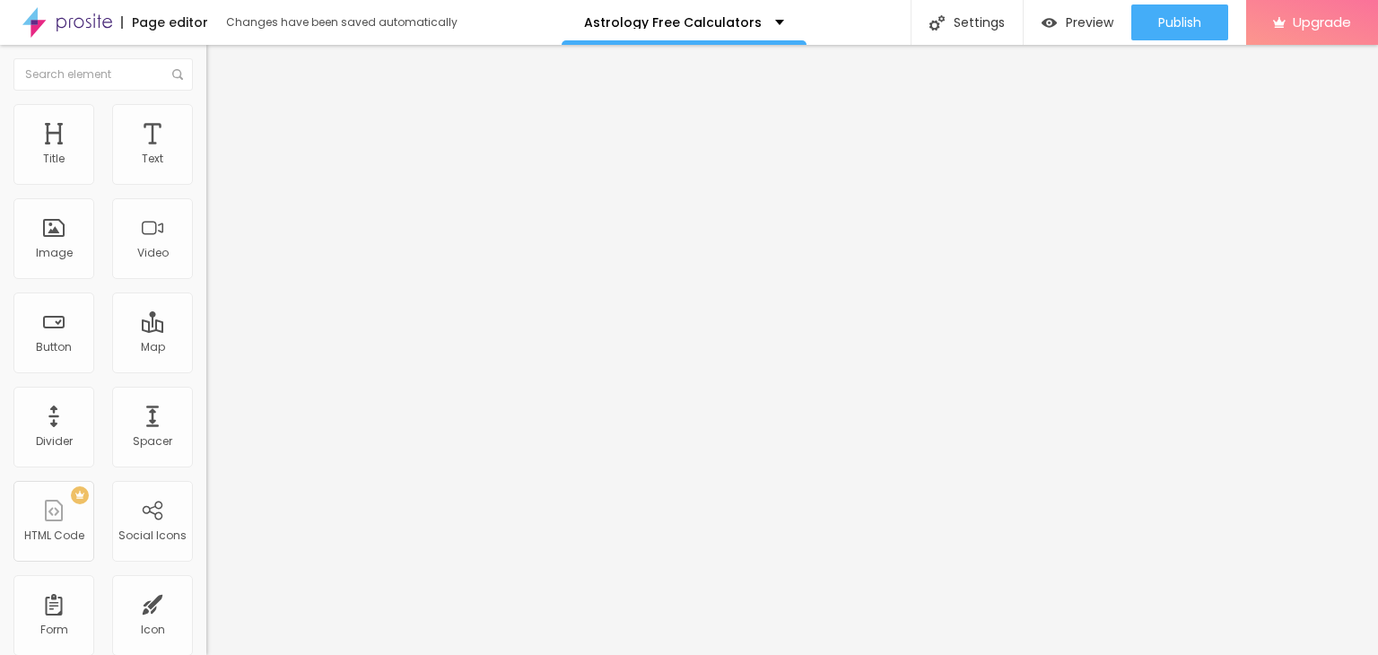
type input "Astrologer Profile Links"
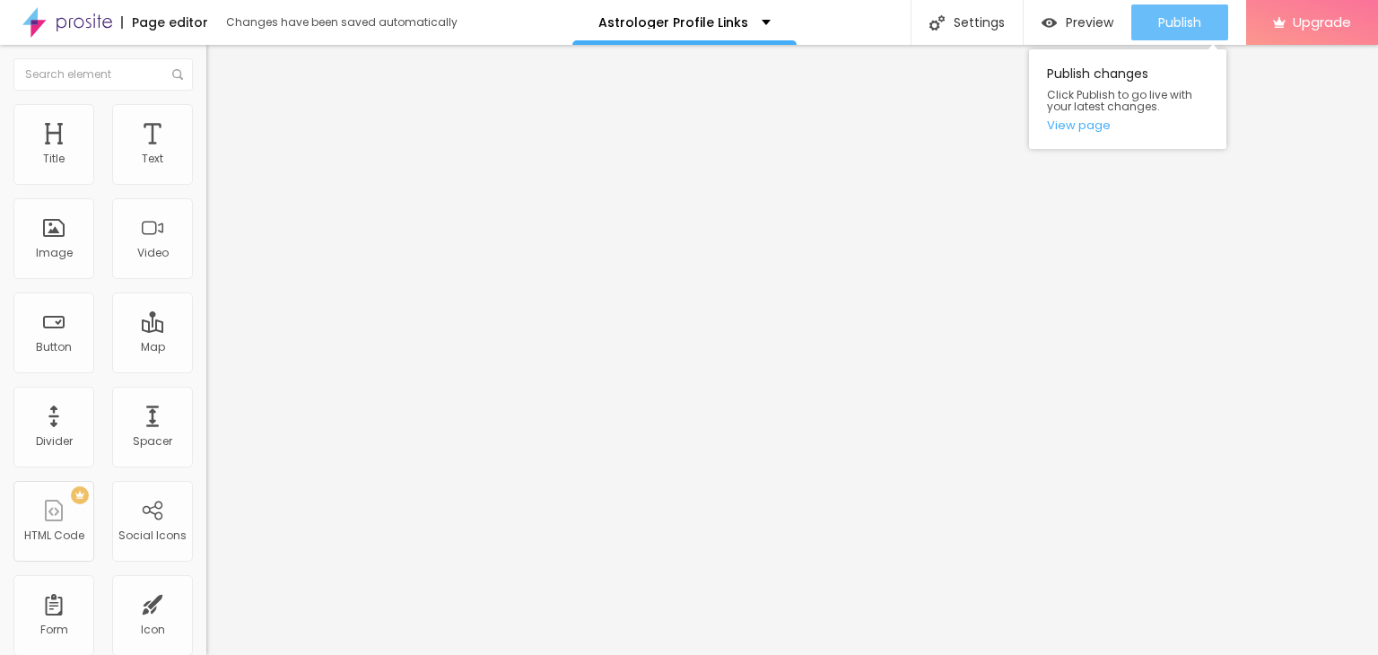
click at [1173, 33] on div "Publish" at bounding box center [1179, 22] width 43 height 36
click at [1088, 123] on link "View page" at bounding box center [1127, 125] width 161 height 12
click at [1150, 19] on button "Publish" at bounding box center [1179, 22] width 97 height 36
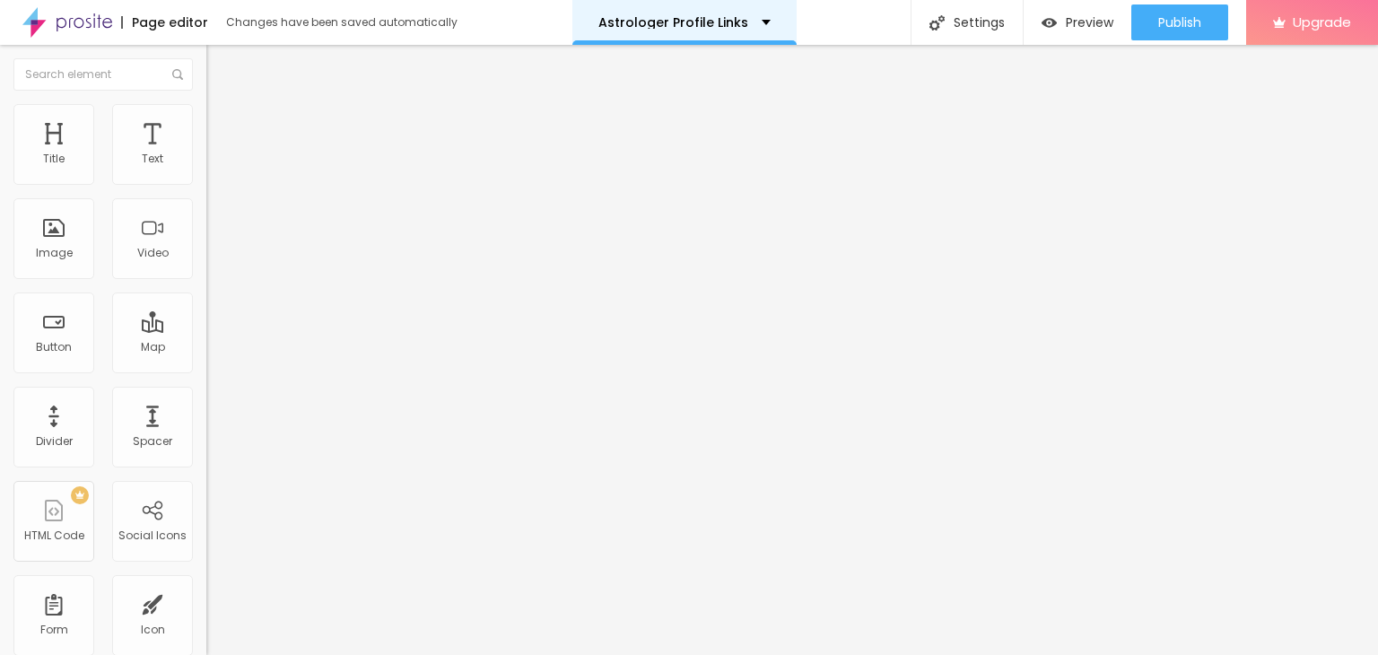
click at [737, 14] on div "Astrologer Profile Links" at bounding box center [684, 22] width 224 height 45
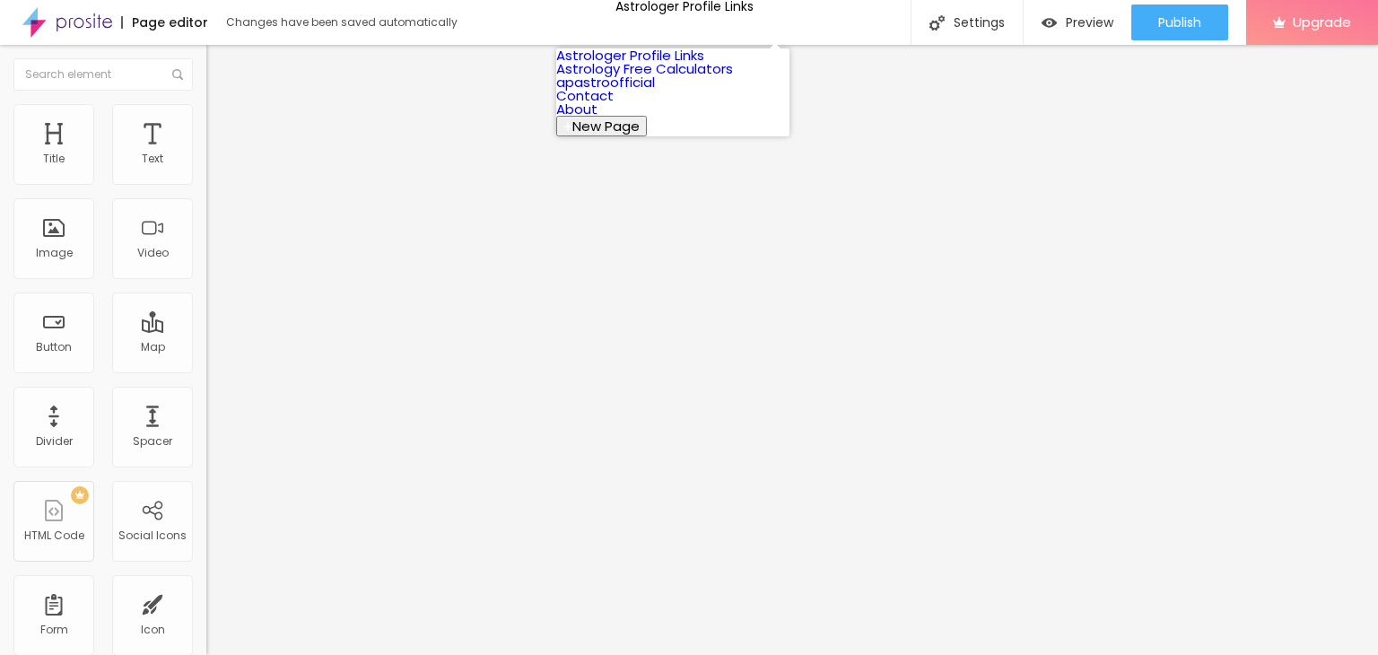
click at [640, 135] on span "New Page" at bounding box center [605, 126] width 67 height 19
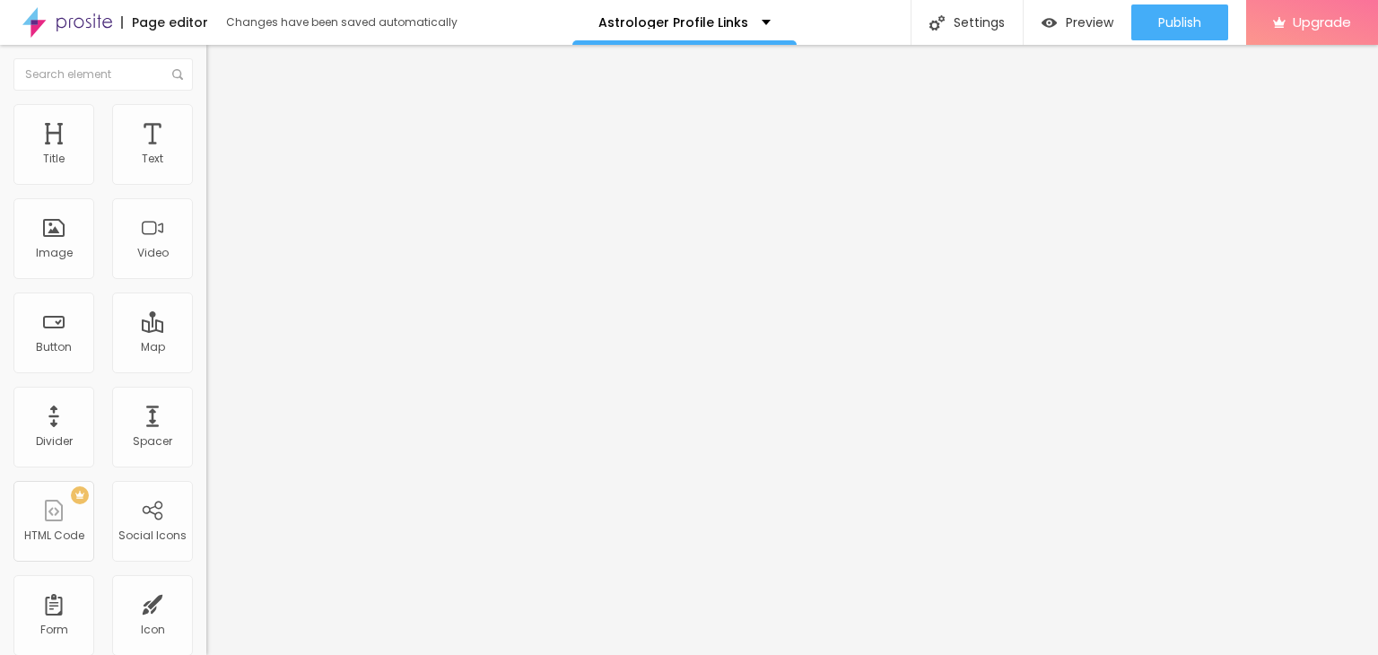
paste input "Free Amrit kaal calculator"
type input "Free Amrit kaal calculator"
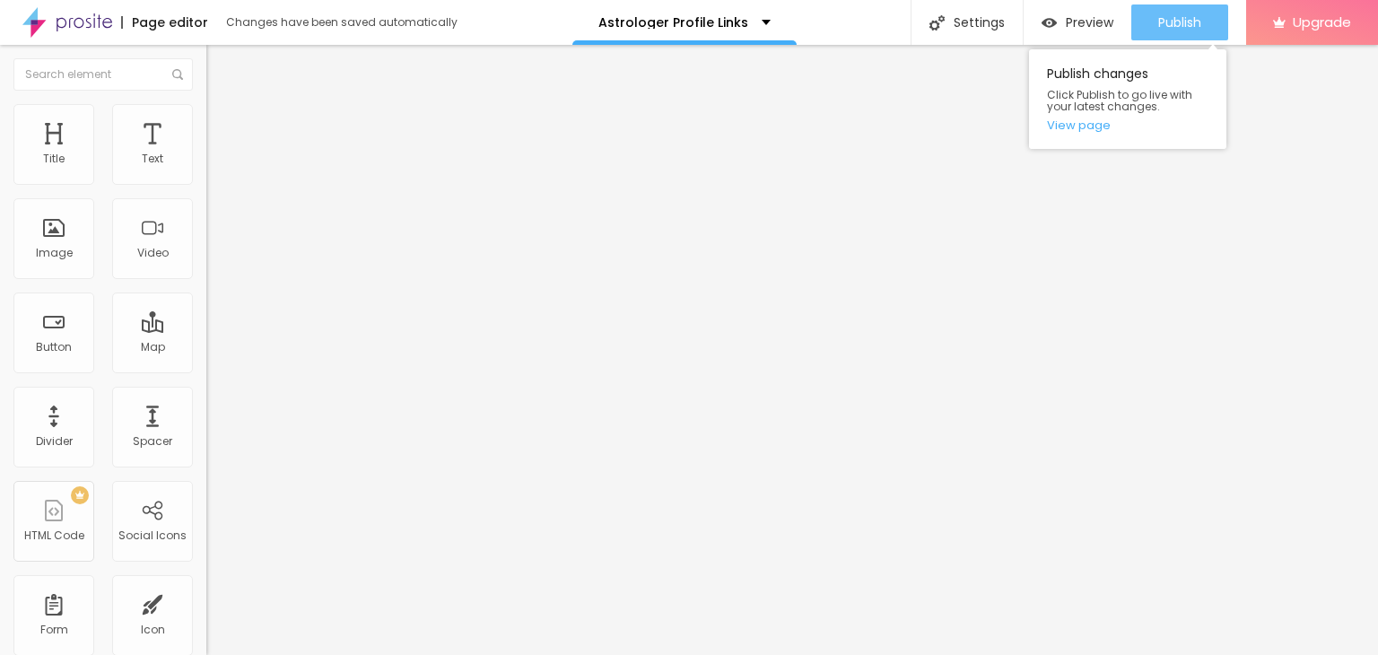
click at [1148, 36] on button "Publish" at bounding box center [1179, 22] width 97 height 36
click at [1184, 22] on span "Publish" at bounding box center [1179, 22] width 43 height 14
click at [1096, 123] on link "View page" at bounding box center [1127, 125] width 161 height 12
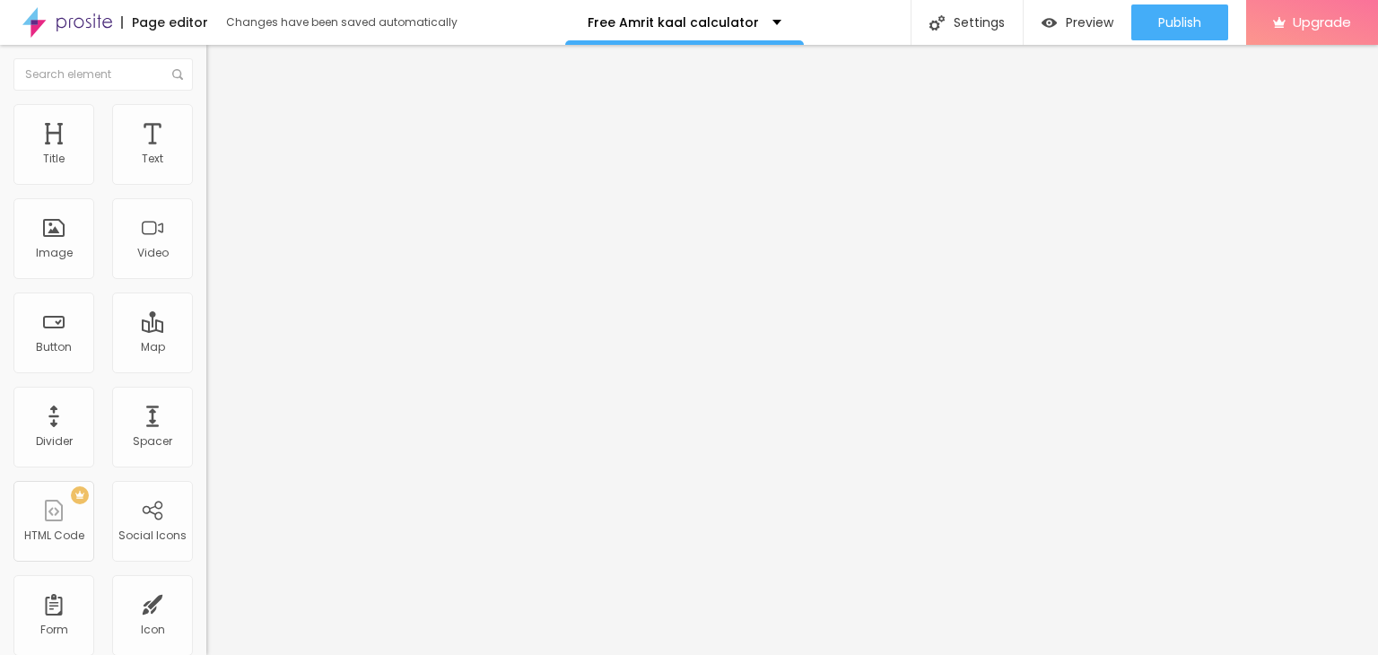
click at [206, 64] on button "Edit Text" at bounding box center [309, 65] width 206 height 41
click at [724, 29] on div "Free Amrit kaal calculator" at bounding box center [684, 22] width 239 height 45
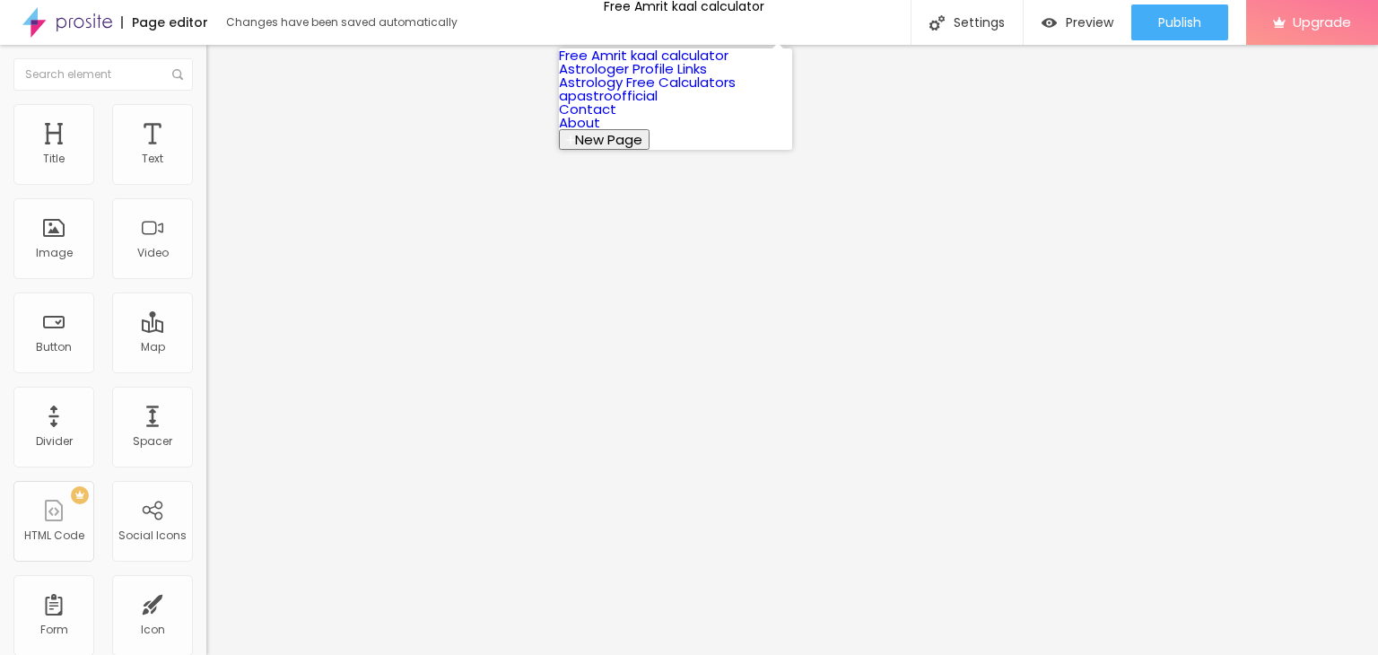
click at [642, 149] on span "New Page" at bounding box center [608, 139] width 67 height 19
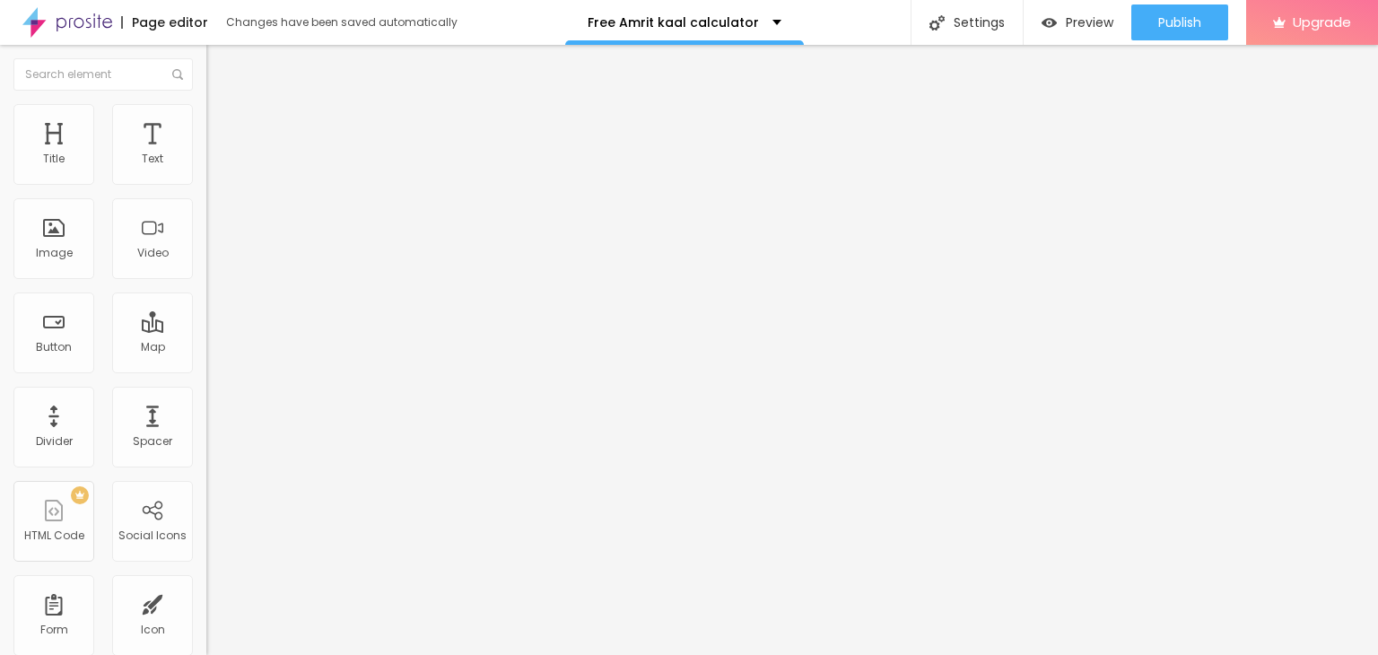
paste input "Free Yoga muhrat calculator"
drag, startPoint x: 564, startPoint y: 312, endPoint x: 554, endPoint y: 312, distance: 10.8
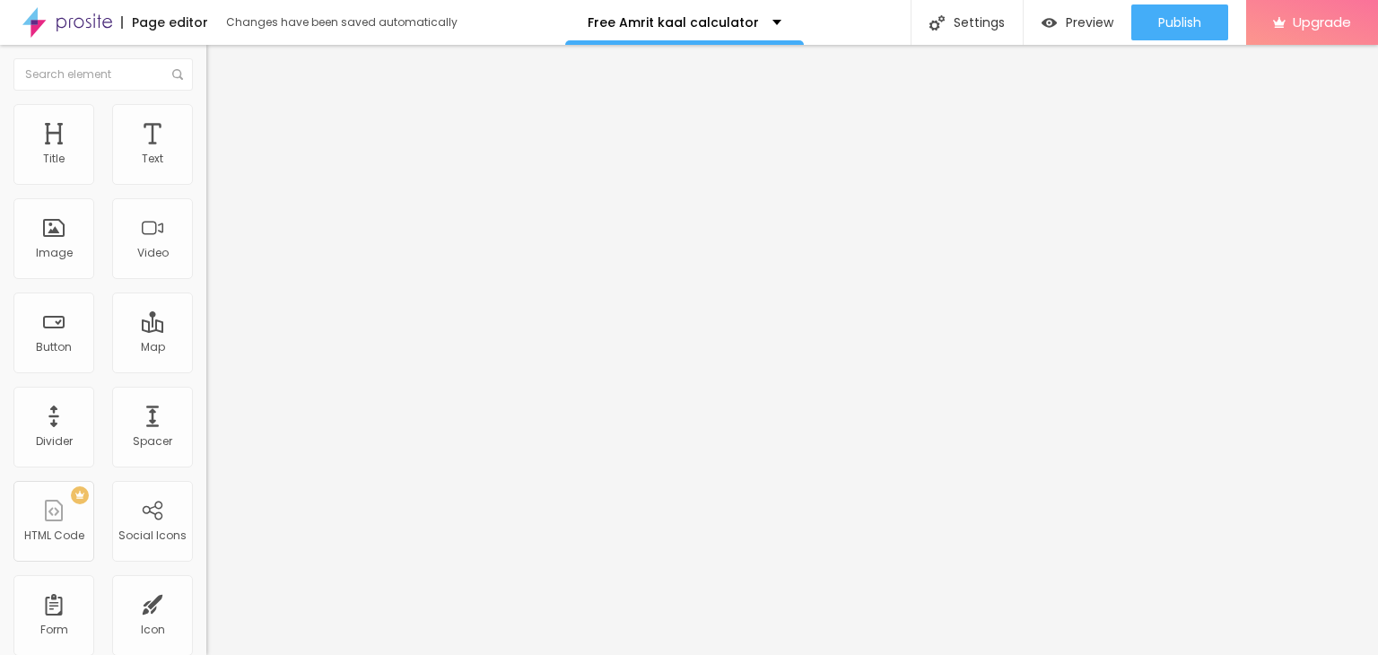
type input "Free Yoga Muhrat Calculator"
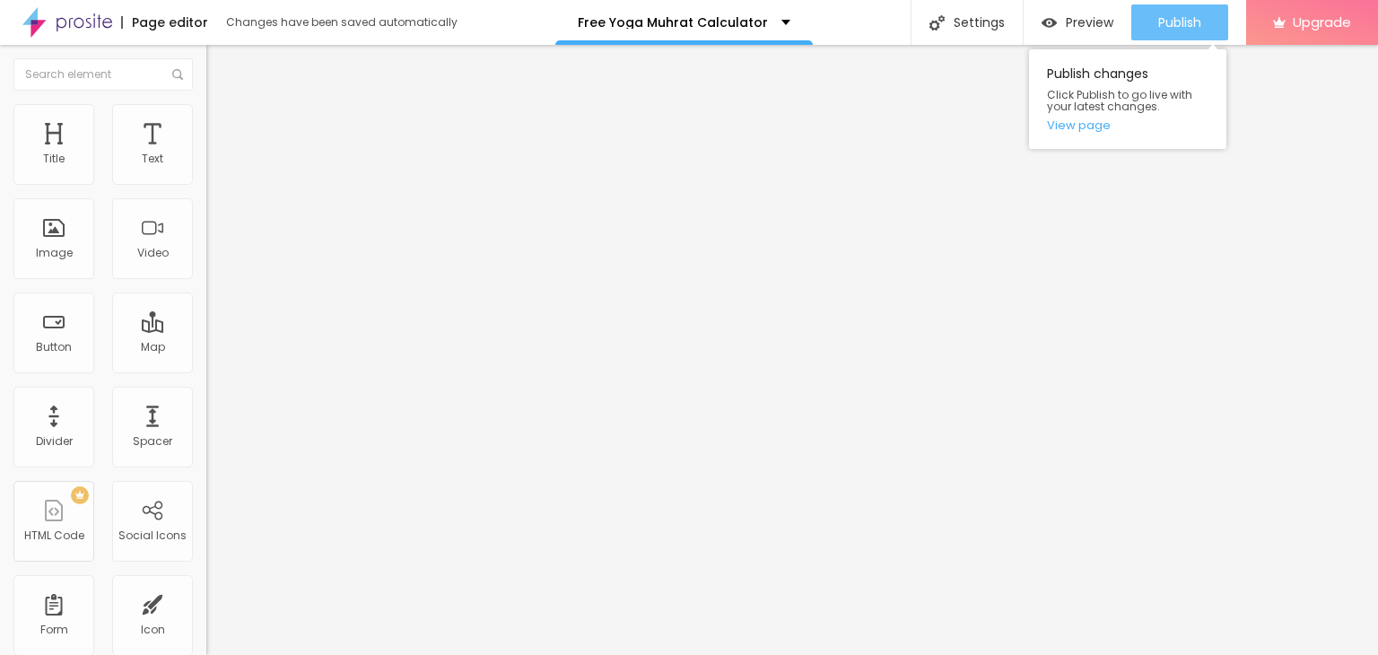
click at [1187, 23] on span "Publish" at bounding box center [1179, 22] width 43 height 14
click at [1087, 126] on link "View page" at bounding box center [1127, 125] width 161 height 12
click at [1158, 22] on span "Publish" at bounding box center [1179, 22] width 43 height 14
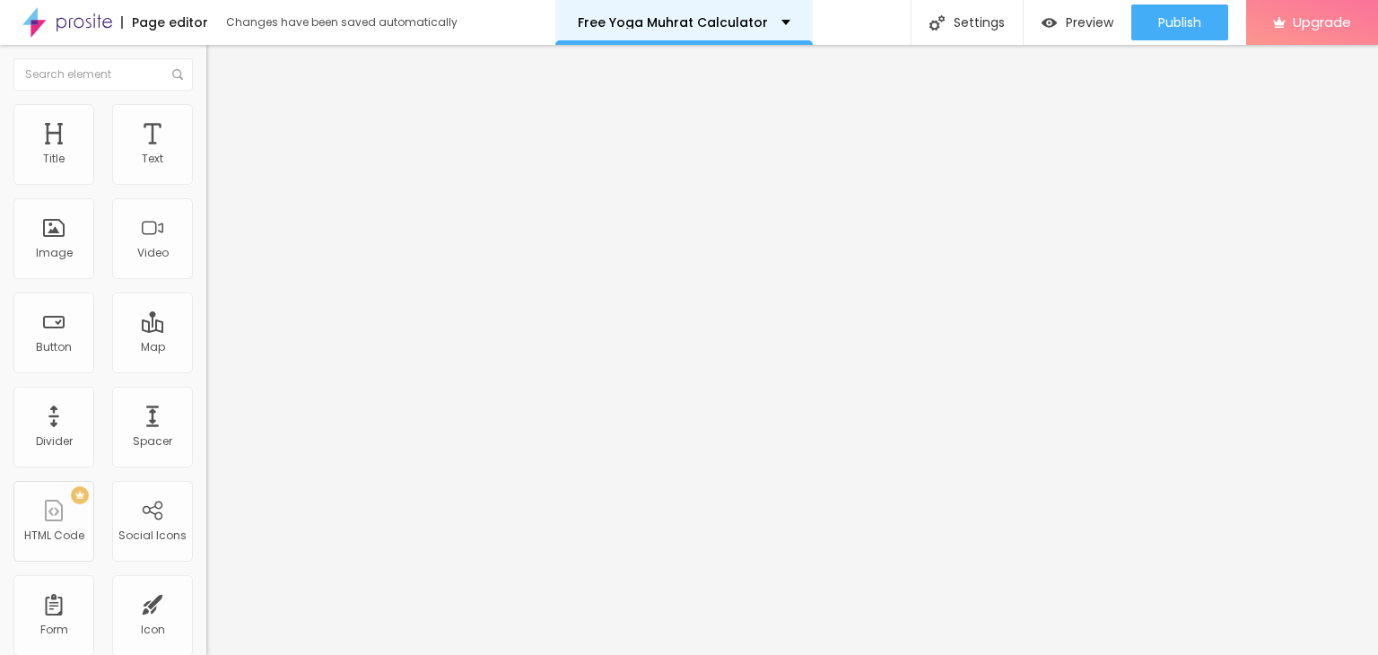
click at [761, 26] on div "Free Yoga Muhrat Calculator" at bounding box center [684, 22] width 213 height 13
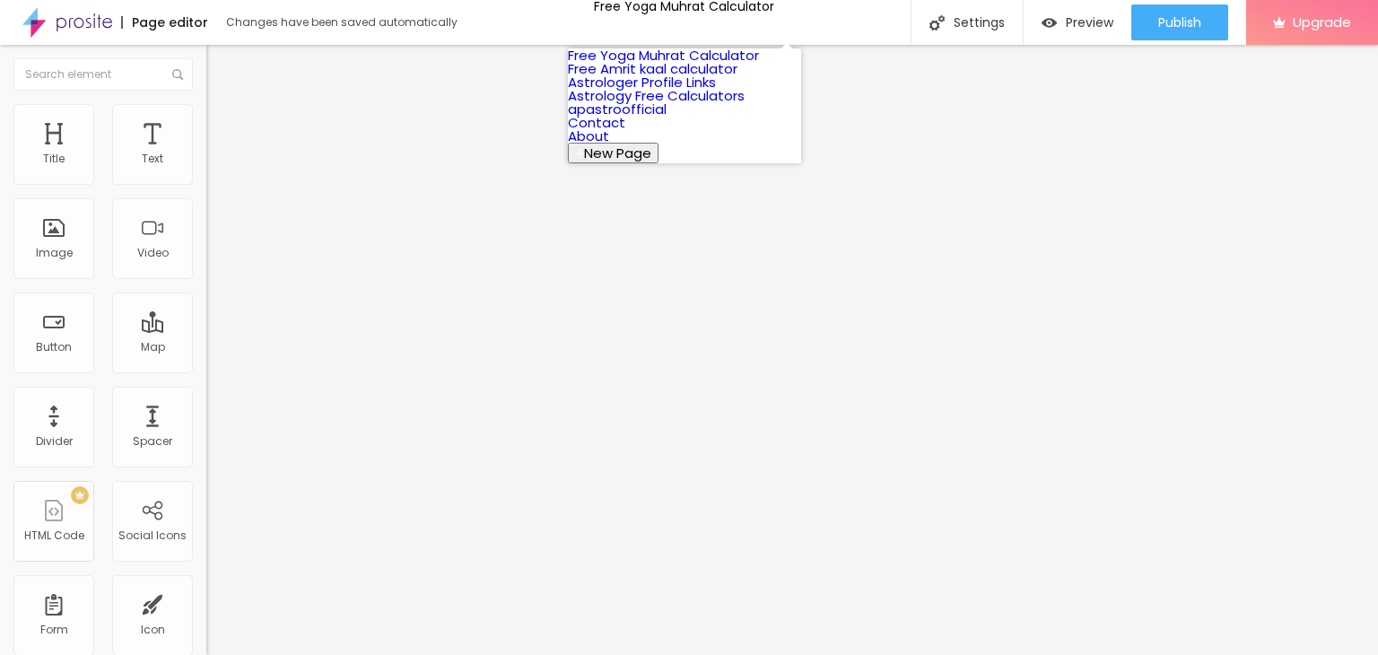
click at [651, 162] on span "New Page" at bounding box center [617, 153] width 67 height 19
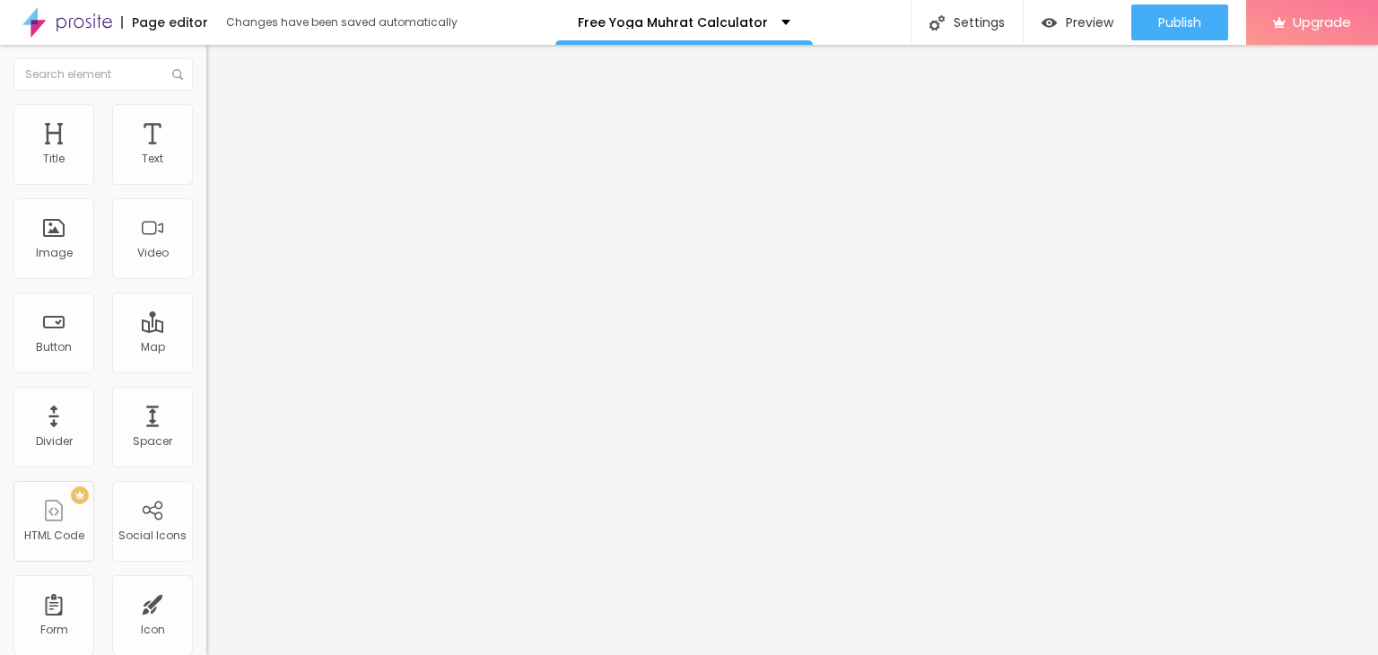
paste input "Free Lucky hours calculator"
drag, startPoint x: 562, startPoint y: 311, endPoint x: 550, endPoint y: 311, distance: 11.7
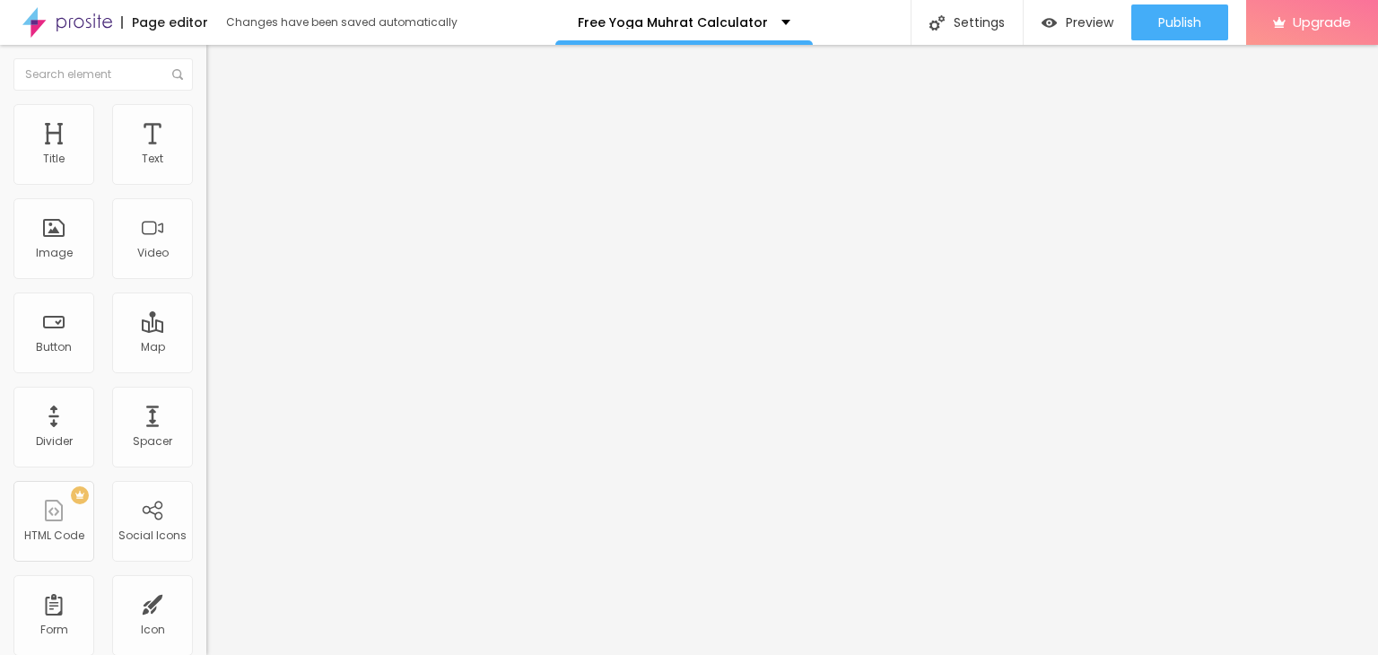
type input "Free Lucky Hours Calculator"
click at [746, 28] on p "Free Lucky Hours Calculator" at bounding box center [673, 22] width 184 height 13
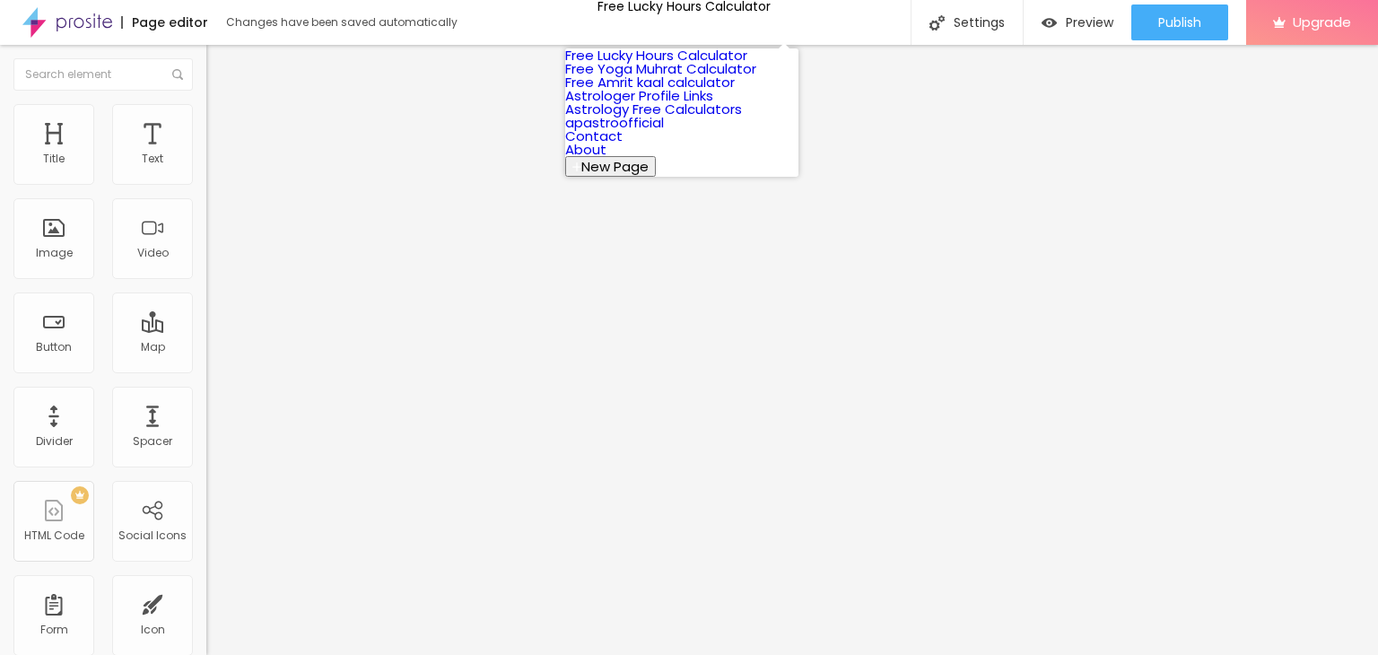
click at [656, 177] on button "New Page" at bounding box center [610, 166] width 91 height 21
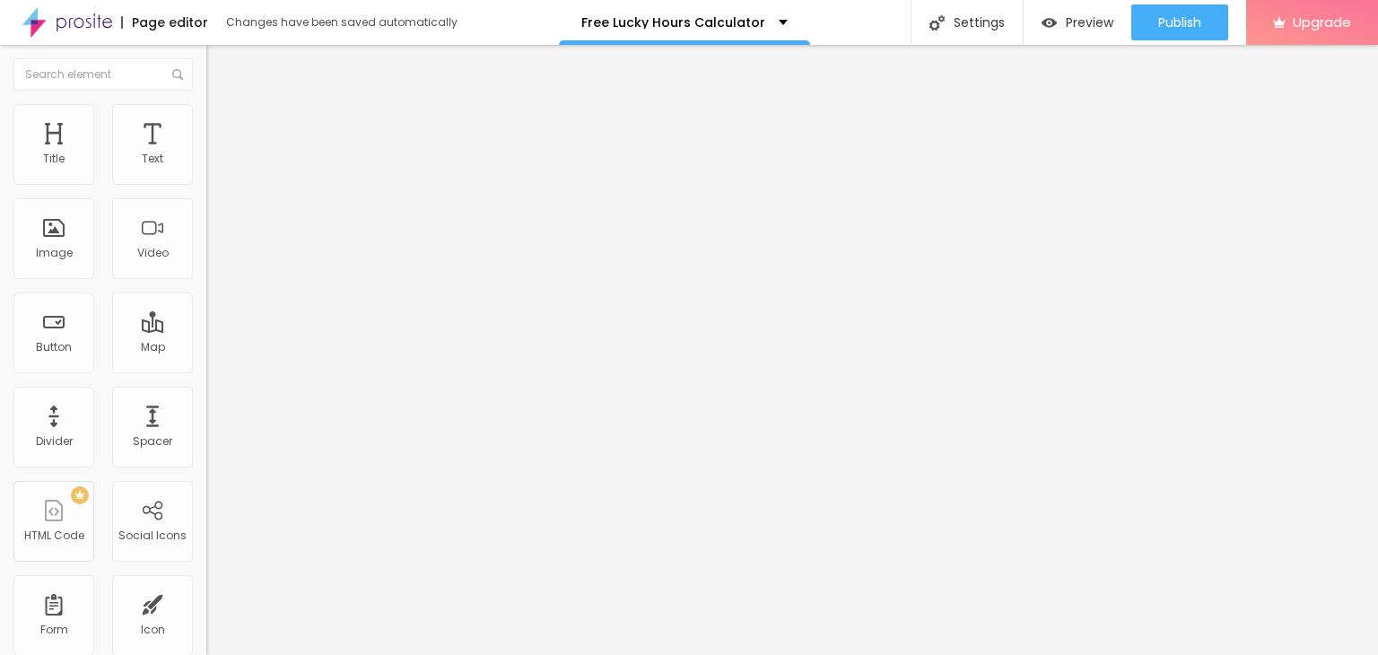
paste input "Free Unlucky time calculator"
type input "Free Unlucky time calculator"
click at [220, 65] on img "button" at bounding box center [227, 65] width 14 height 14
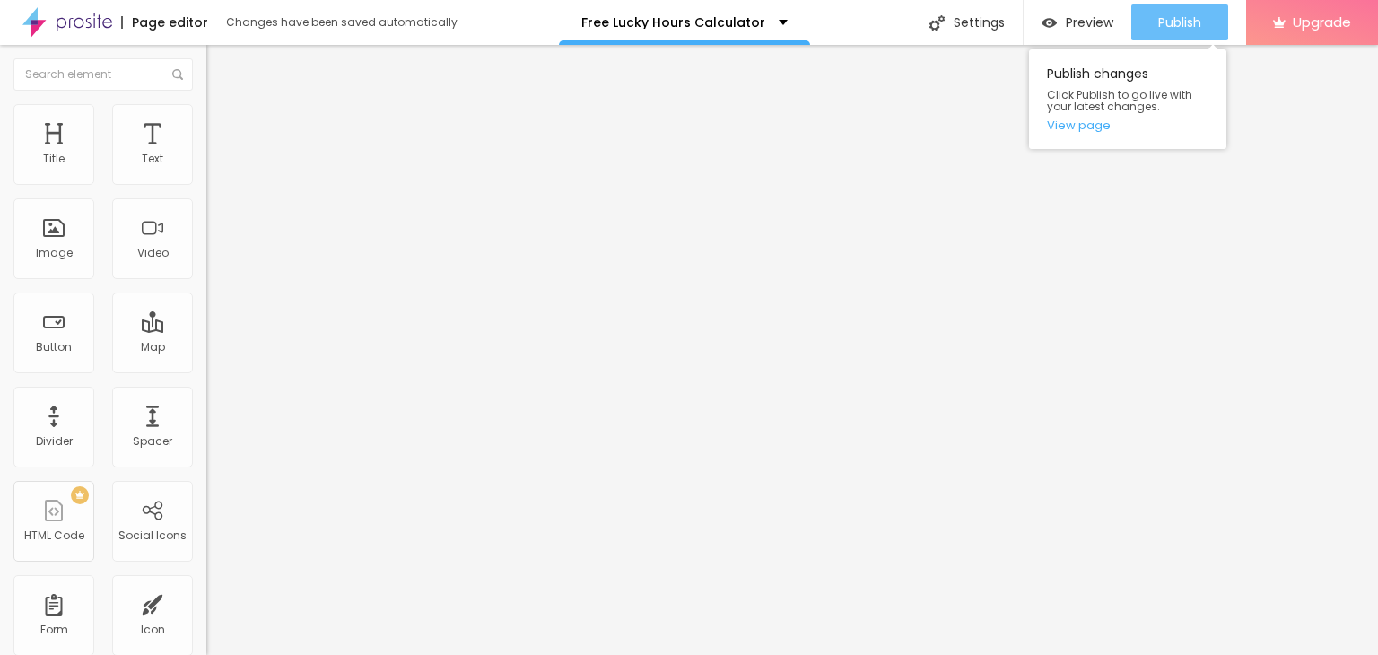
click at [1182, 15] on span "Publish" at bounding box center [1179, 22] width 43 height 14
click at [1084, 125] on link "View page" at bounding box center [1127, 125] width 161 height 12
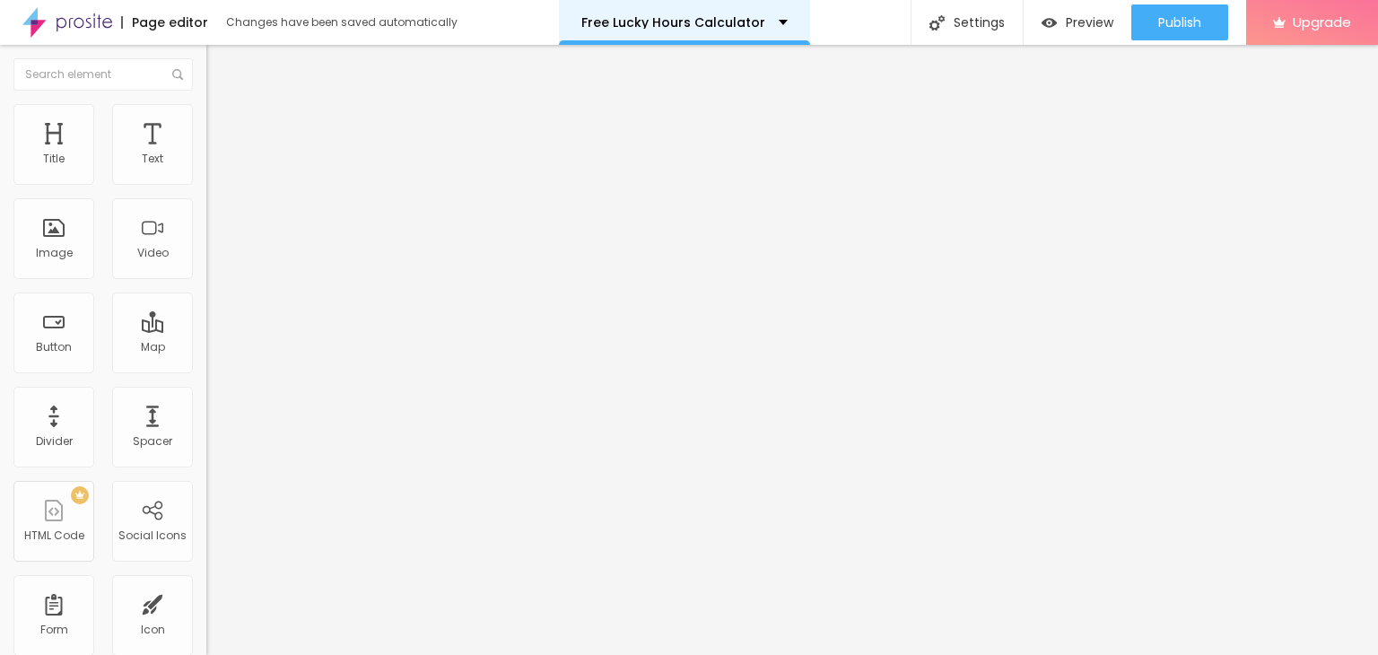
click at [754, 23] on div "Free Lucky Hours Calculator" at bounding box center [684, 22] width 206 height 13
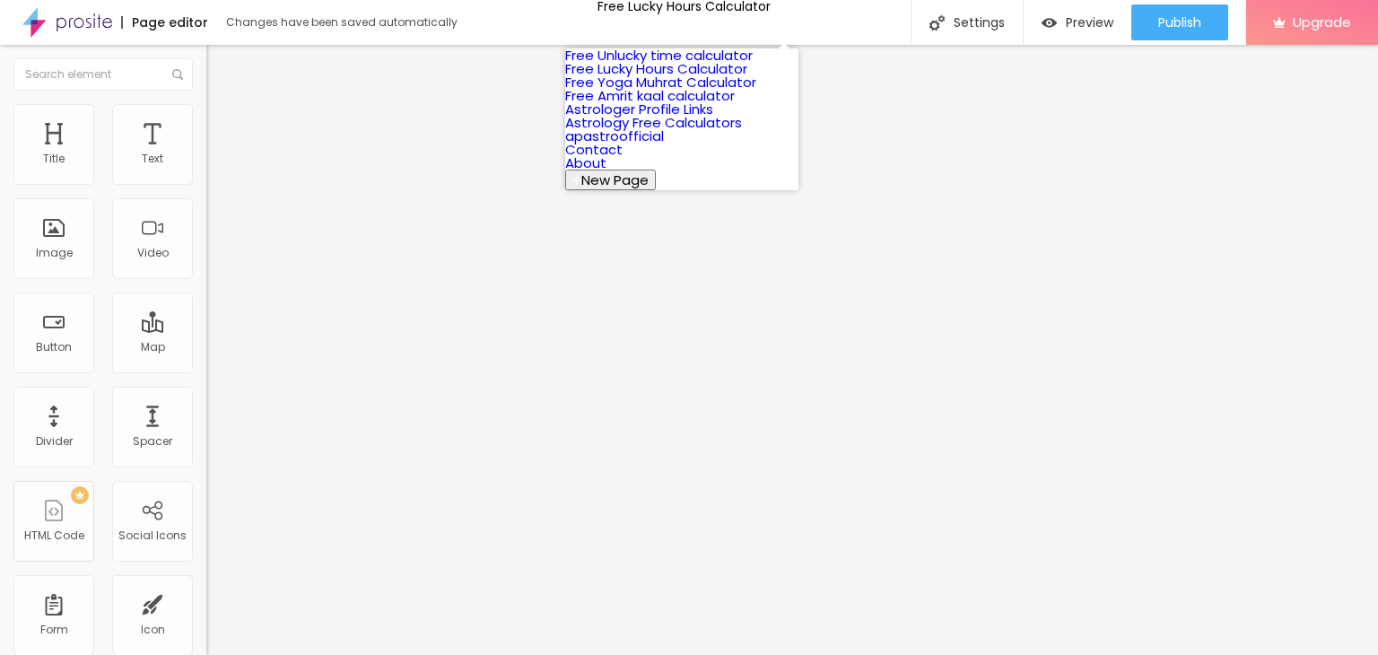
click at [649, 189] on span "New Page" at bounding box center [614, 179] width 67 height 19
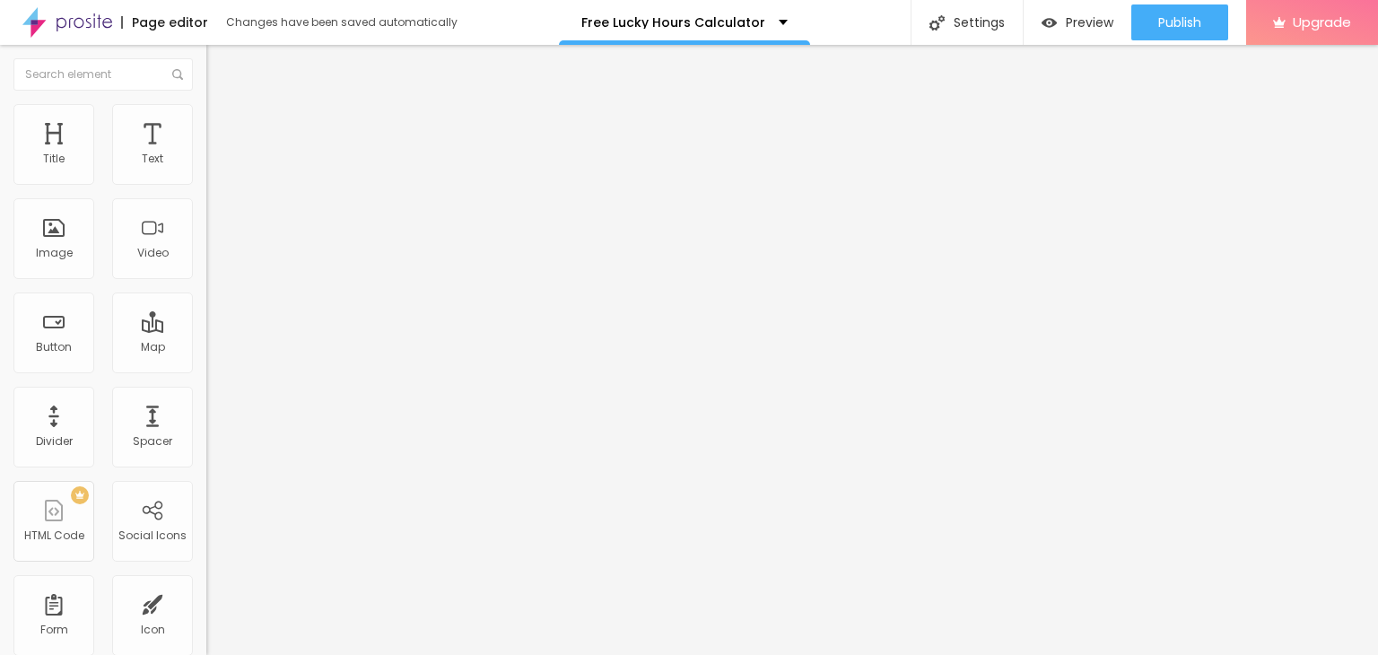
type input "Astrologer [PERSON_NAME]"
click at [149, 149] on div "Text" at bounding box center [152, 144] width 81 height 81
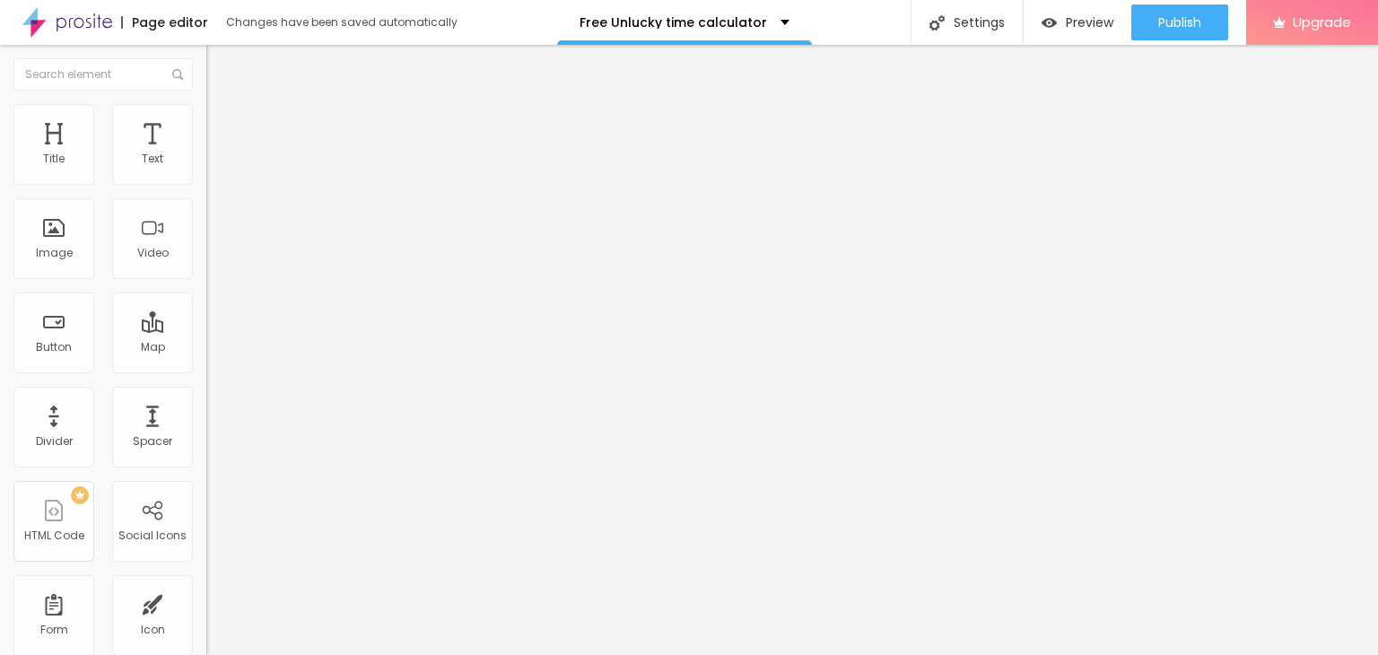
click at [220, 69] on img "button" at bounding box center [227, 65] width 14 height 14
click at [206, 57] on button "Edit Text" at bounding box center [309, 65] width 206 height 41
click at [780, 27] on div "Free Unlucky time calculator" at bounding box center [684, 22] width 255 height 45
click at [220, 71] on img "button" at bounding box center [227, 65] width 14 height 14
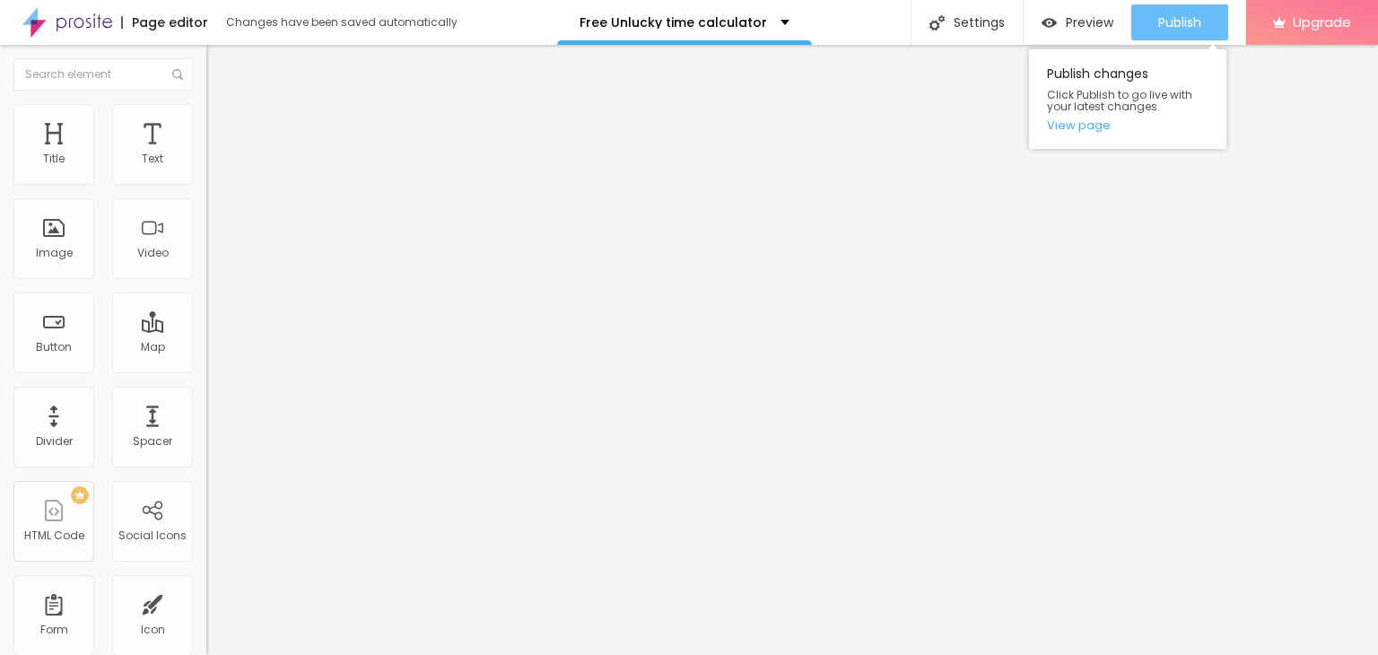
click at [1172, 24] on span "Publish" at bounding box center [1179, 22] width 43 height 14
click at [1086, 126] on link "View page" at bounding box center [1127, 125] width 161 height 12
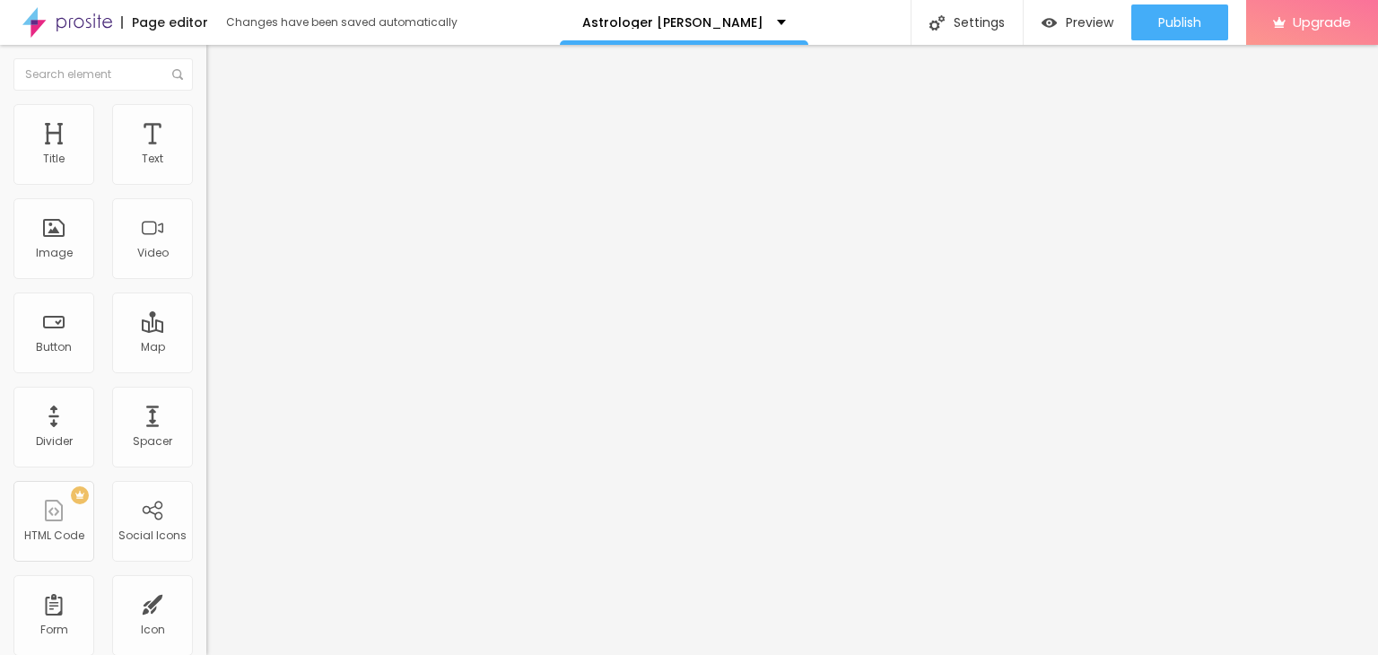
click at [220, 69] on img "button" at bounding box center [227, 65] width 14 height 14
click at [41, 234] on div "Image" at bounding box center [53, 238] width 81 height 81
click at [206, 154] on span "Add image" at bounding box center [243, 146] width 74 height 15
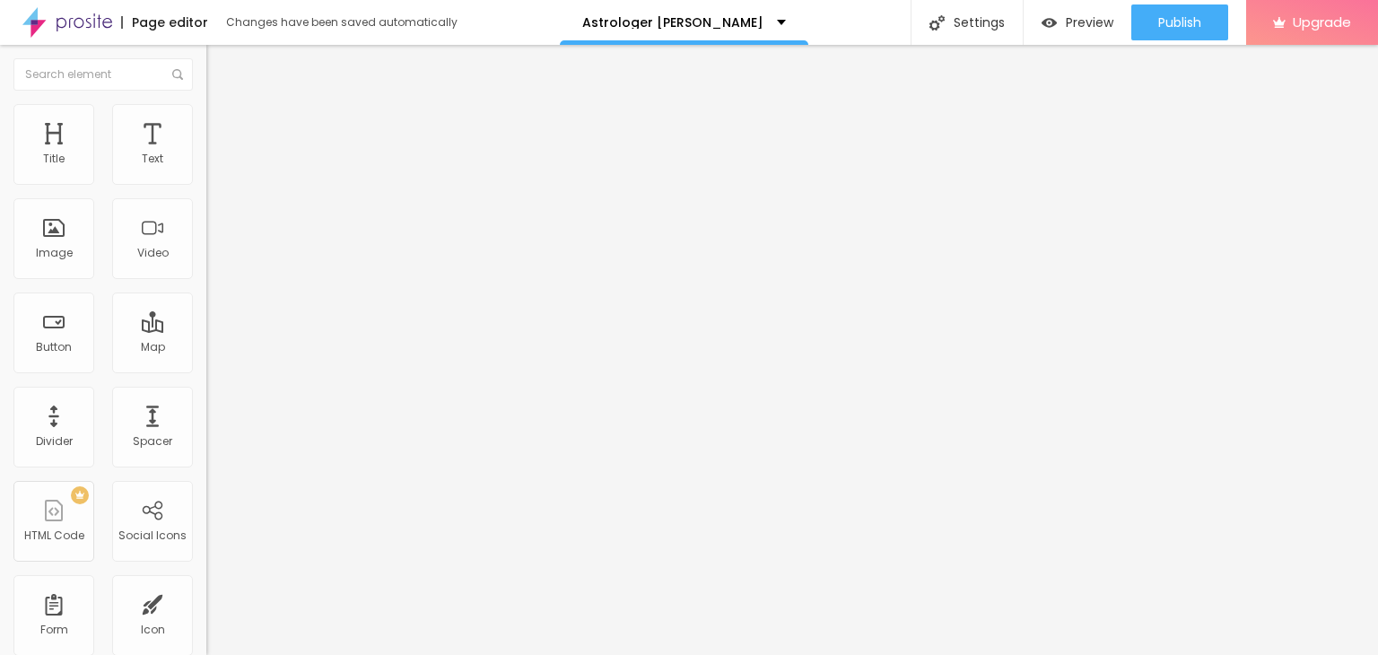
click at [206, 154] on span "Add image" at bounding box center [243, 146] width 74 height 15
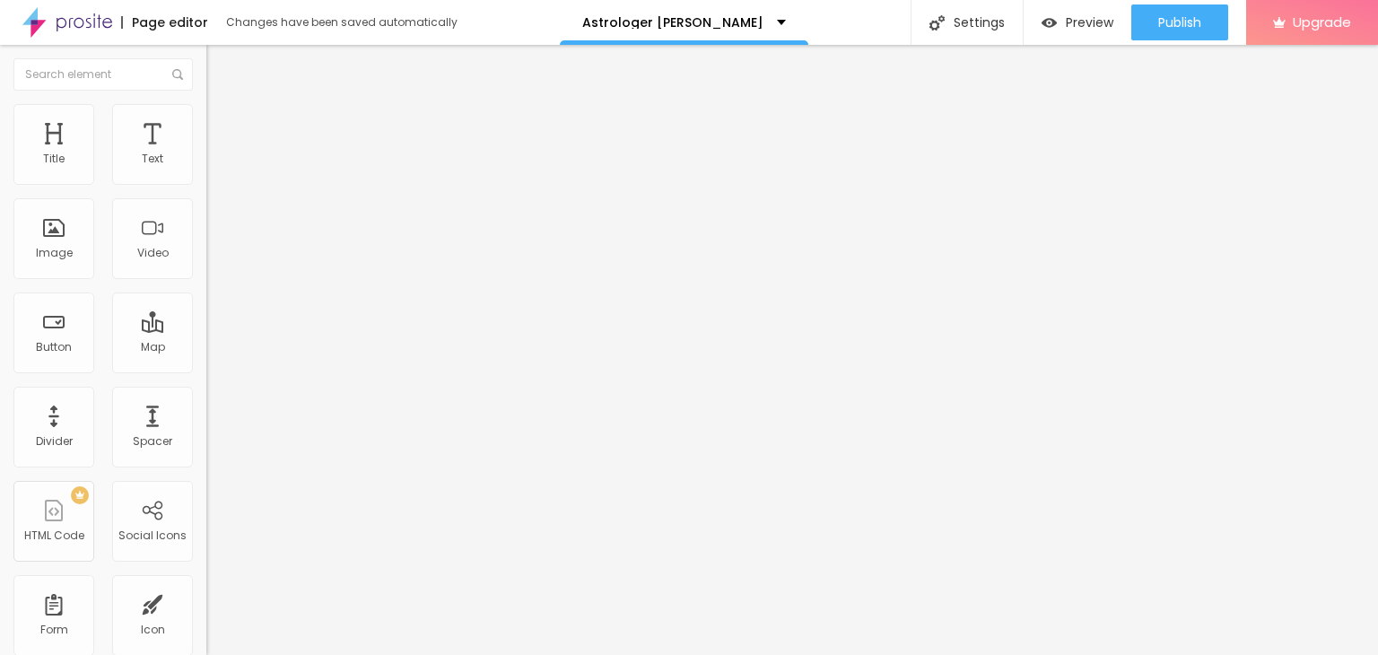
click at [65, 252] on div "Image" at bounding box center [54, 253] width 37 height 13
click at [206, 154] on span "Add image" at bounding box center [243, 146] width 74 height 15
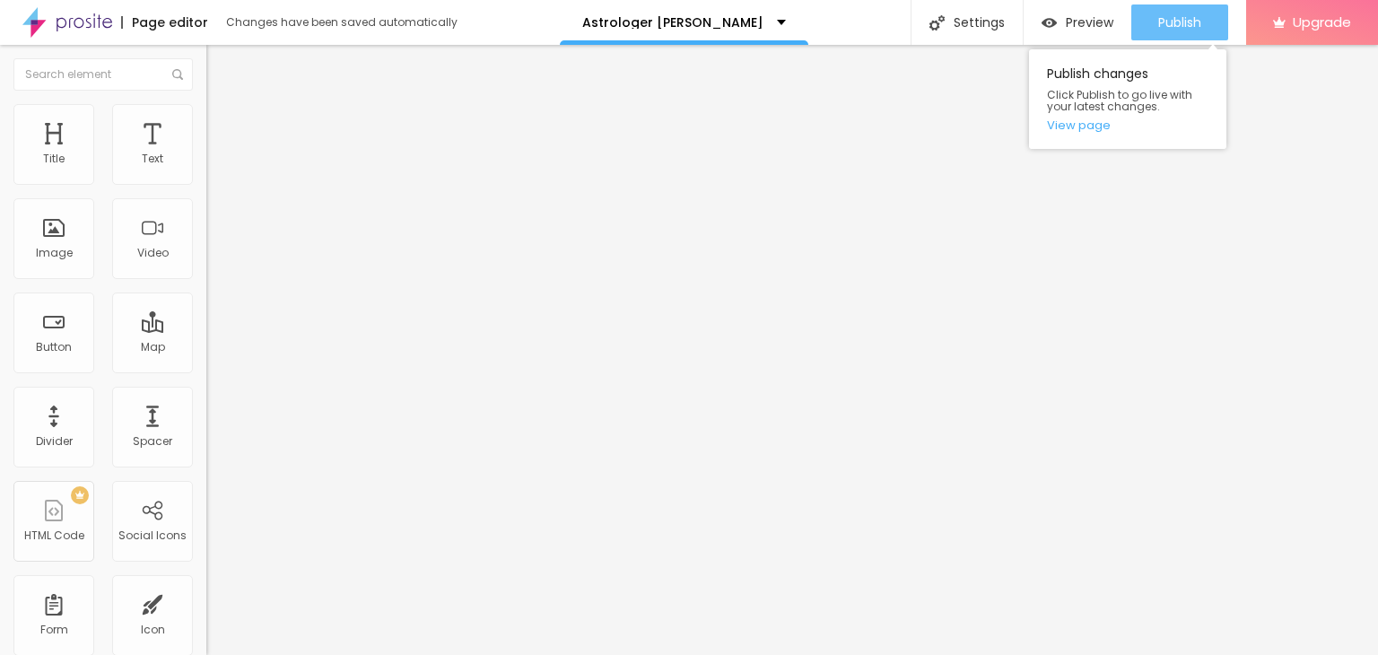
click at [1185, 19] on span "Publish" at bounding box center [1179, 22] width 43 height 14
click at [1092, 127] on link "View page" at bounding box center [1127, 125] width 161 height 12
